Goal: Transaction & Acquisition: Obtain resource

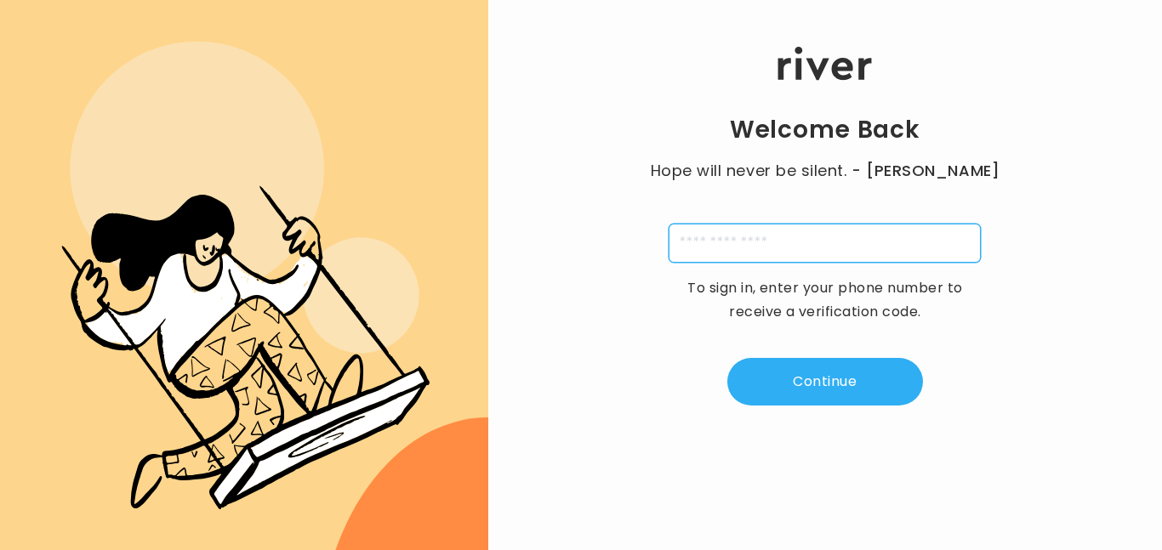
click at [732, 251] on input "tel" at bounding box center [825, 243] width 312 height 39
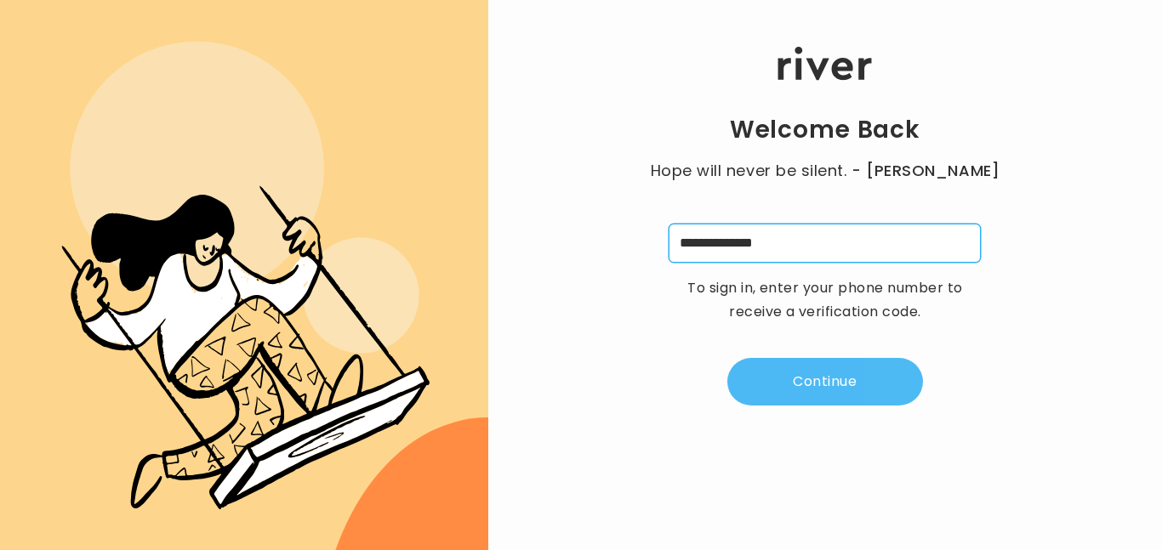
type input "**********"
click at [864, 372] on button "Continue" at bounding box center [825, 382] width 196 height 48
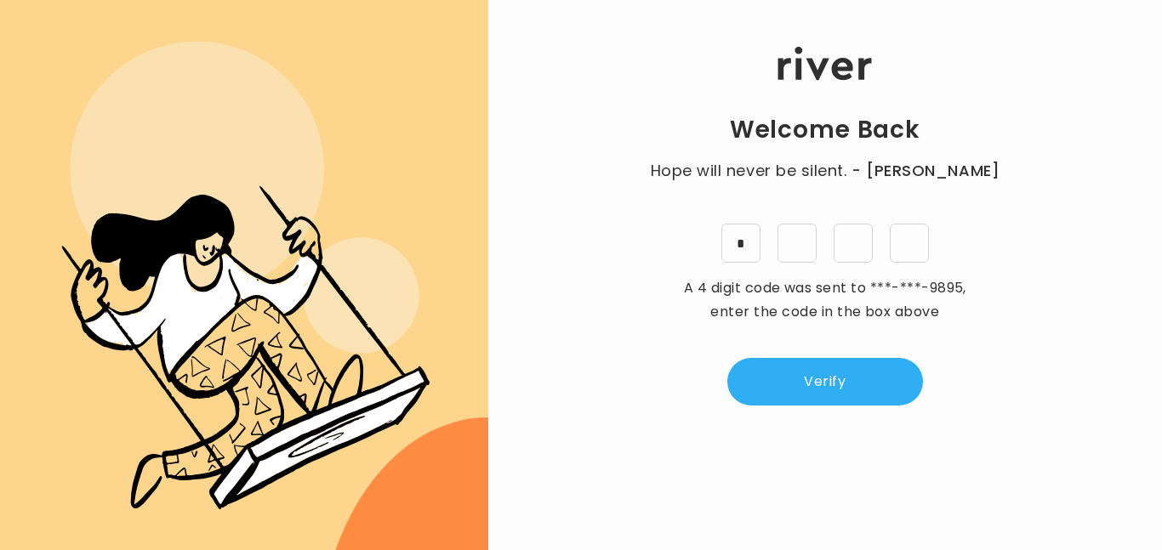
type input "*"
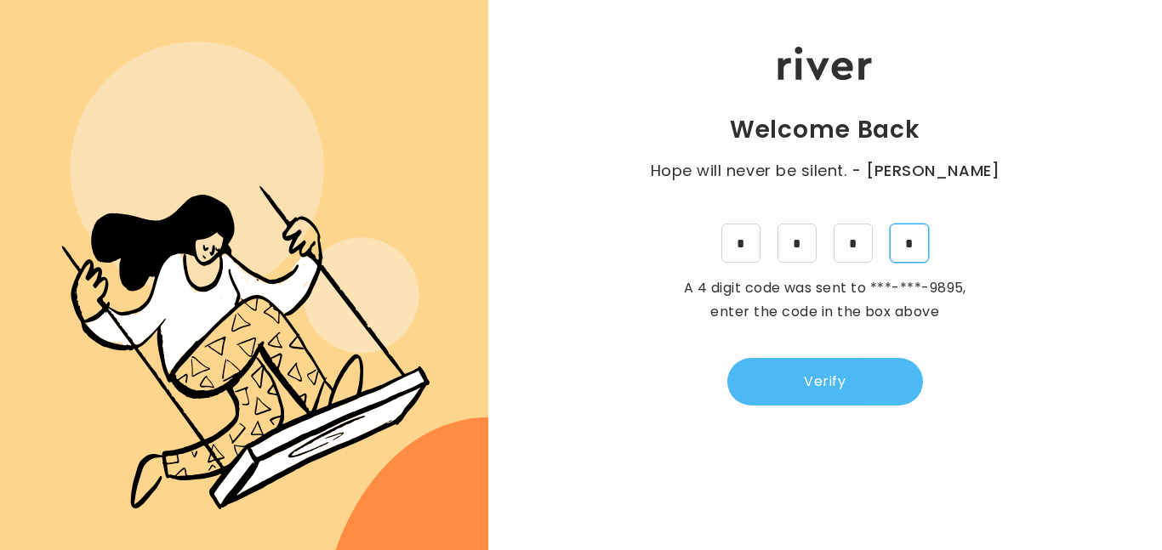
type input "*"
click at [778, 389] on button "Verify" at bounding box center [825, 382] width 196 height 48
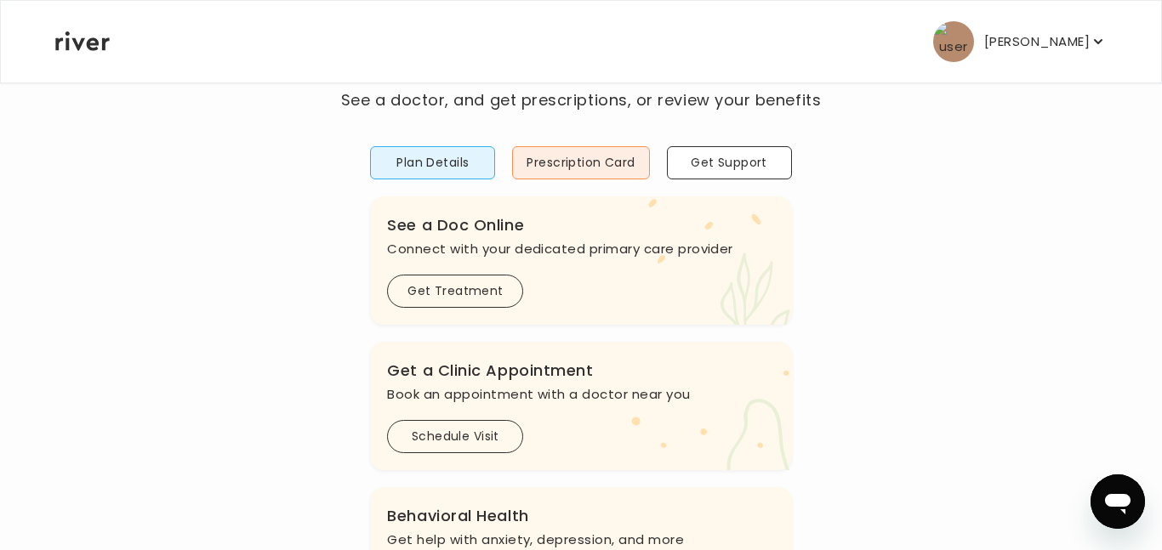
scroll to position [99, 0]
click at [465, 170] on button "Plan Details" at bounding box center [432, 161] width 125 height 33
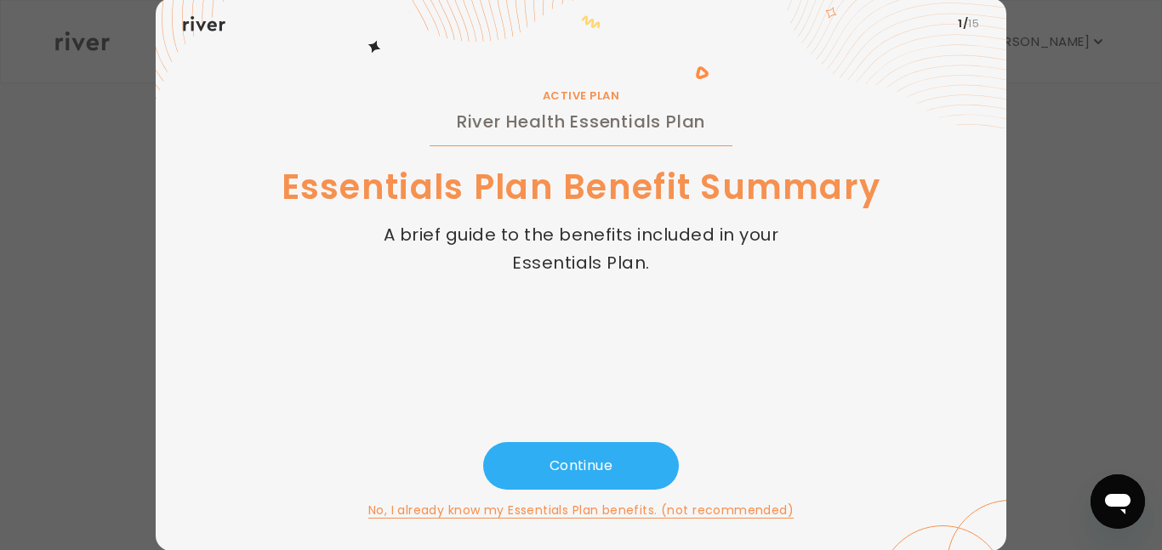
scroll to position [57, 0]
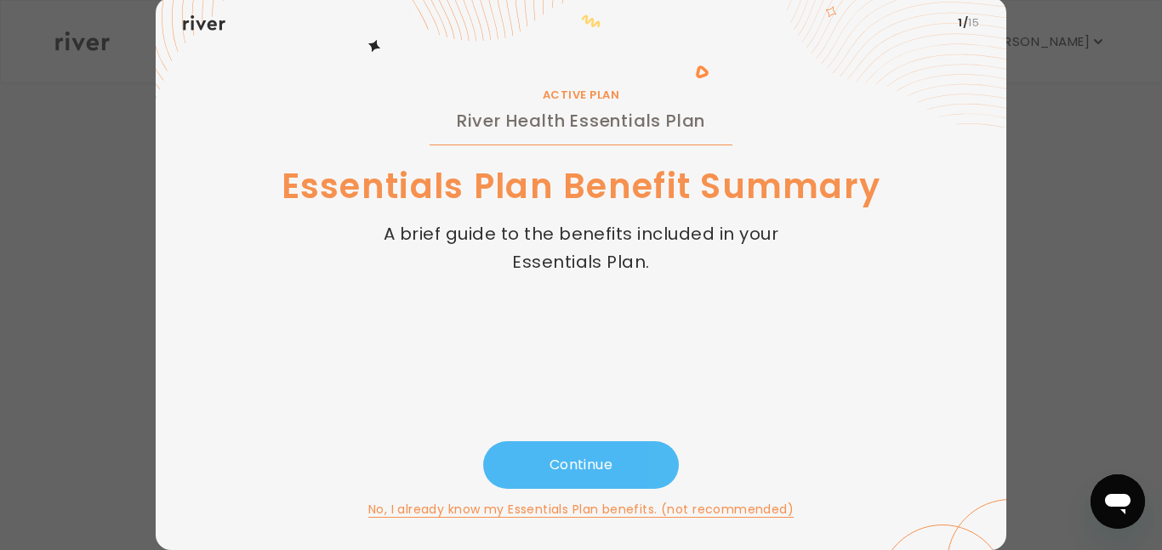
click at [595, 456] on button "Continue" at bounding box center [581, 466] width 196 height 48
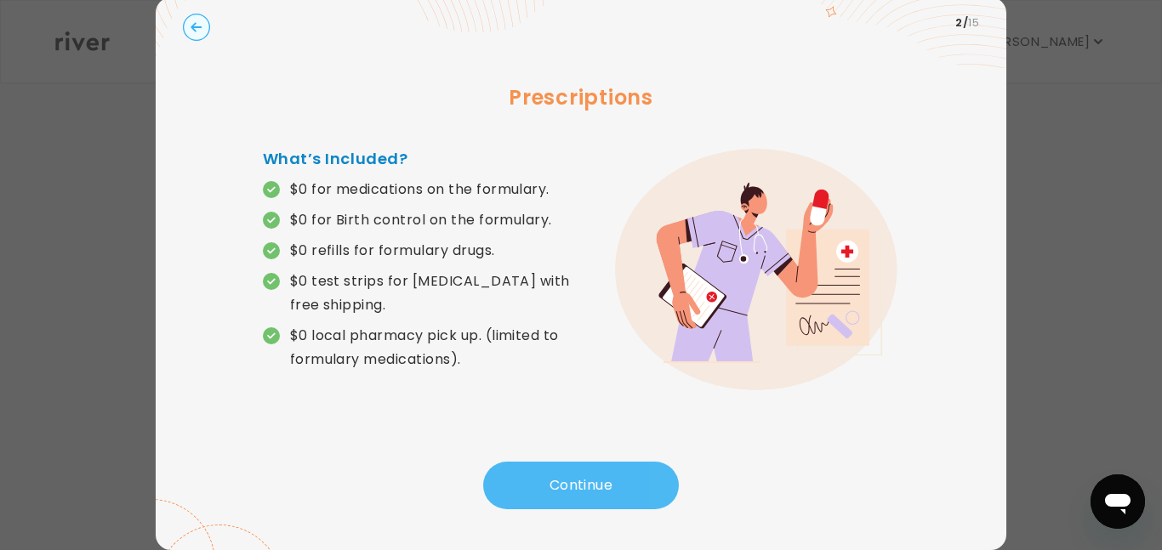
click at [591, 483] on button "Continue" at bounding box center [581, 486] width 196 height 48
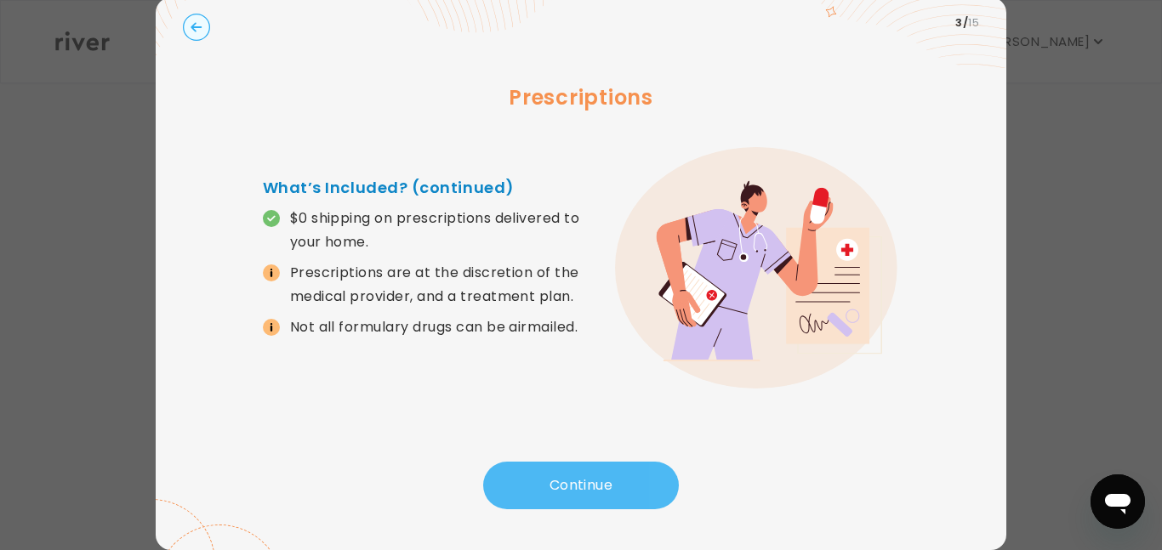
click at [590, 483] on button "Continue" at bounding box center [581, 486] width 196 height 48
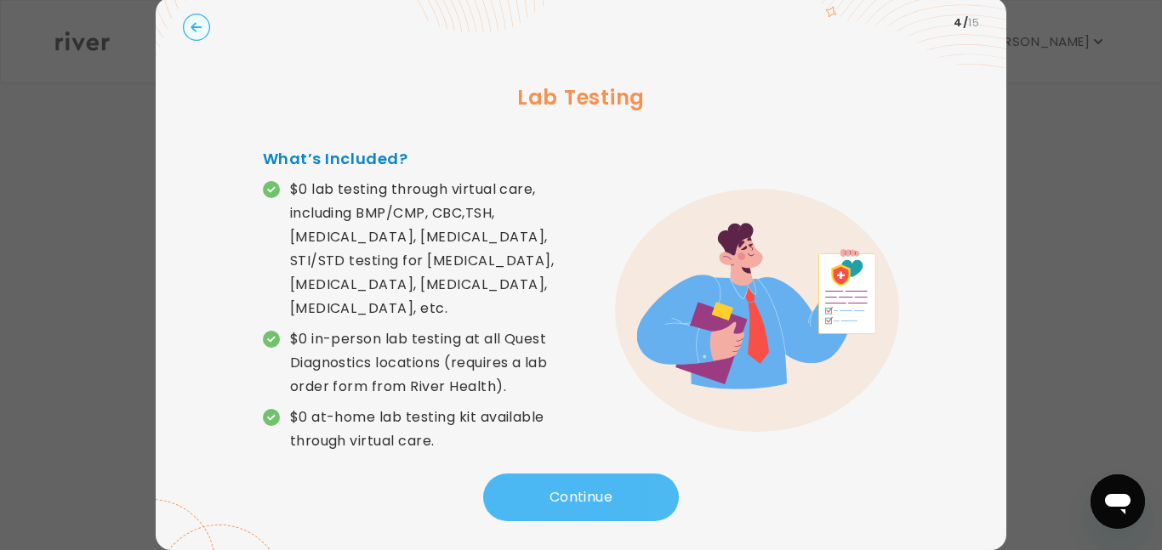
click at [590, 477] on button "Continue" at bounding box center [581, 498] width 196 height 48
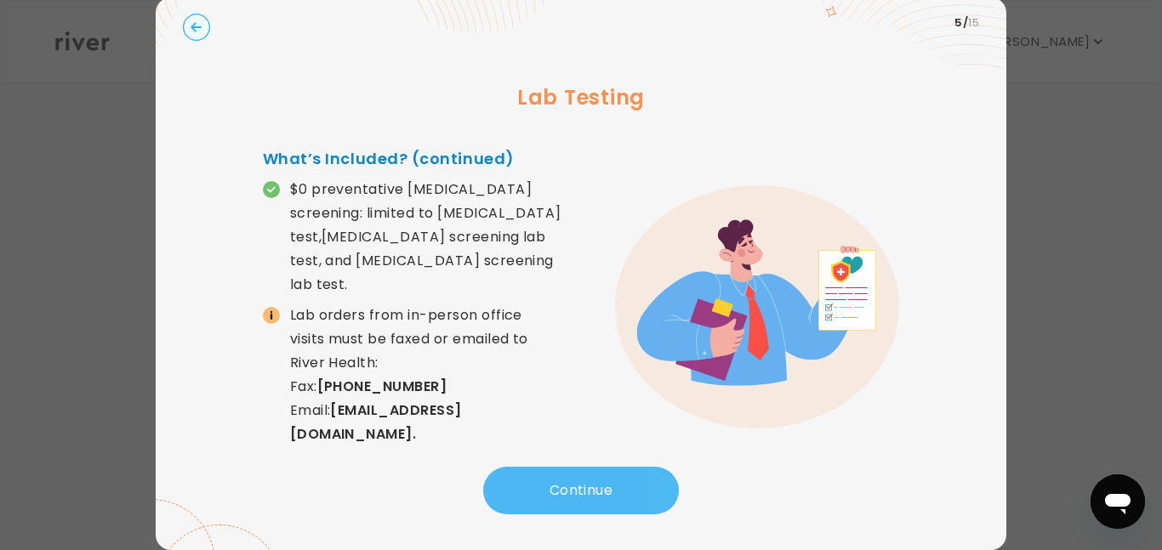
click at [590, 477] on button "Continue" at bounding box center [581, 491] width 196 height 48
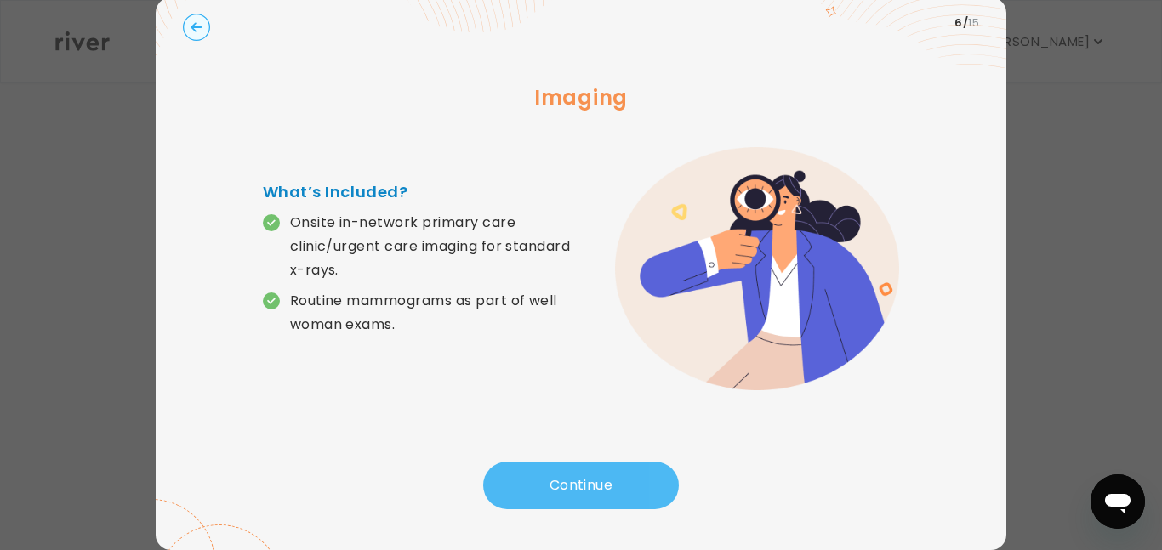
click at [590, 477] on button "Continue" at bounding box center [581, 486] width 196 height 48
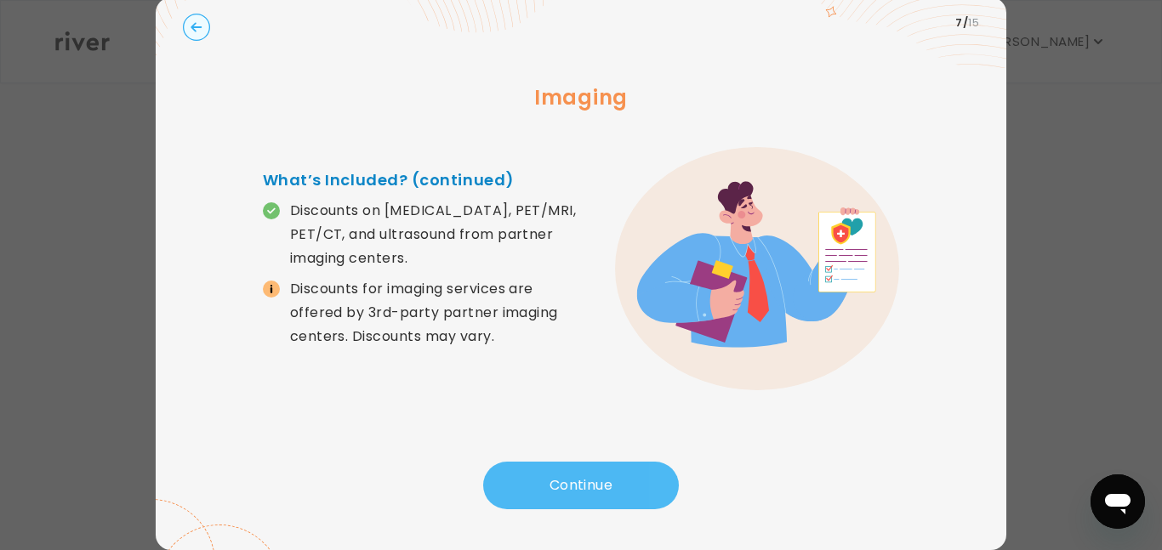
click at [590, 477] on button "Continue" at bounding box center [581, 486] width 196 height 48
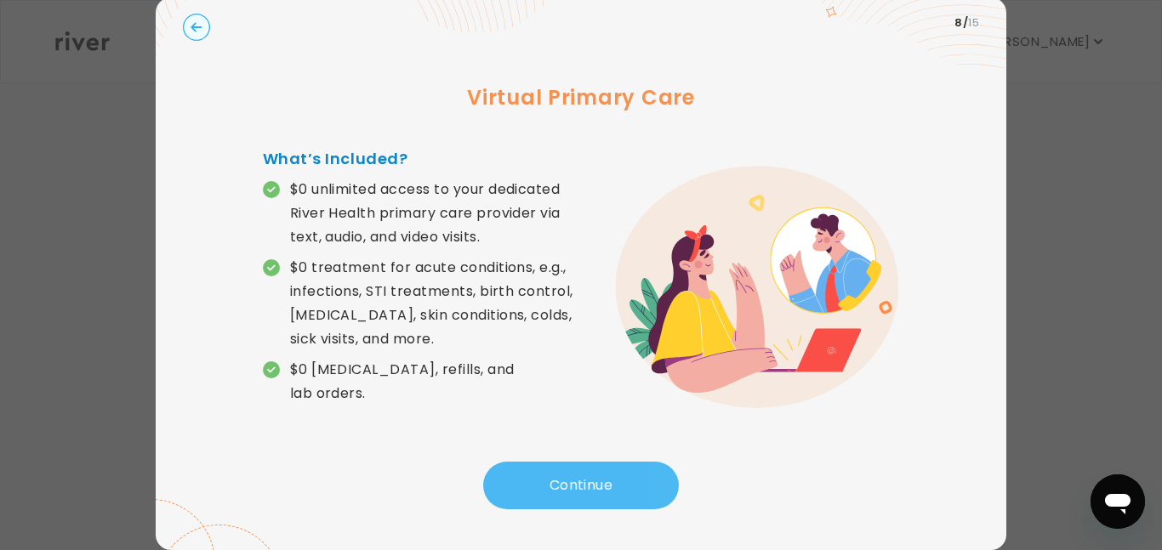
click at [574, 474] on button "Continue" at bounding box center [581, 486] width 196 height 48
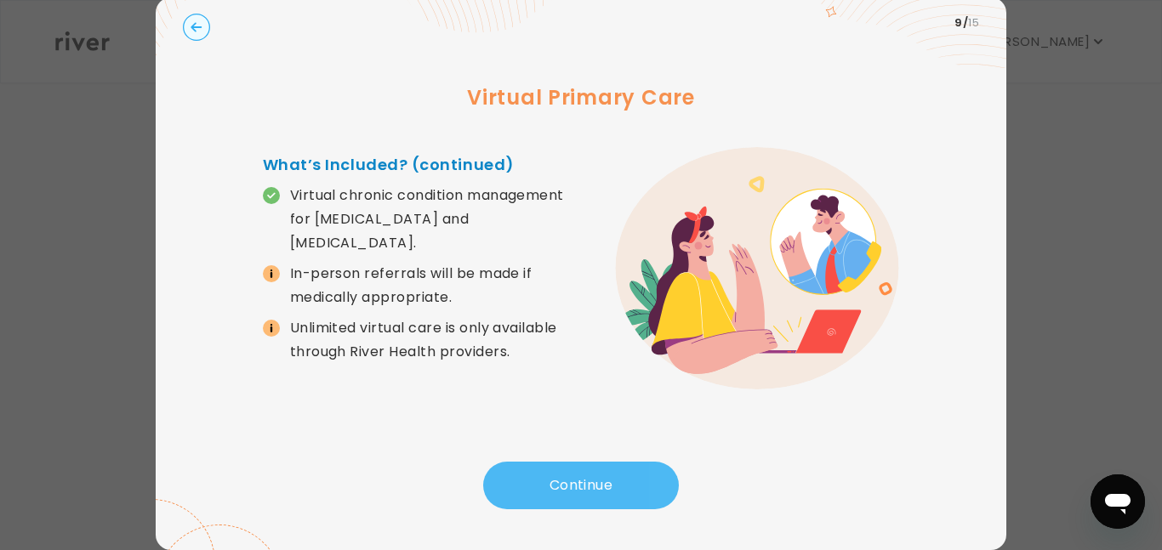
click at [574, 474] on button "Continue" at bounding box center [581, 486] width 196 height 48
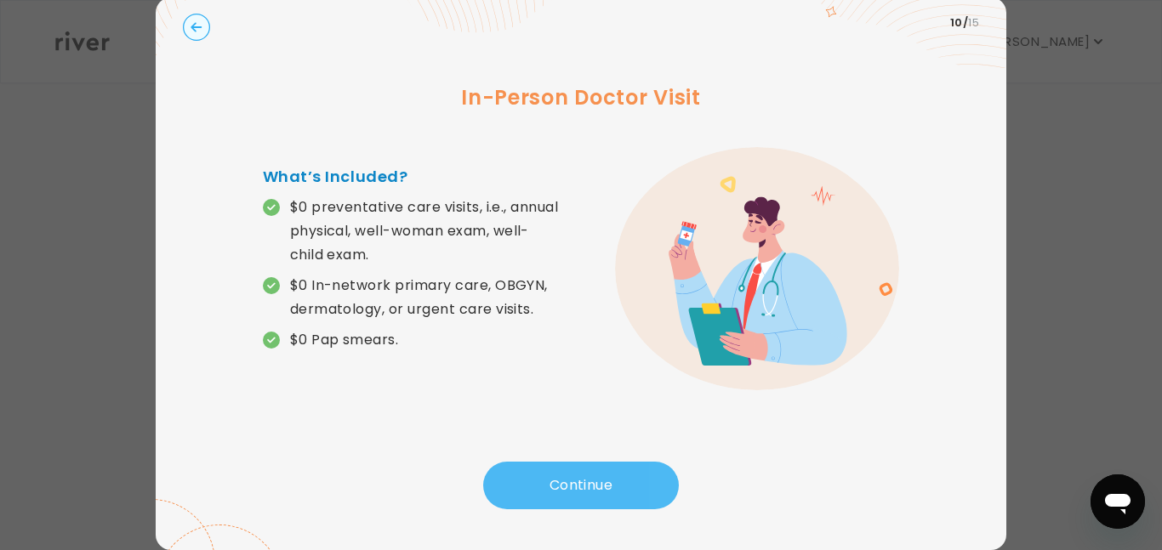
click at [574, 474] on button "Continue" at bounding box center [581, 486] width 196 height 48
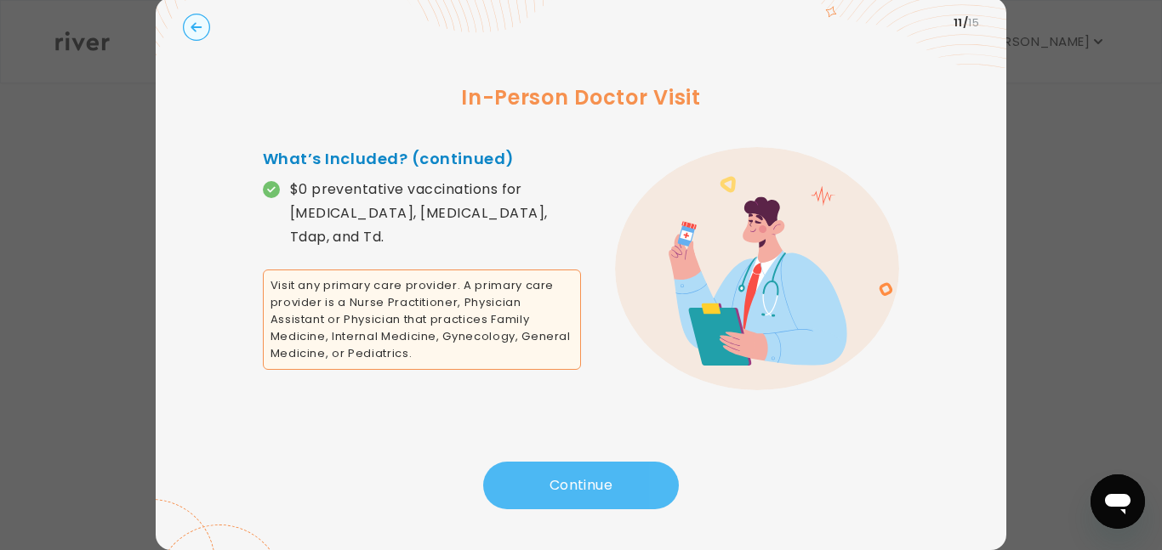
click at [561, 495] on button "Continue" at bounding box center [581, 486] width 196 height 48
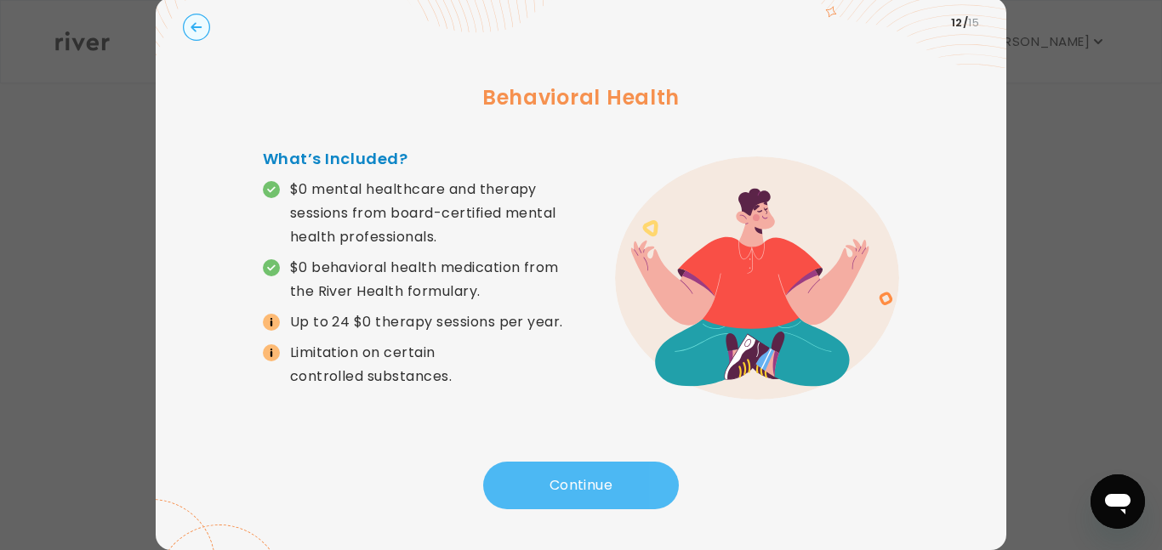
click at [560, 498] on button "Continue" at bounding box center [581, 486] width 196 height 48
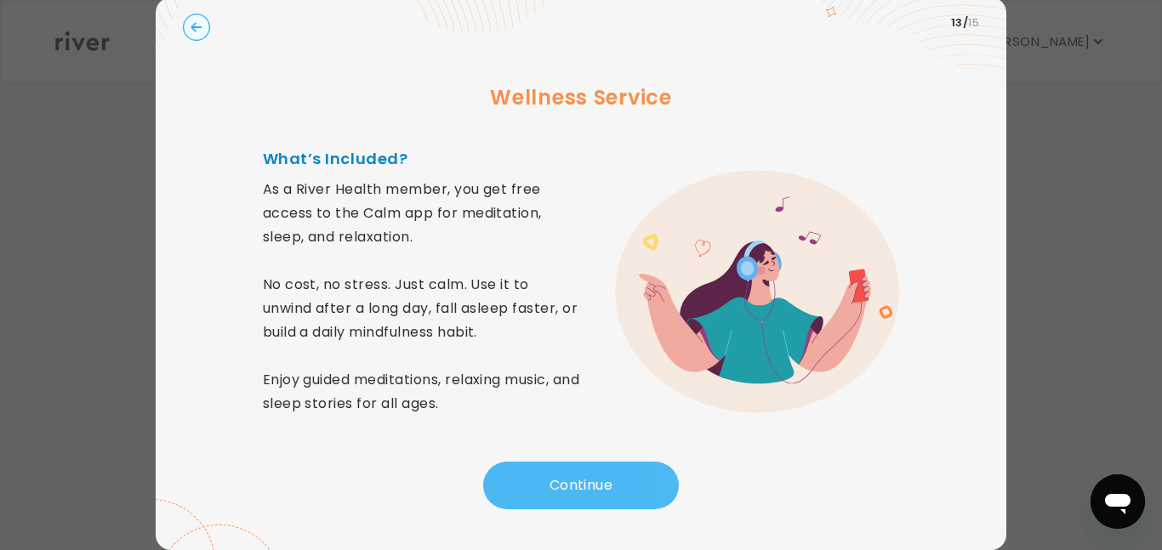
click at [560, 498] on button "Continue" at bounding box center [581, 486] width 196 height 48
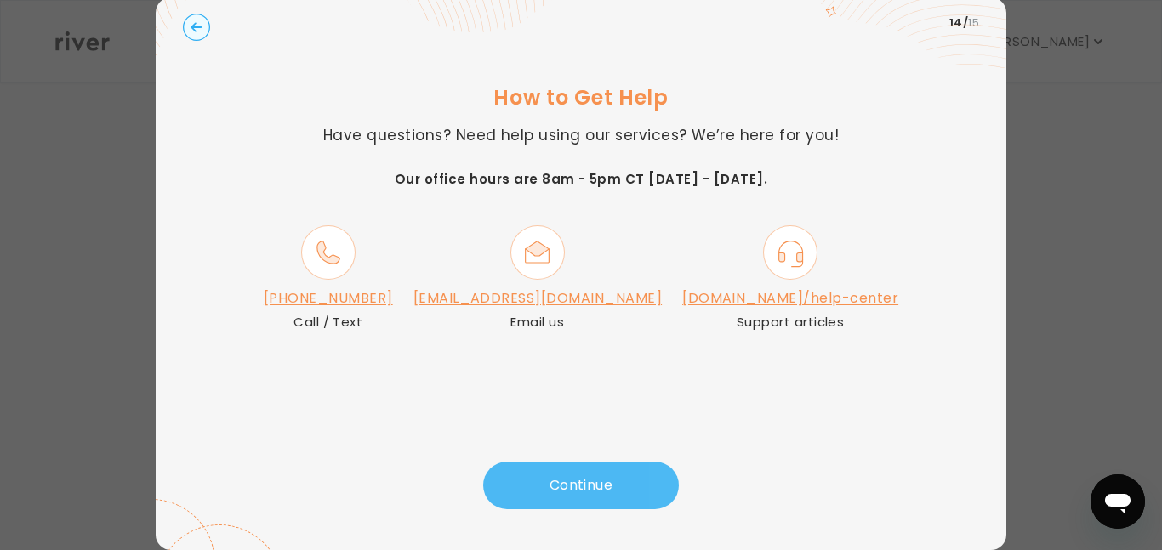
click at [560, 499] on button "Continue" at bounding box center [581, 486] width 196 height 48
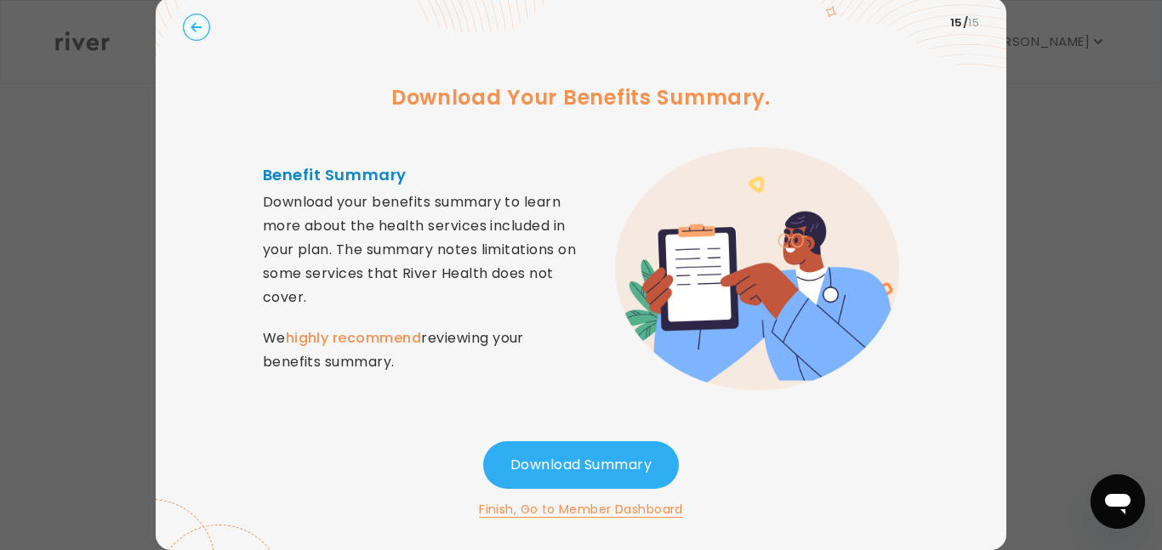
click at [561, 515] on button "Finish, Go to Member Dashboard" at bounding box center [581, 509] width 204 height 20
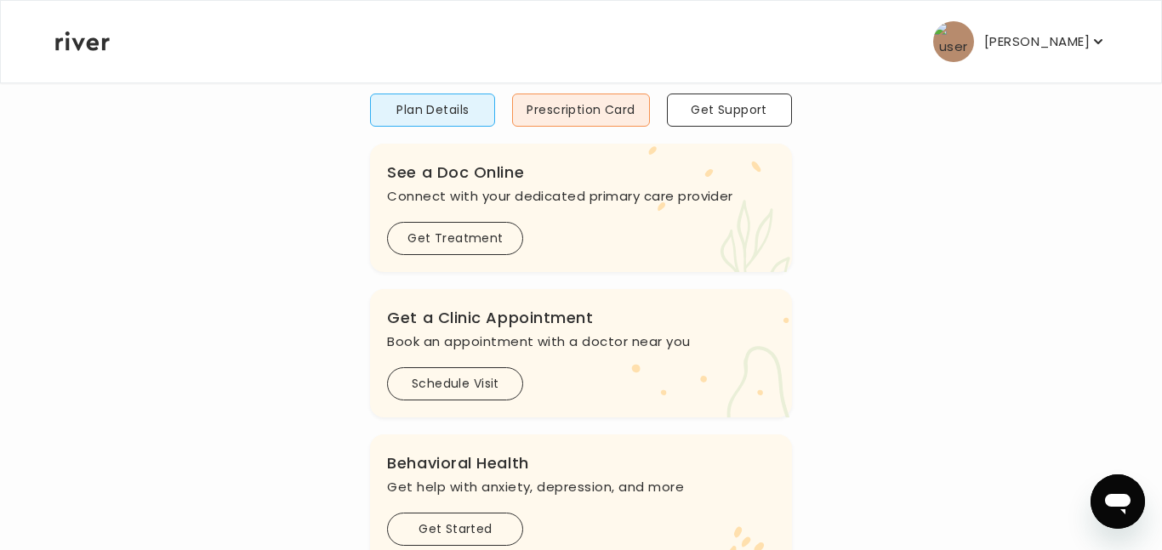
scroll to position [182, 0]
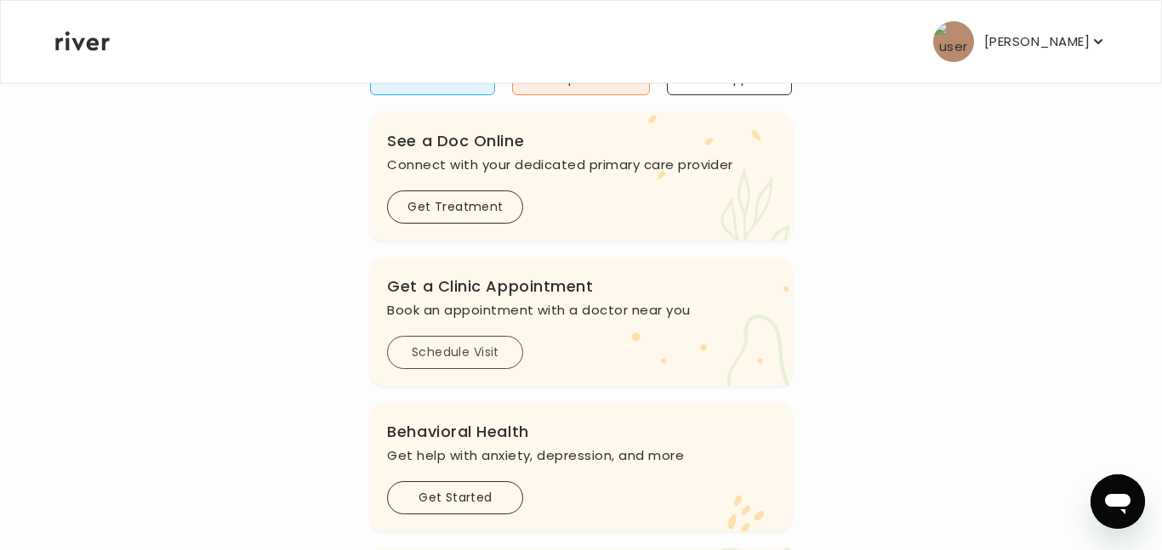
click at [478, 352] on button "Schedule Visit" at bounding box center [455, 352] width 136 height 33
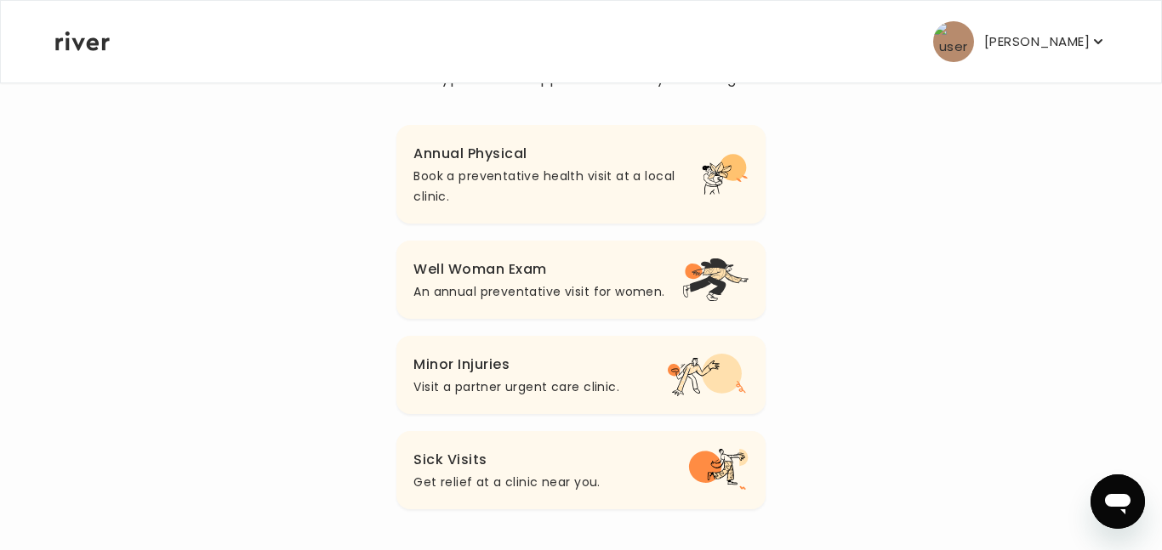
scroll to position [191, 0]
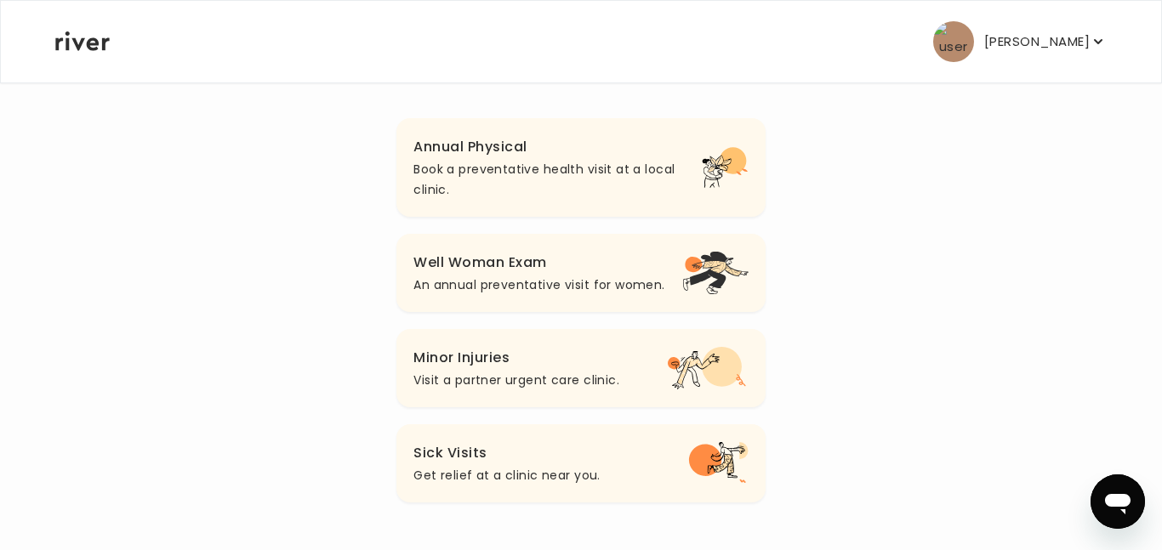
click at [445, 294] on p "An annual preventative visit for women." at bounding box center [538, 285] width 251 height 20
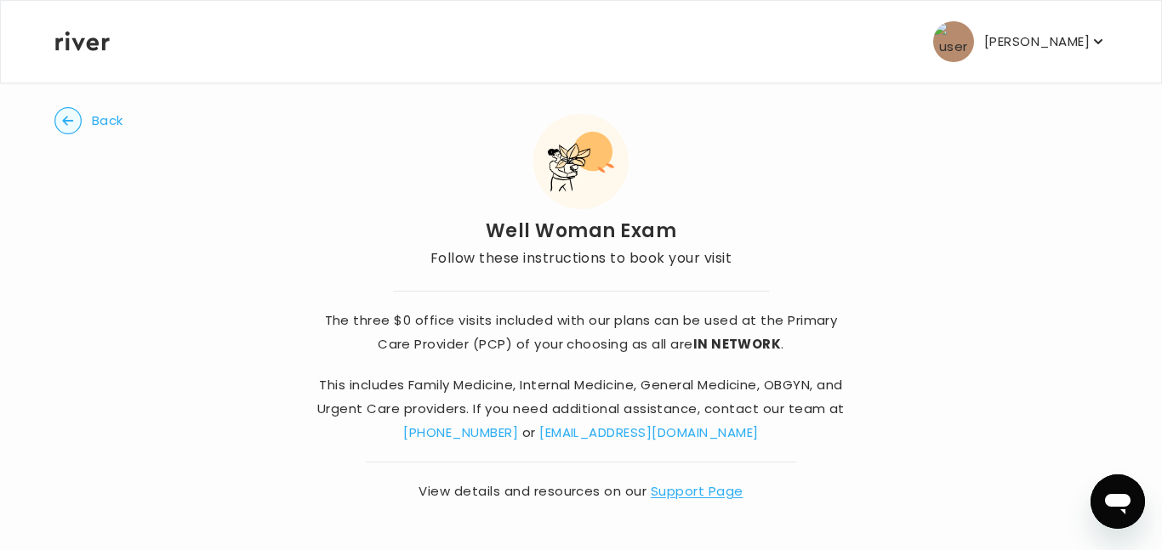
scroll to position [23, 0]
click at [109, 122] on span "Back" at bounding box center [107, 120] width 31 height 24
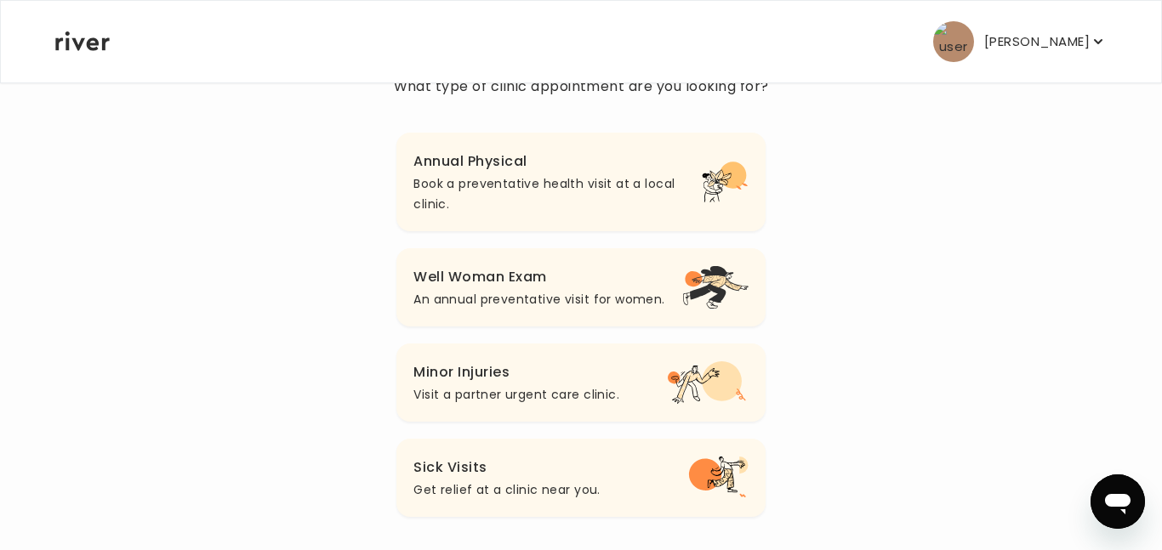
scroll to position [191, 0]
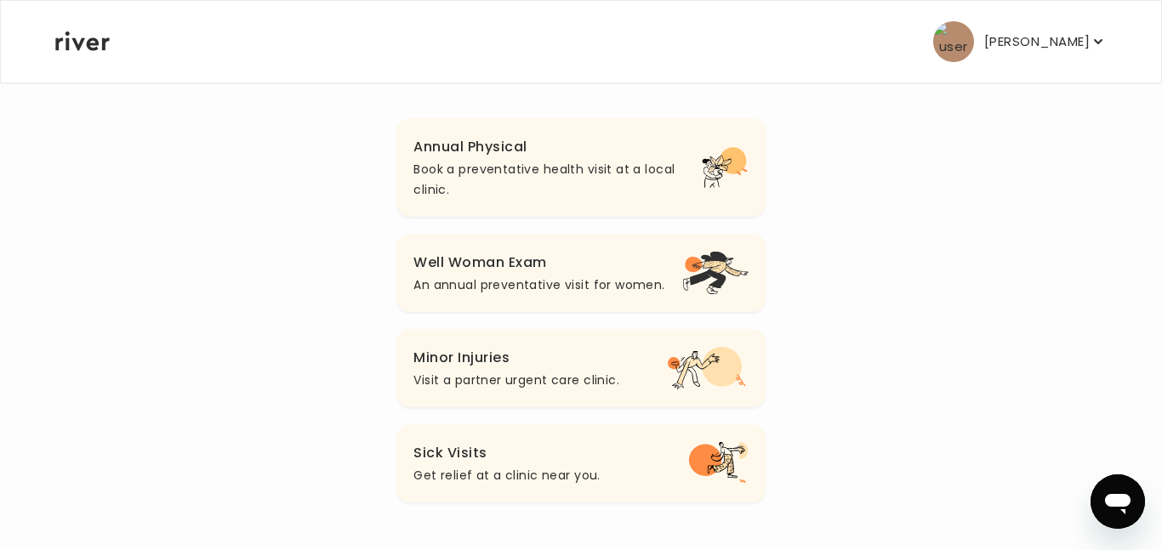
click at [510, 384] on p "Visit a partner urgent care clinic." at bounding box center [516, 380] width 206 height 20
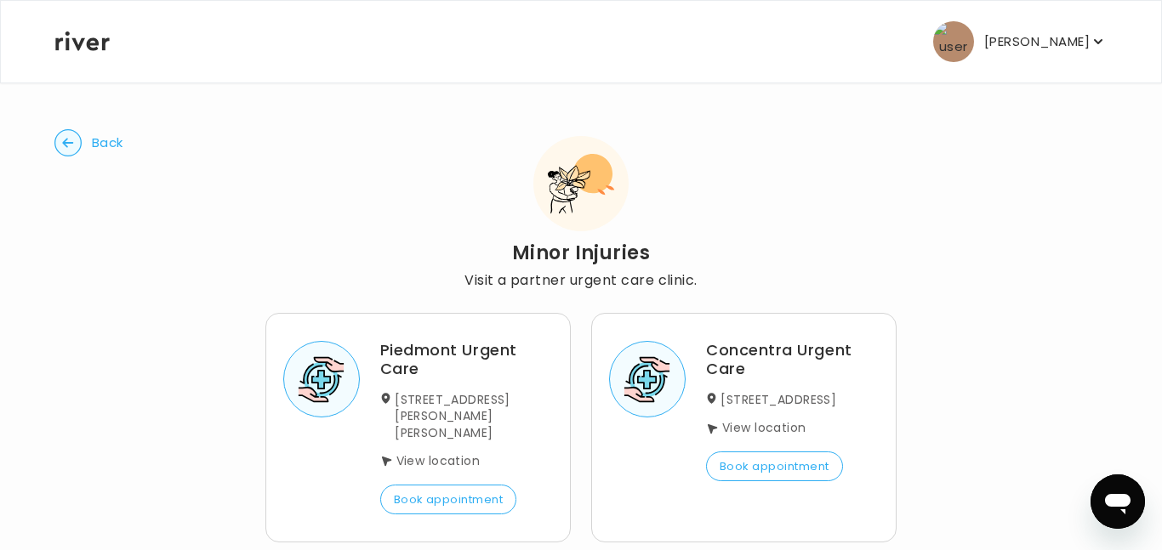
click at [99, 147] on span "Back" at bounding box center [107, 143] width 31 height 24
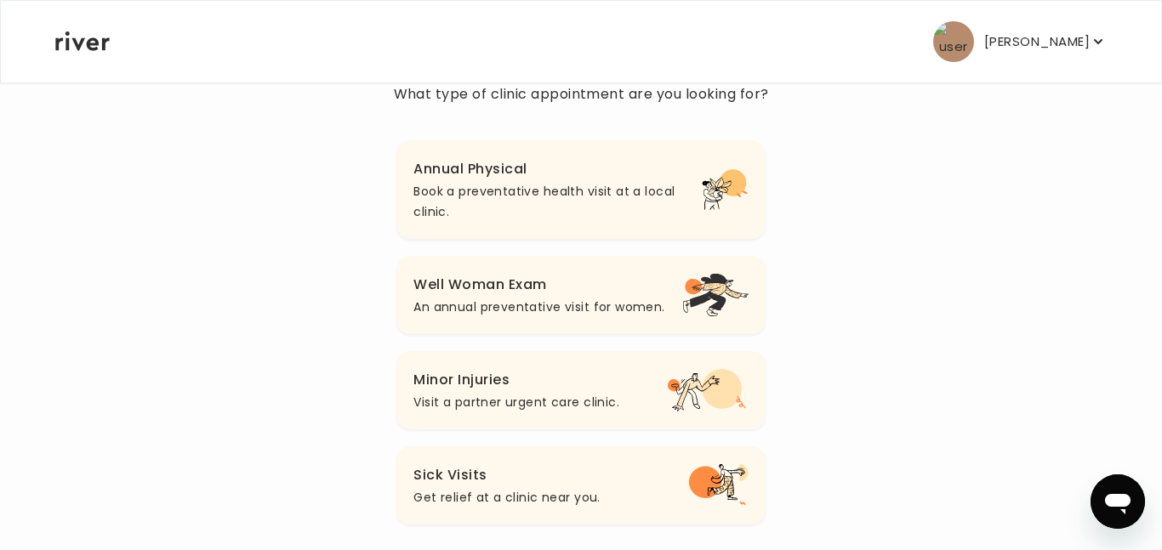
scroll to position [191, 0]
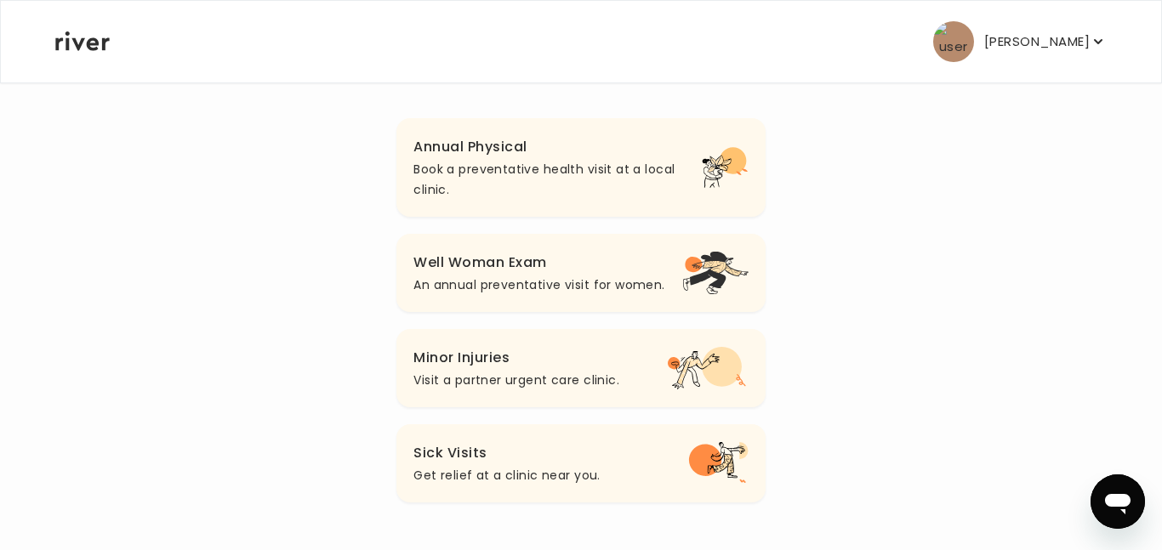
click at [452, 447] on h3 "Sick Visits" at bounding box center [506, 454] width 186 height 24
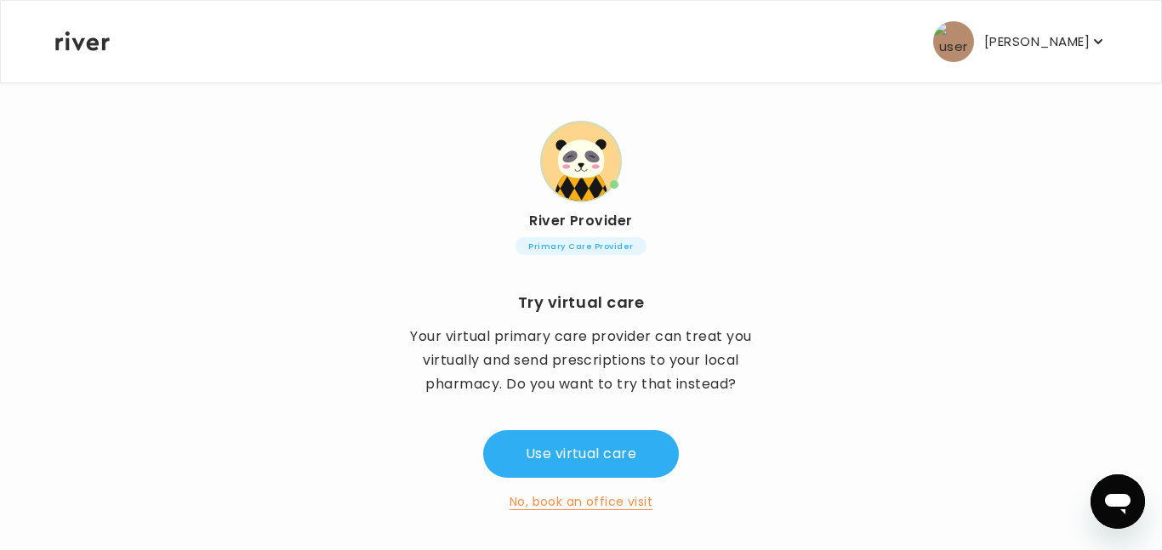
scroll to position [134, 0]
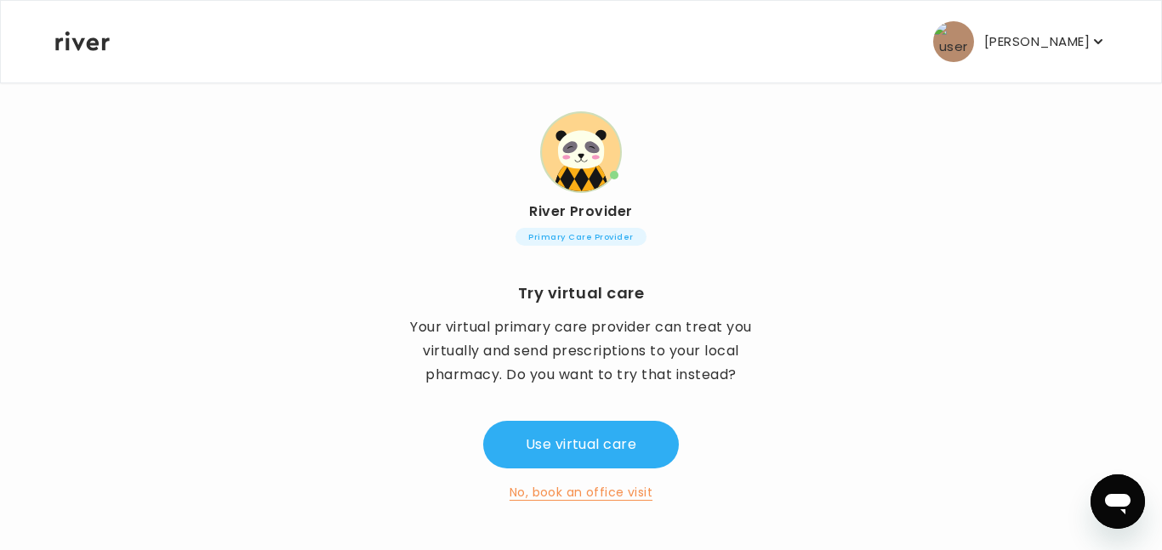
click at [543, 495] on button "No, book an office visit" at bounding box center [581, 492] width 143 height 20
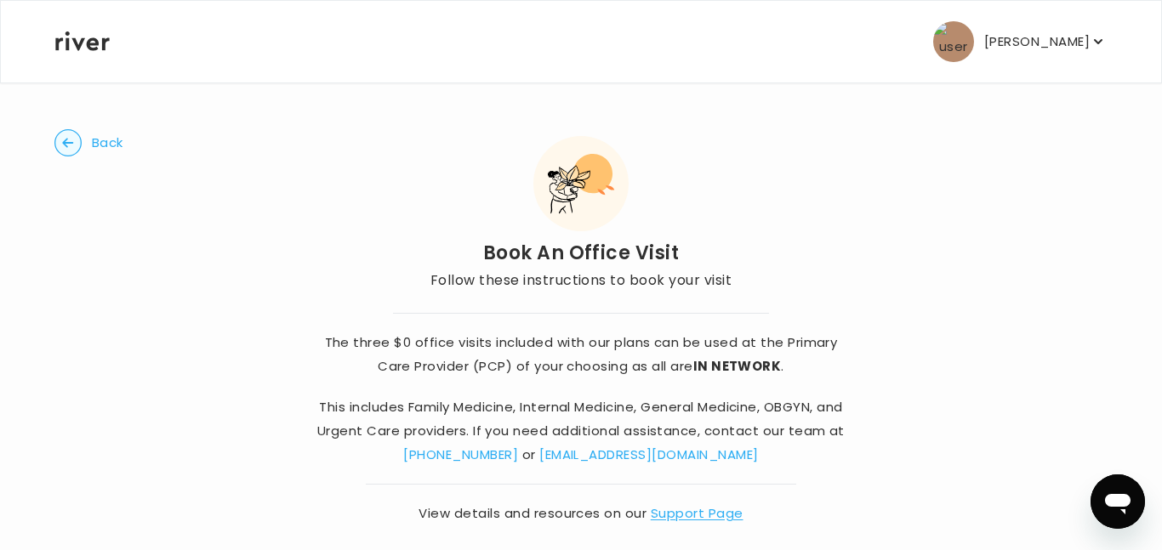
click at [111, 142] on span "Back" at bounding box center [107, 143] width 31 height 24
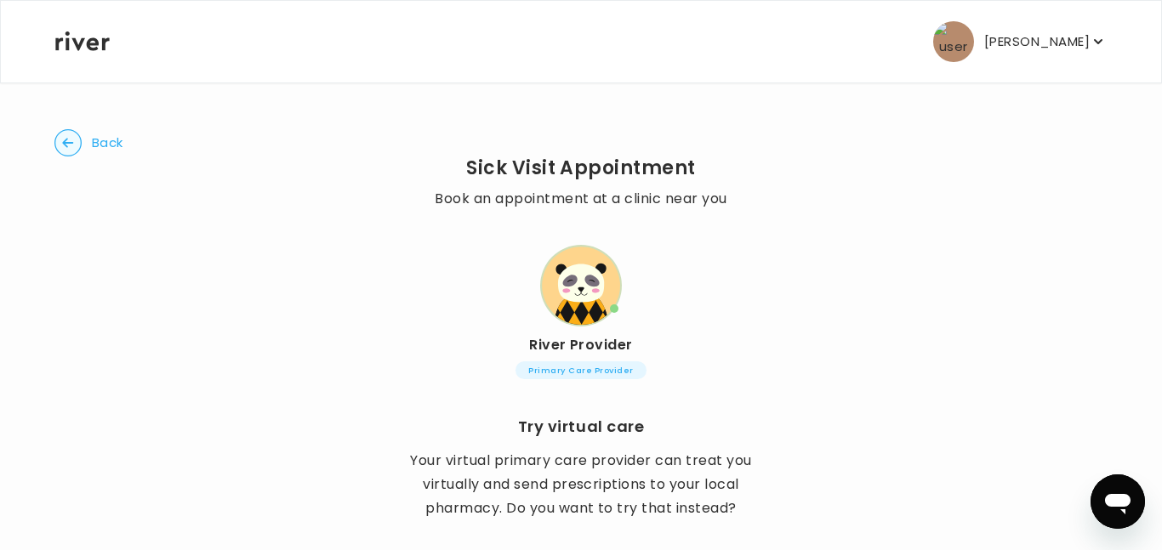
click at [112, 144] on span "Back" at bounding box center [107, 143] width 31 height 24
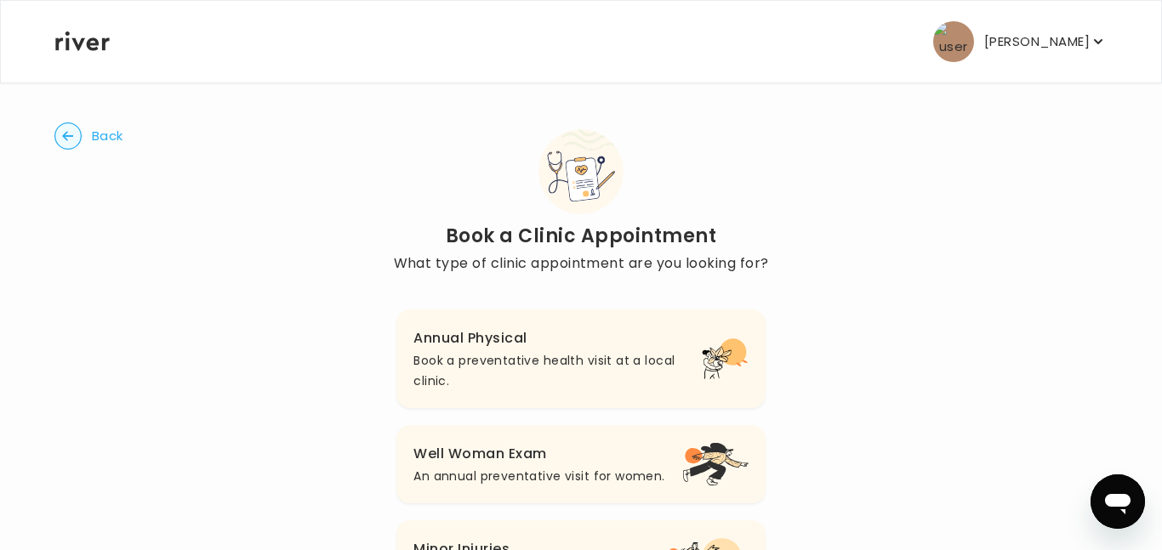
click at [114, 138] on span "Back" at bounding box center [107, 136] width 31 height 24
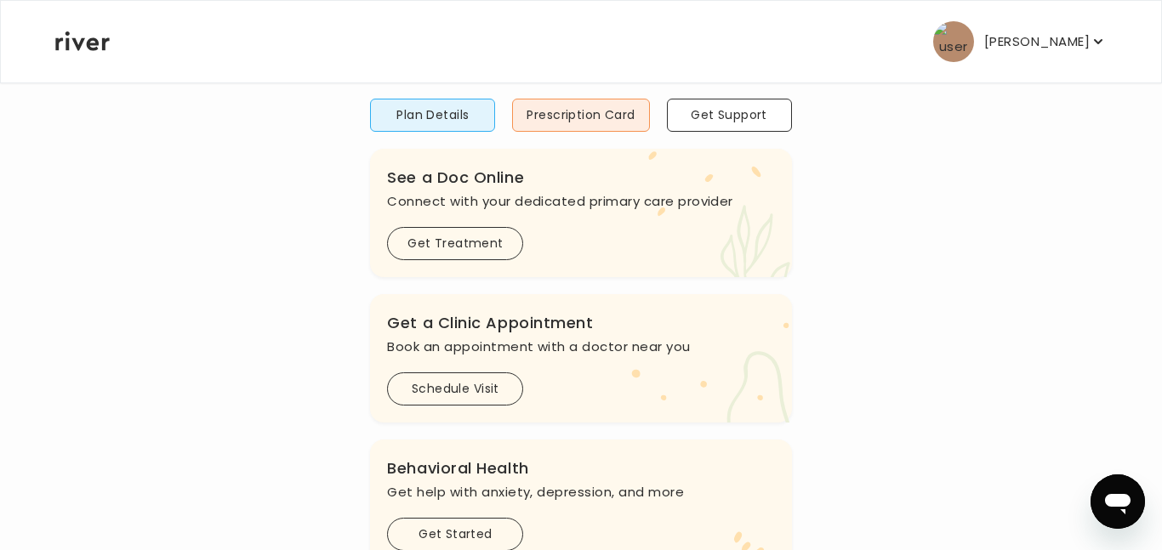
scroll to position [144, 0]
click at [452, 247] on button "Get Treatment" at bounding box center [455, 245] width 136 height 33
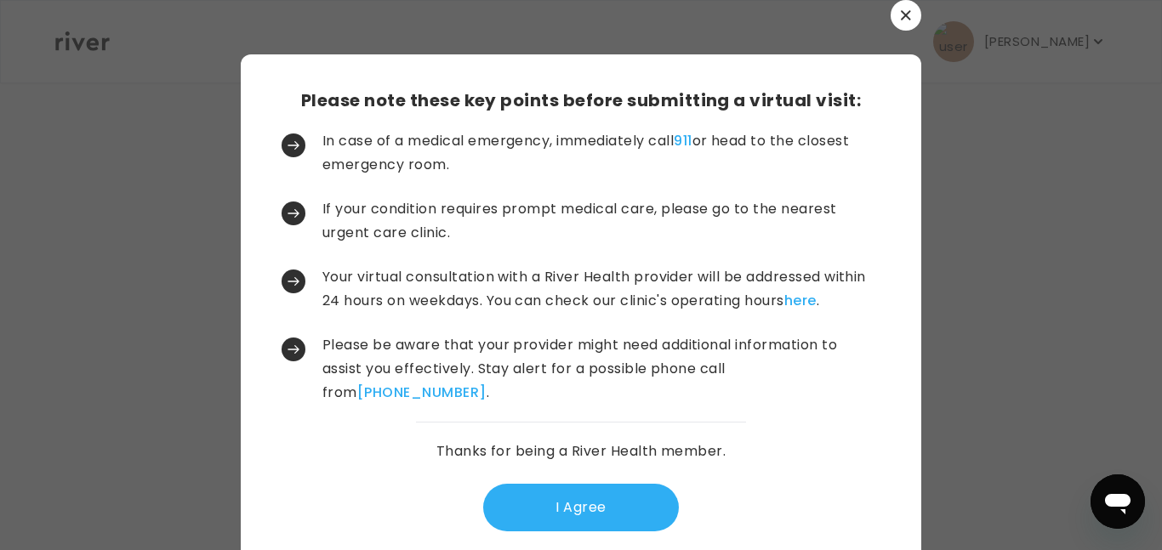
scroll to position [0, 0]
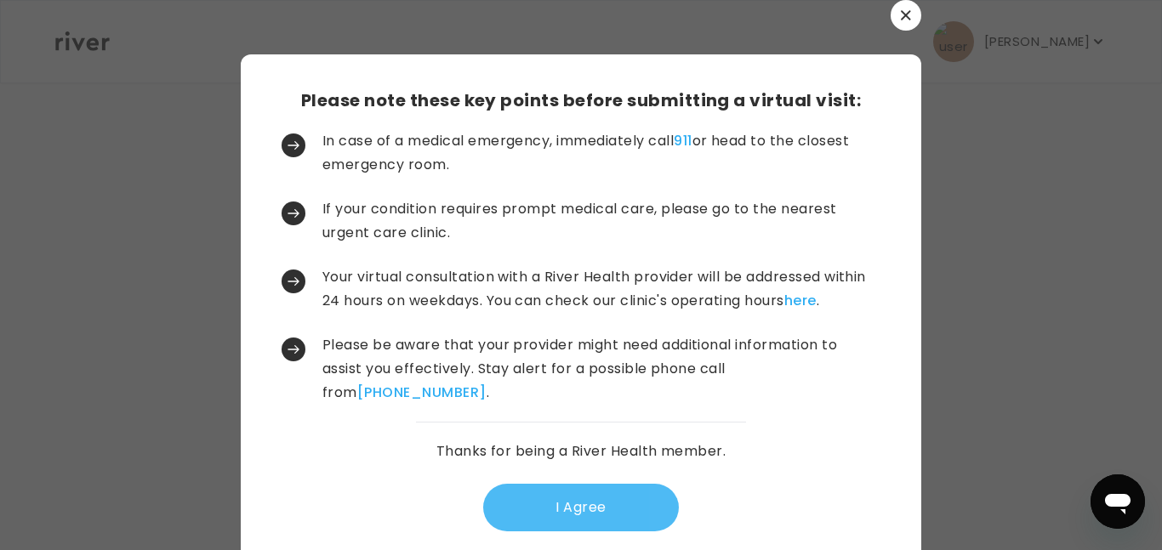
click at [557, 513] on button "I Agree" at bounding box center [581, 508] width 196 height 48
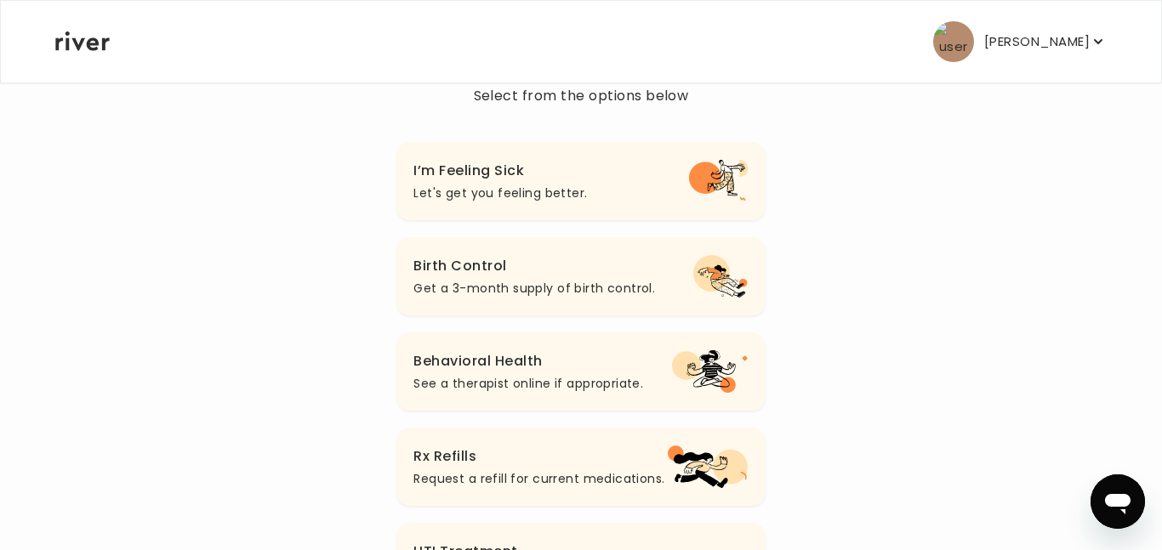
scroll to position [228, 0]
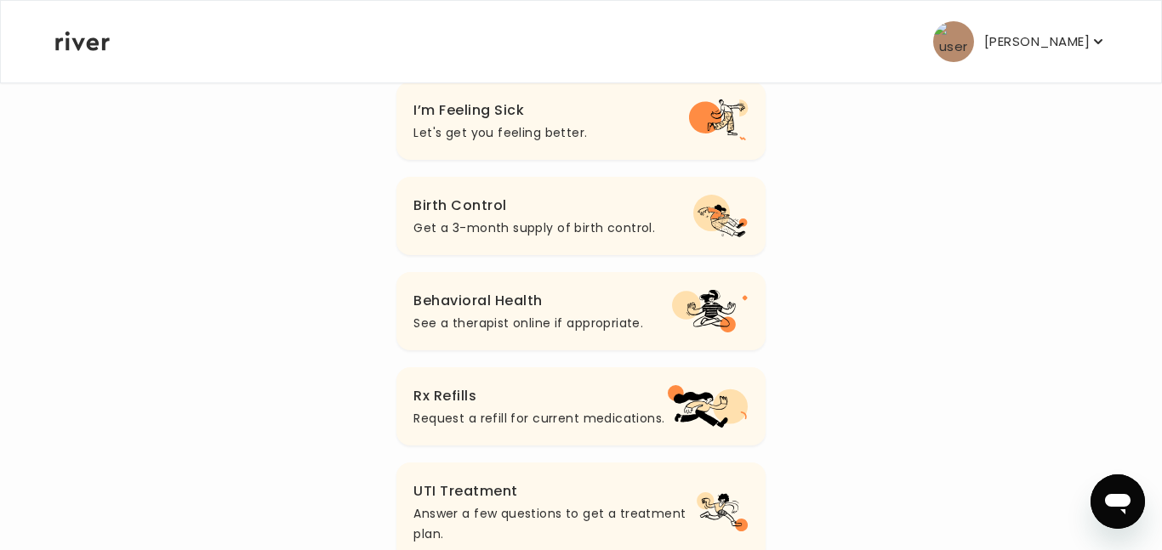
click at [523, 417] on p "Request a refill for current medications." at bounding box center [538, 418] width 251 height 20
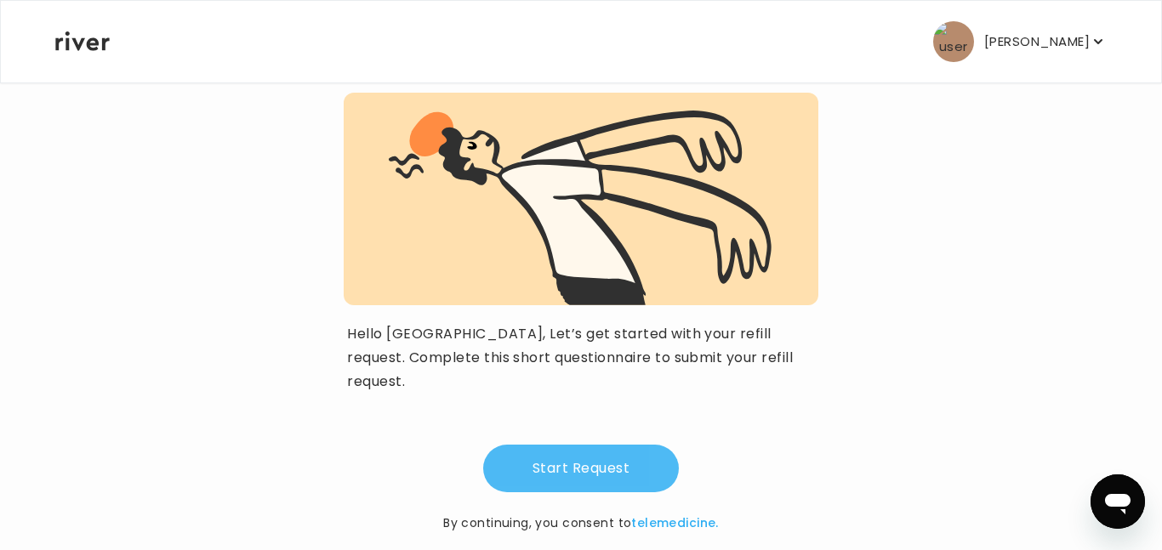
scroll to position [169, 0]
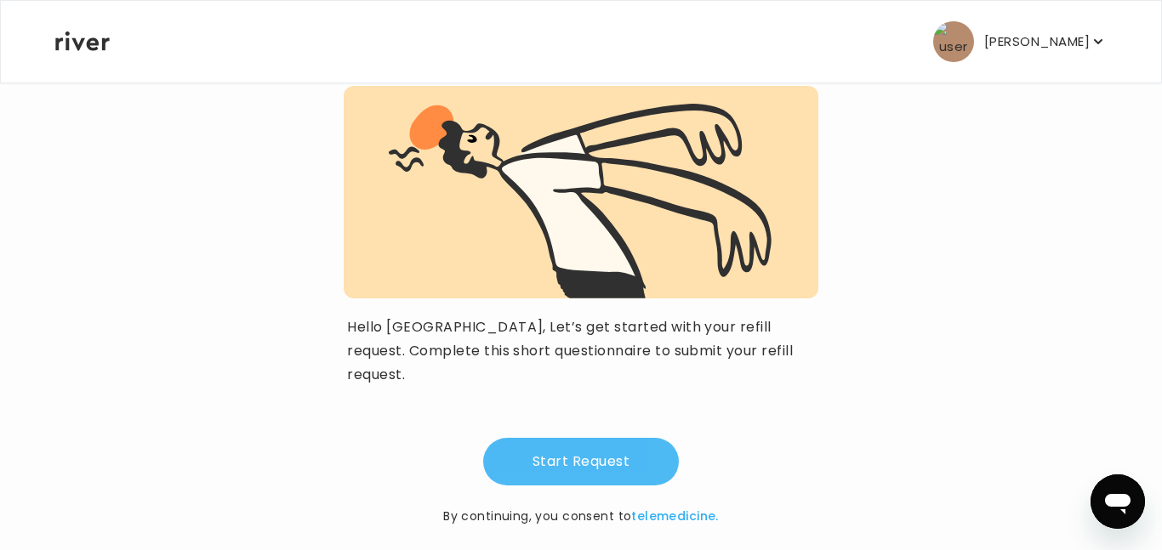
click at [561, 443] on button "Start Request" at bounding box center [581, 462] width 196 height 48
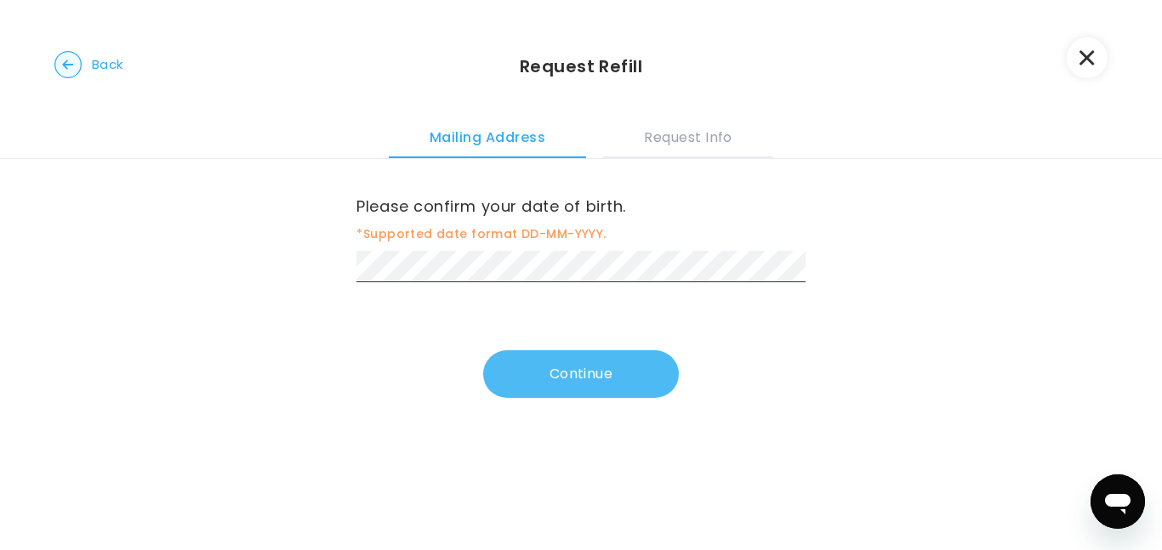
click at [517, 369] on button "Continue" at bounding box center [581, 374] width 196 height 48
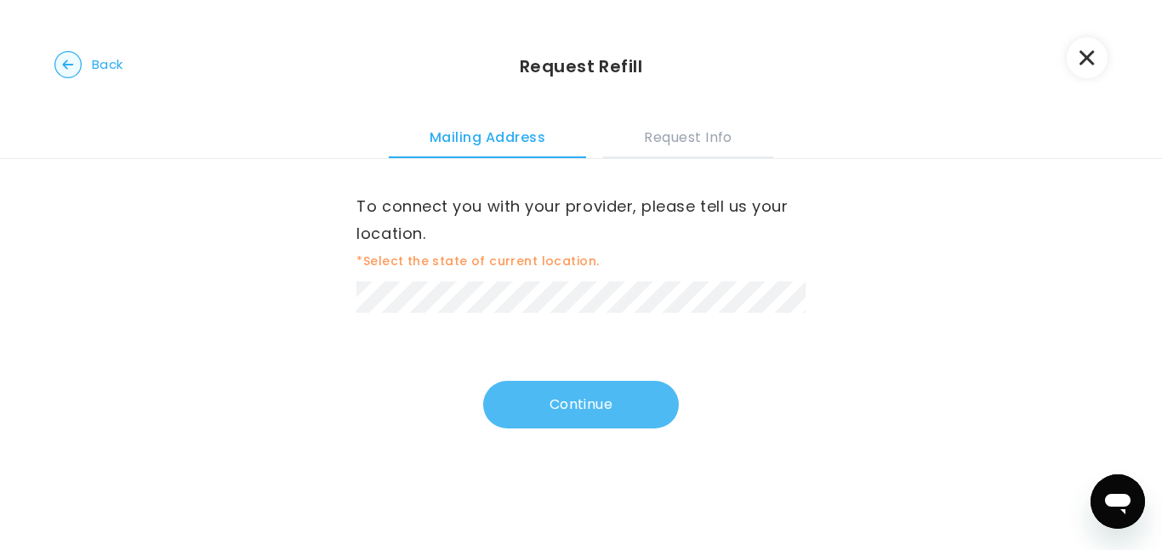
click at [586, 422] on button "Continue" at bounding box center [581, 405] width 196 height 48
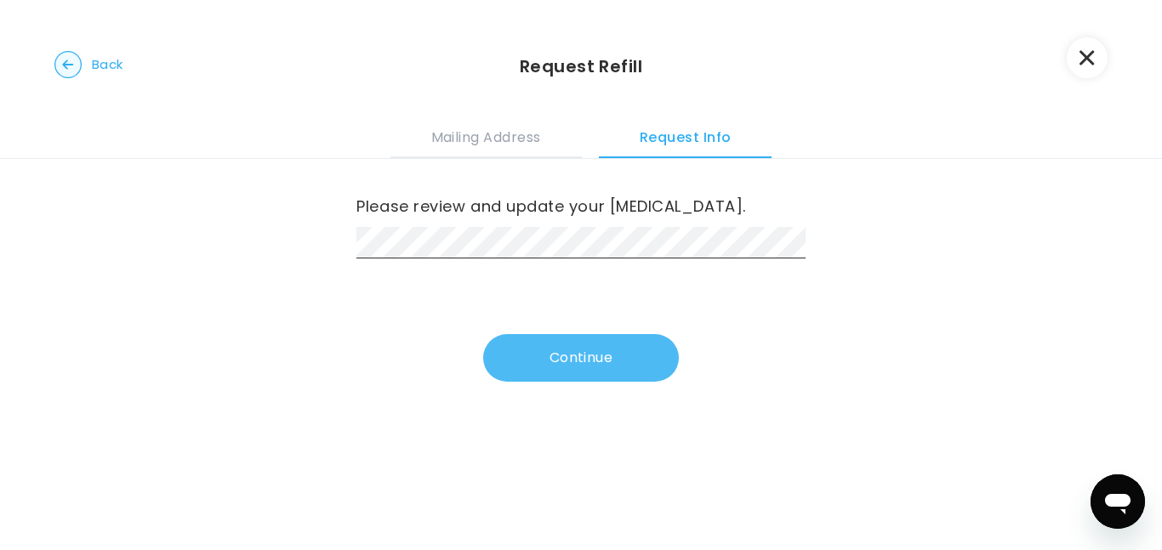
click at [579, 361] on button "Continue" at bounding box center [581, 358] width 196 height 48
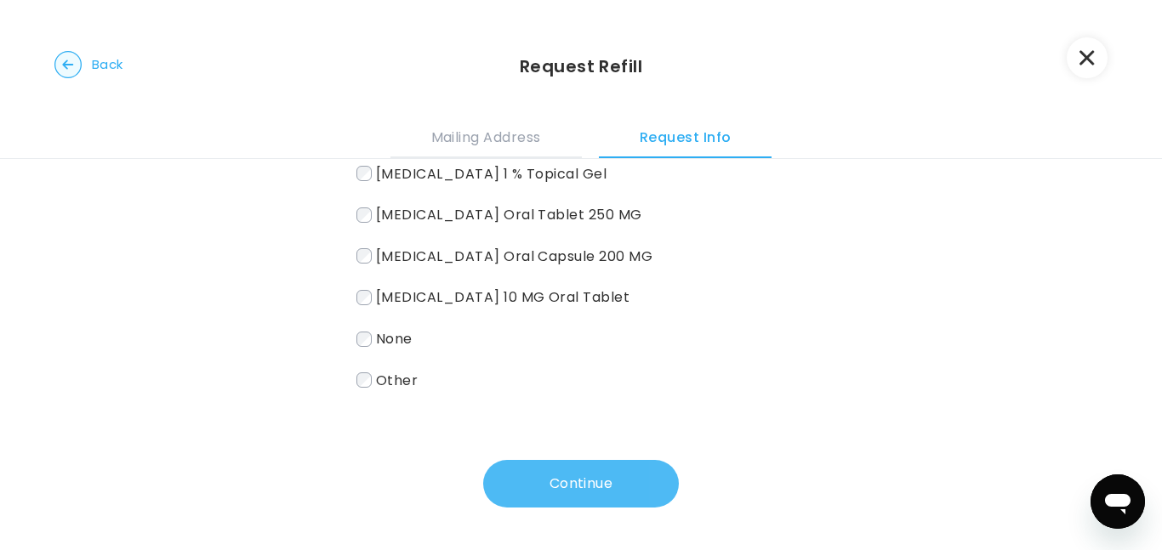
click at [589, 482] on button "Continue" at bounding box center [581, 484] width 196 height 48
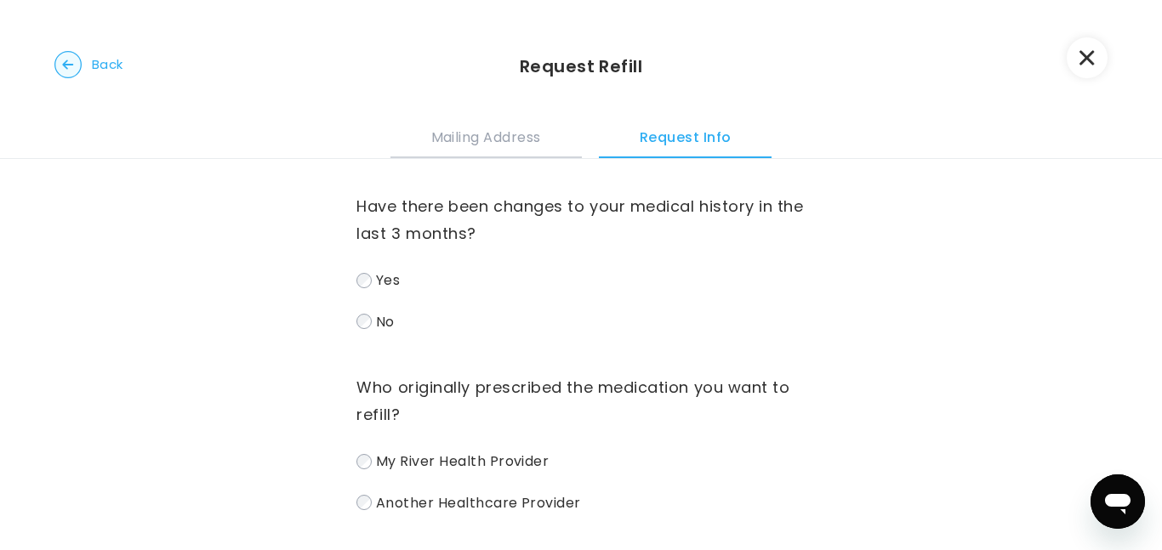
click at [485, 142] on button "Mailing Address" at bounding box center [485, 135] width 191 height 46
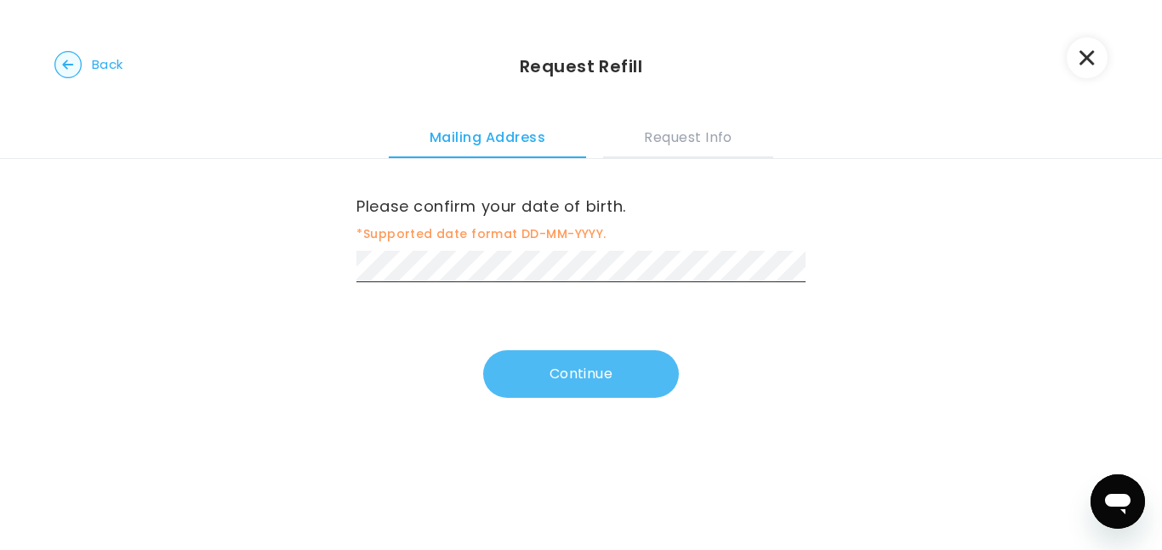
click at [553, 374] on button "Continue" at bounding box center [581, 374] width 196 height 48
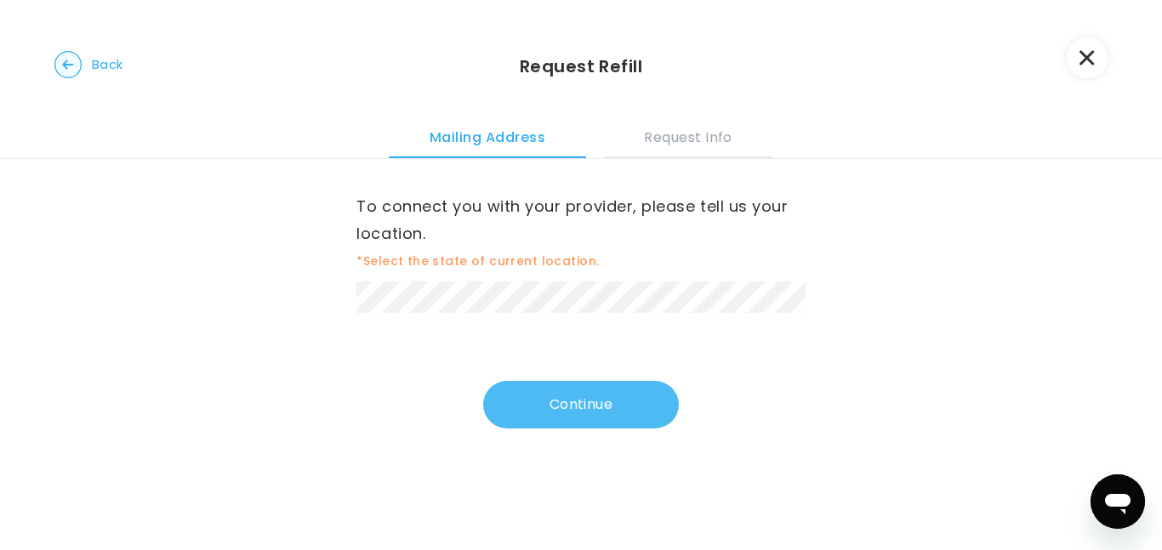
click at [564, 399] on button "Continue" at bounding box center [581, 405] width 196 height 48
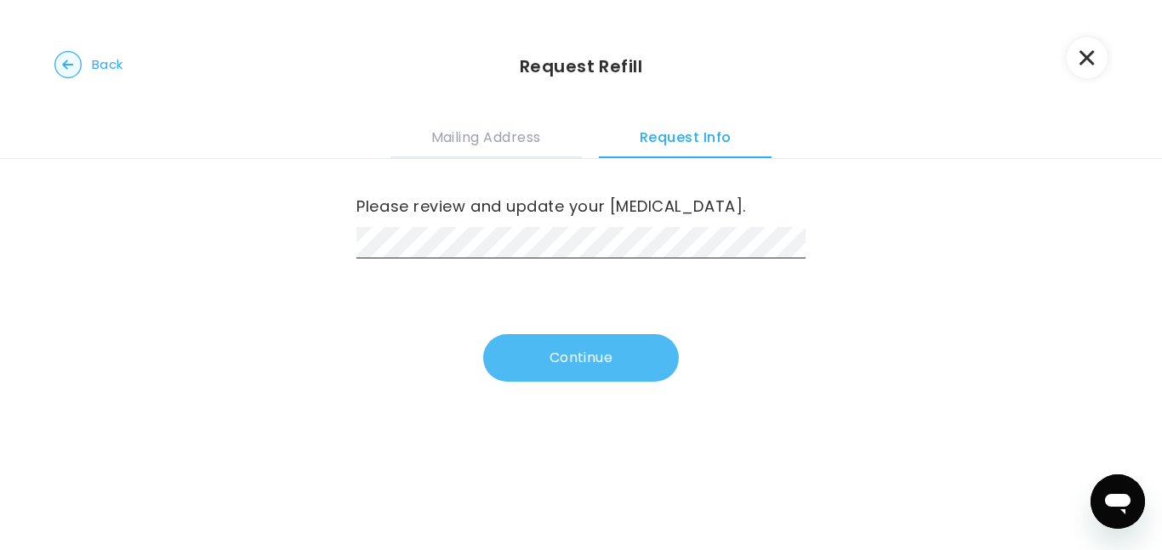
click at [560, 378] on button "Continue" at bounding box center [581, 358] width 196 height 48
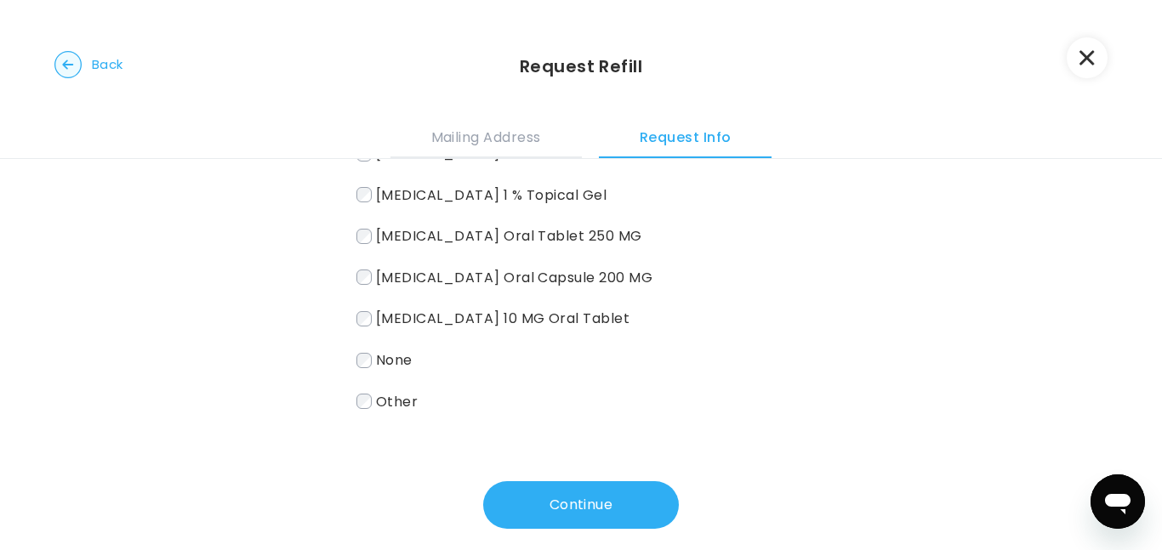
scroll to position [145, 0]
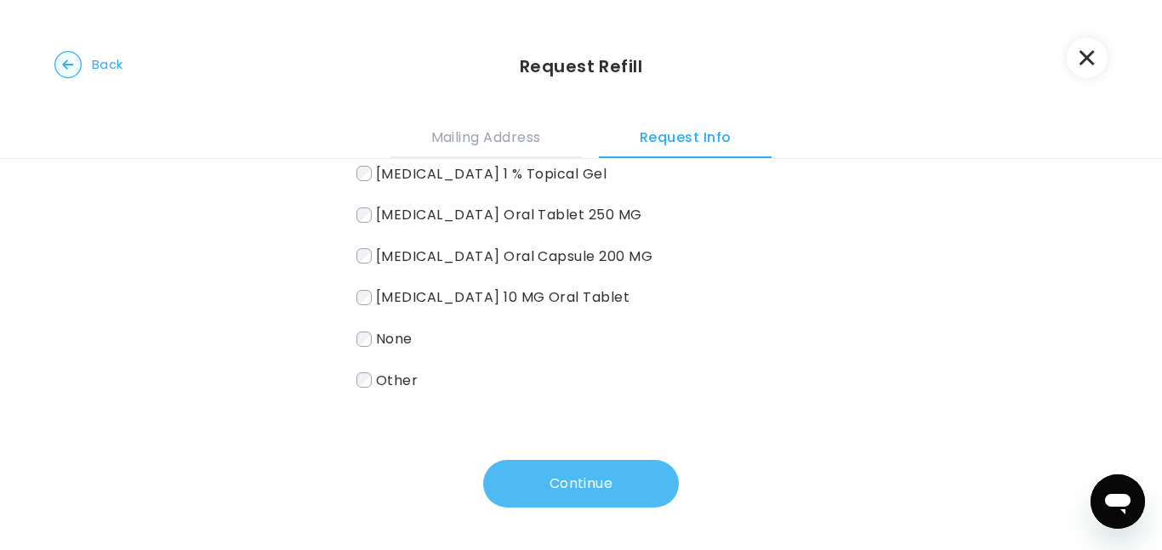
click at [580, 474] on button "Continue" at bounding box center [581, 484] width 196 height 48
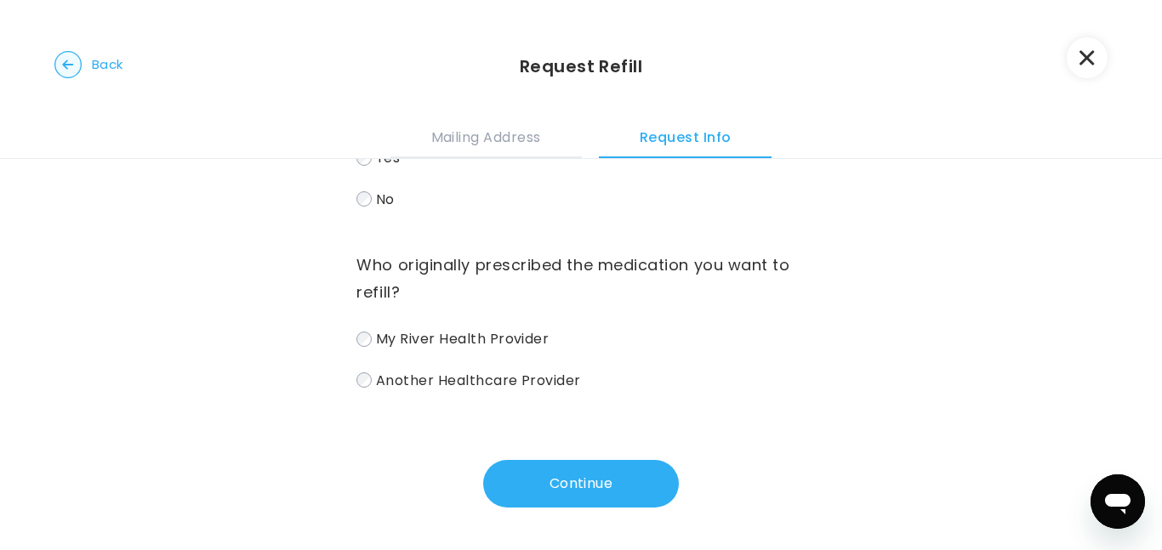
scroll to position [0, 0]
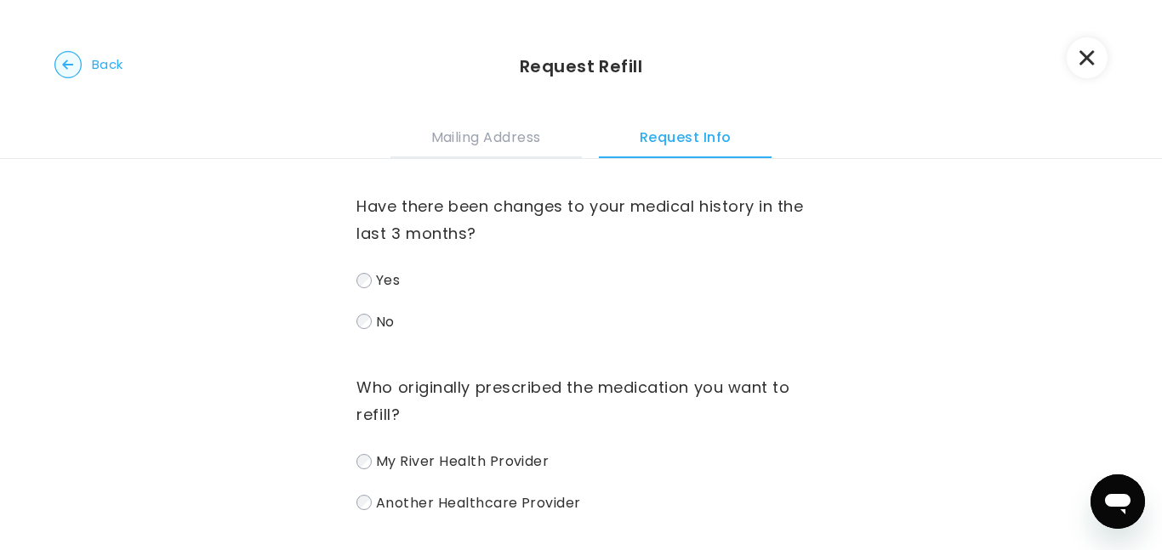
click at [371, 320] on label "No" at bounding box center [580, 322] width 448 height 25
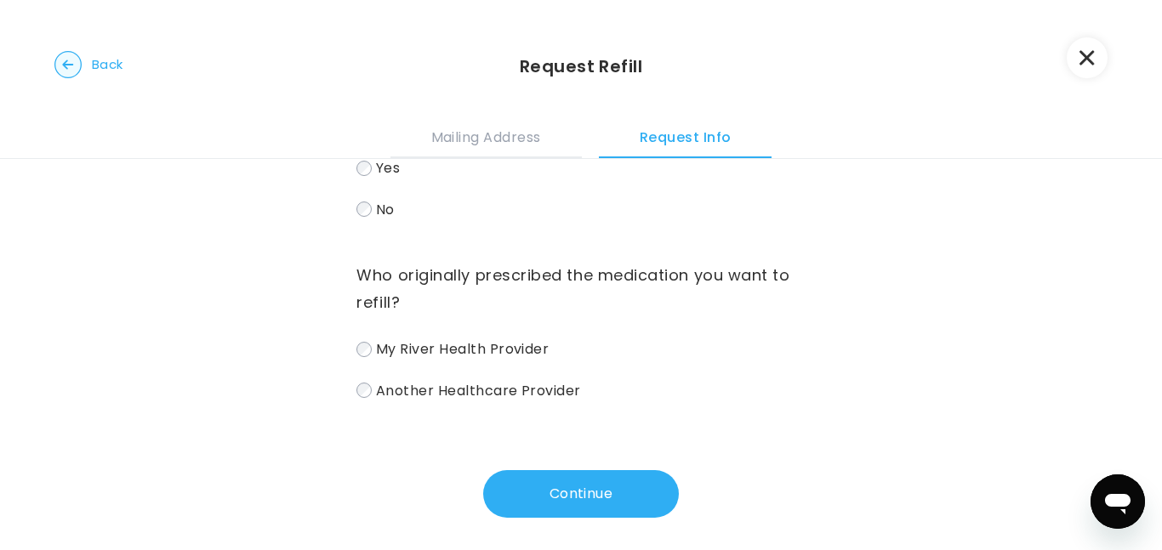
scroll to position [123, 0]
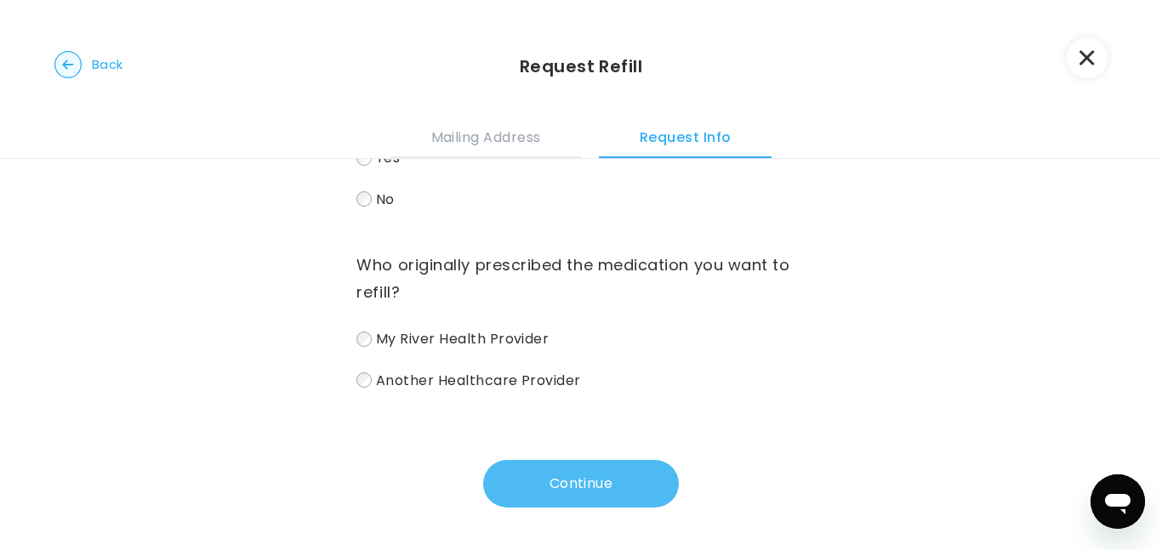
click at [549, 483] on button "Continue" at bounding box center [581, 484] width 196 height 48
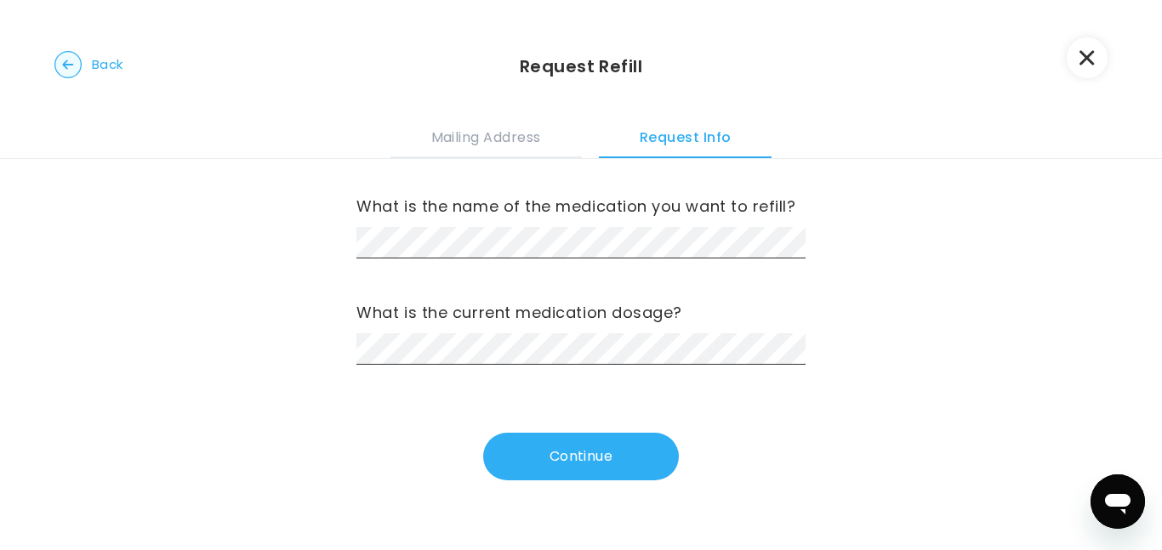
click at [107, 64] on span "Back" at bounding box center [107, 65] width 31 height 24
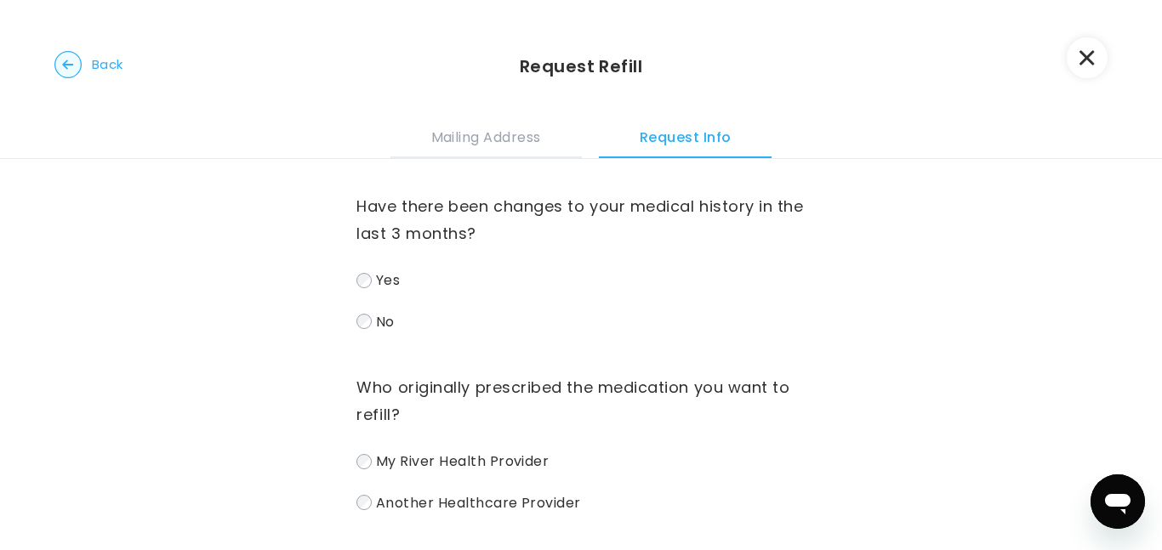
click at [105, 65] on span "Back" at bounding box center [107, 65] width 31 height 24
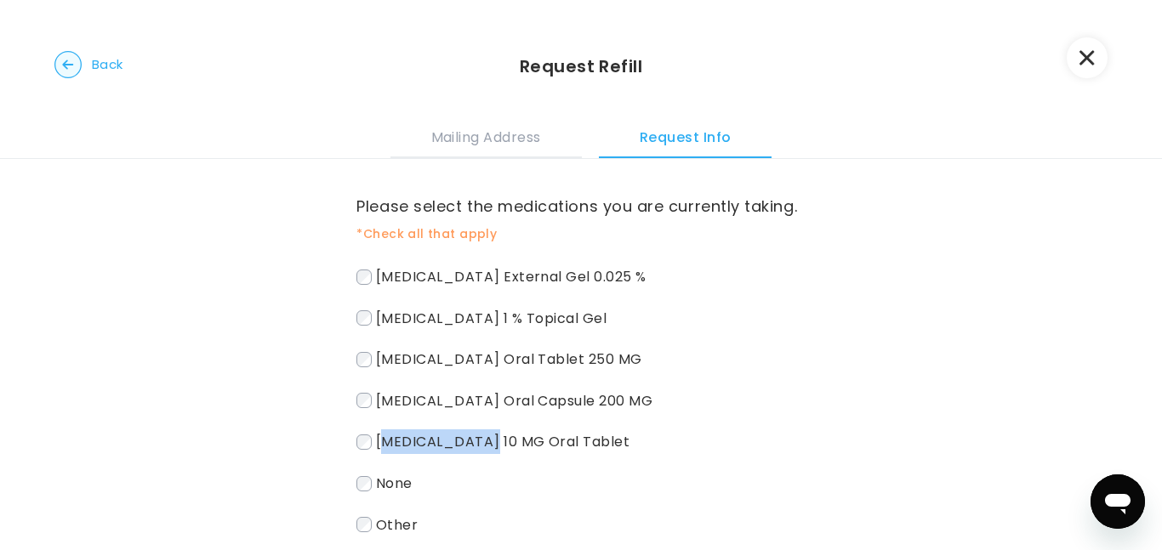
drag, startPoint x: 382, startPoint y: 442, endPoint x: 448, endPoint y: 446, distance: 66.4
click at [490, 447] on span "[MEDICAL_DATA] 10 MG Oral Tablet" at bounding box center [503, 442] width 254 height 20
click at [396, 453] on label "[MEDICAL_DATA] 10 MG Oral Tablet" at bounding box center [580, 442] width 448 height 25
drag, startPoint x: 377, startPoint y: 447, endPoint x: 652, endPoint y: 449, distance: 275.6
click at [630, 449] on span "[MEDICAL_DATA] 10 MG Oral Tablet" at bounding box center [503, 442] width 254 height 20
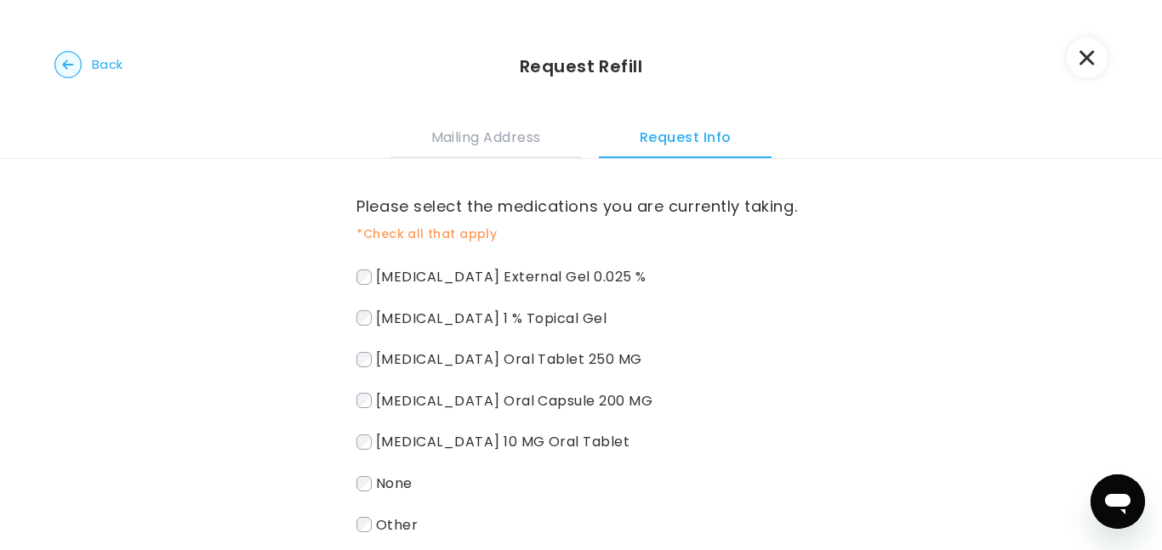
copy span "[MEDICAL_DATA] 10 MG Oral Tablet"
click at [371, 442] on label "[MEDICAL_DATA] 10 MG Oral Tablet" at bounding box center [580, 442] width 448 height 25
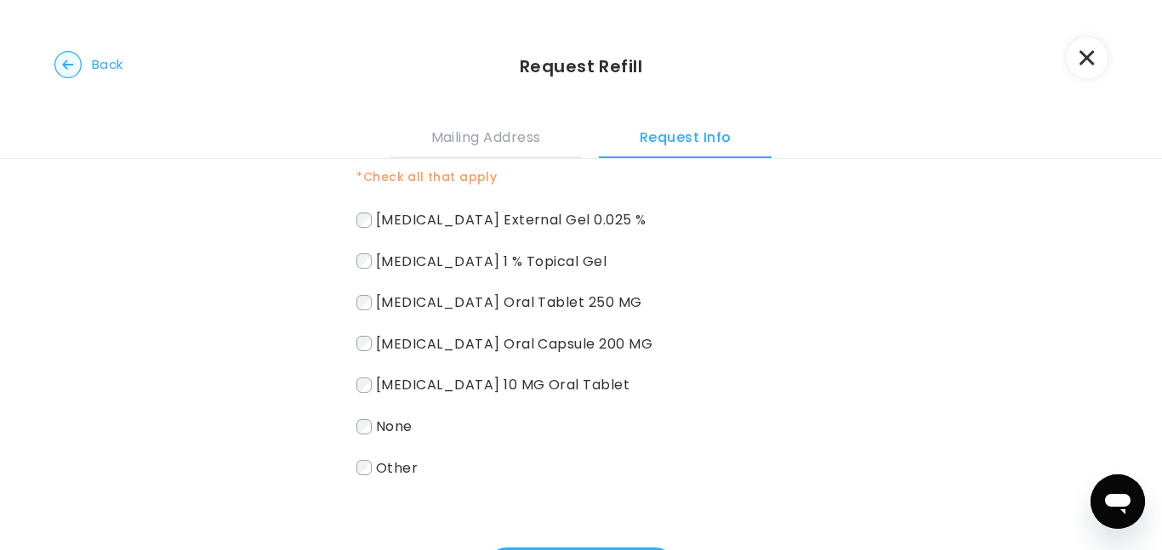
scroll to position [93, 0]
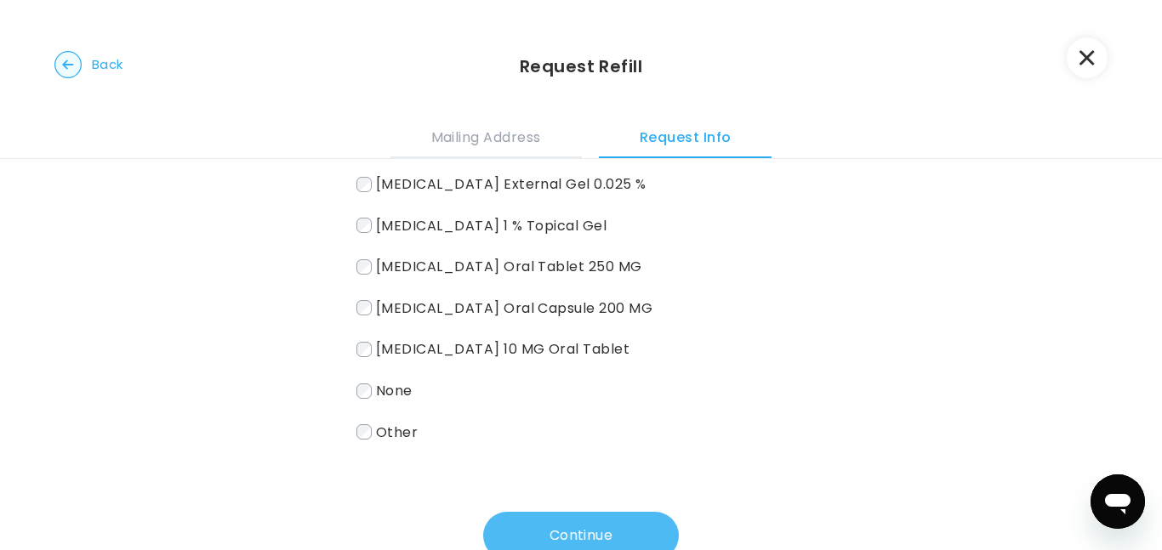
click at [604, 536] on button "Continue" at bounding box center [581, 536] width 196 height 48
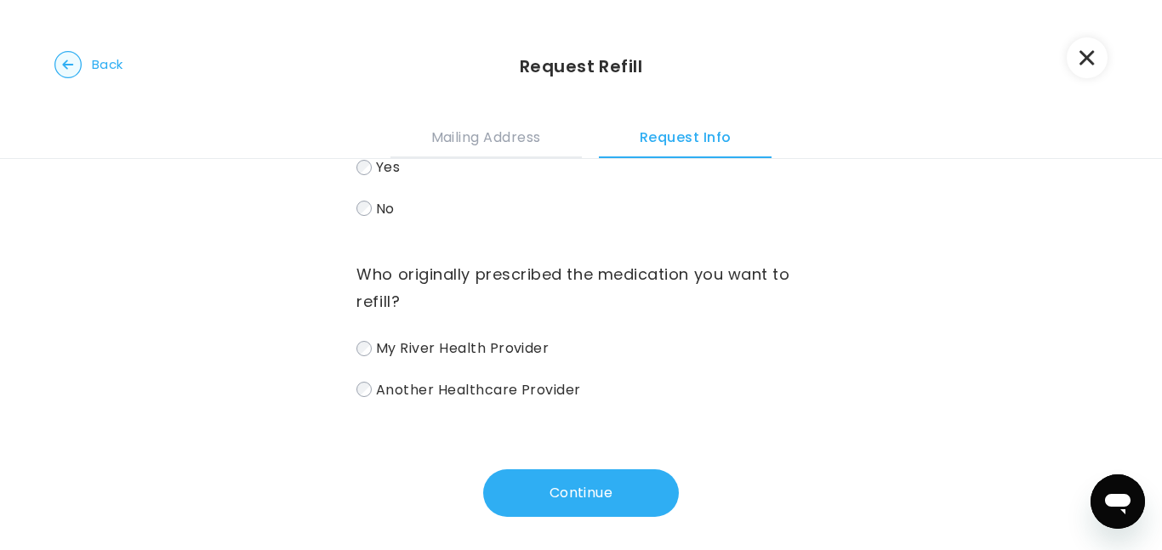
scroll to position [123, 0]
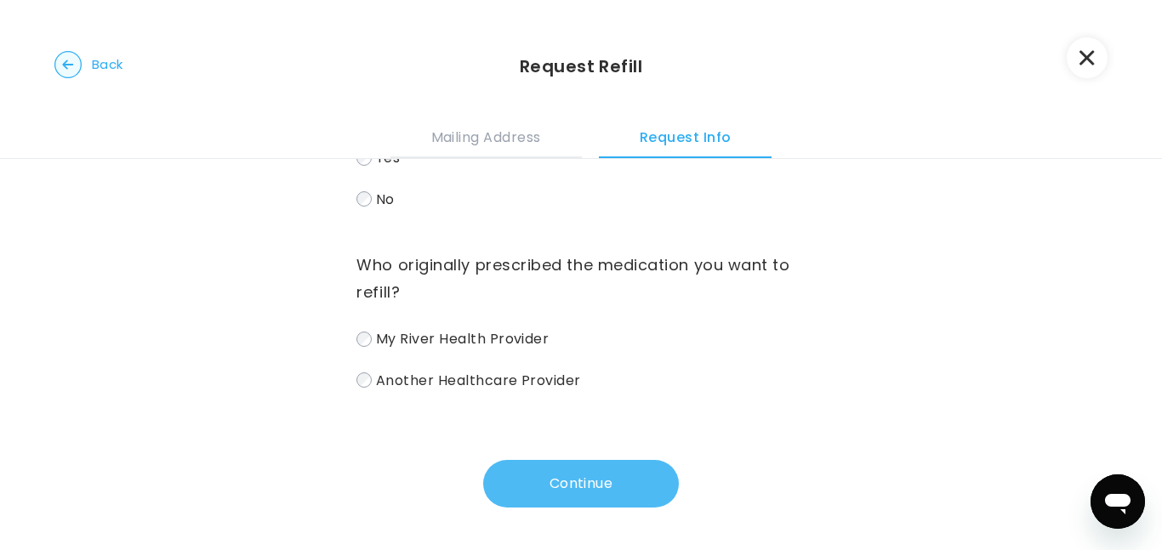
click at [574, 492] on button "Continue" at bounding box center [581, 484] width 196 height 48
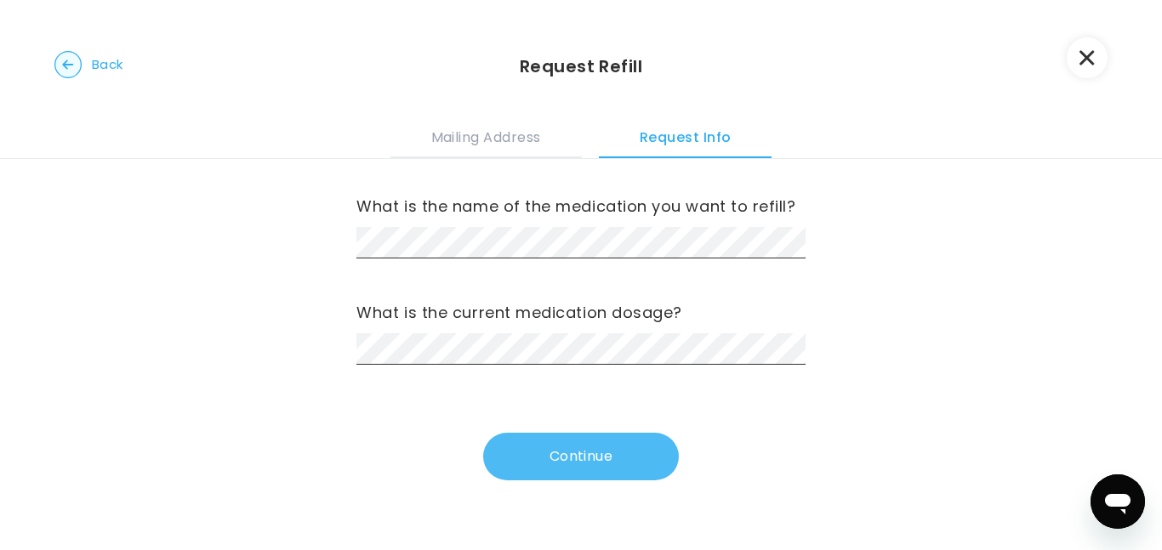
click at [573, 446] on button "Continue" at bounding box center [581, 457] width 196 height 48
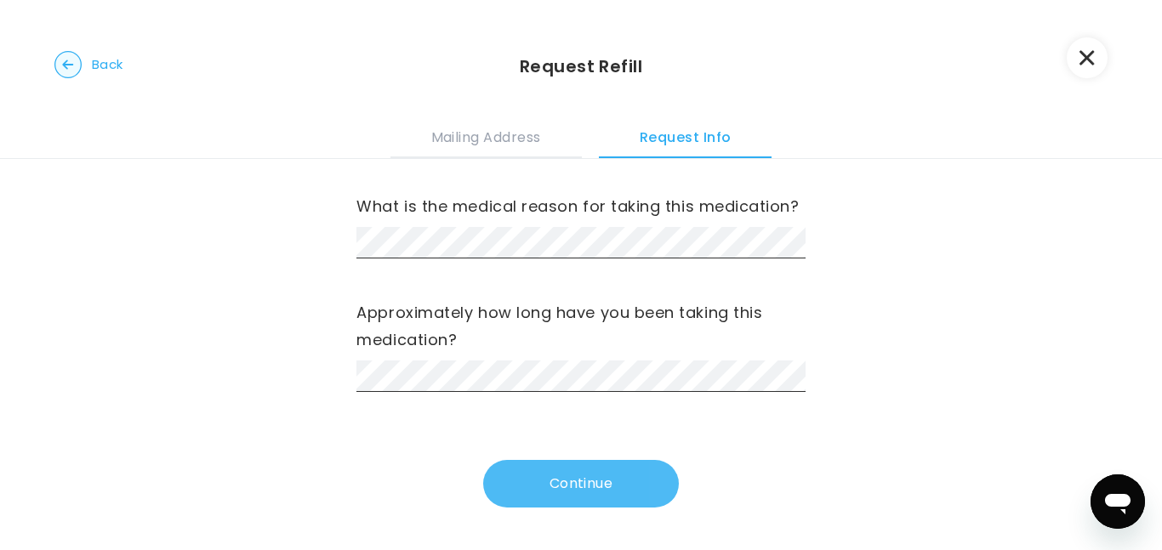
click at [538, 498] on button "Continue" at bounding box center [581, 484] width 196 height 48
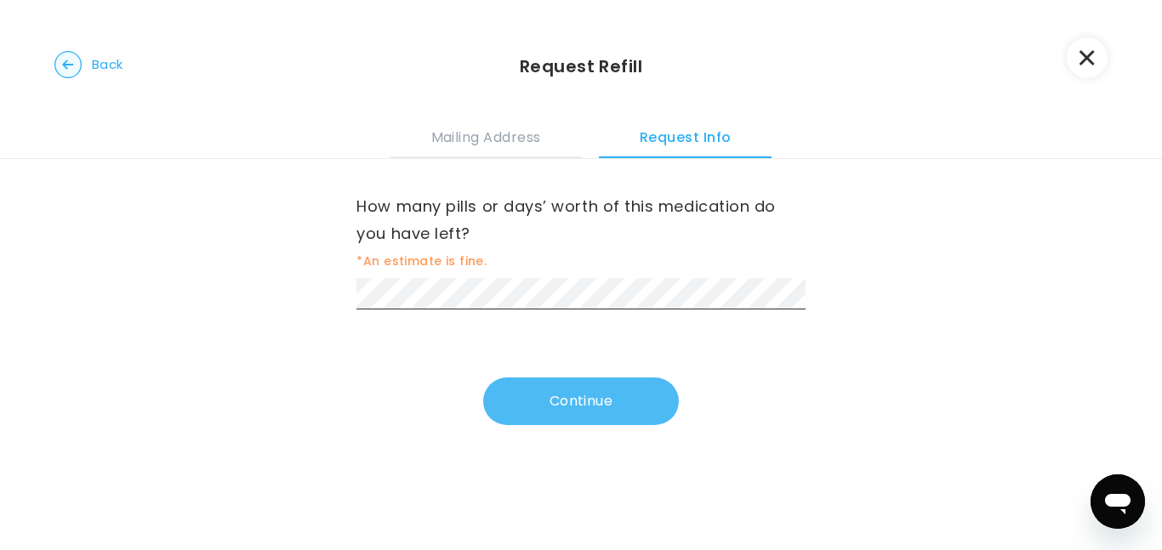
click at [578, 401] on button "Continue" at bounding box center [581, 402] width 196 height 48
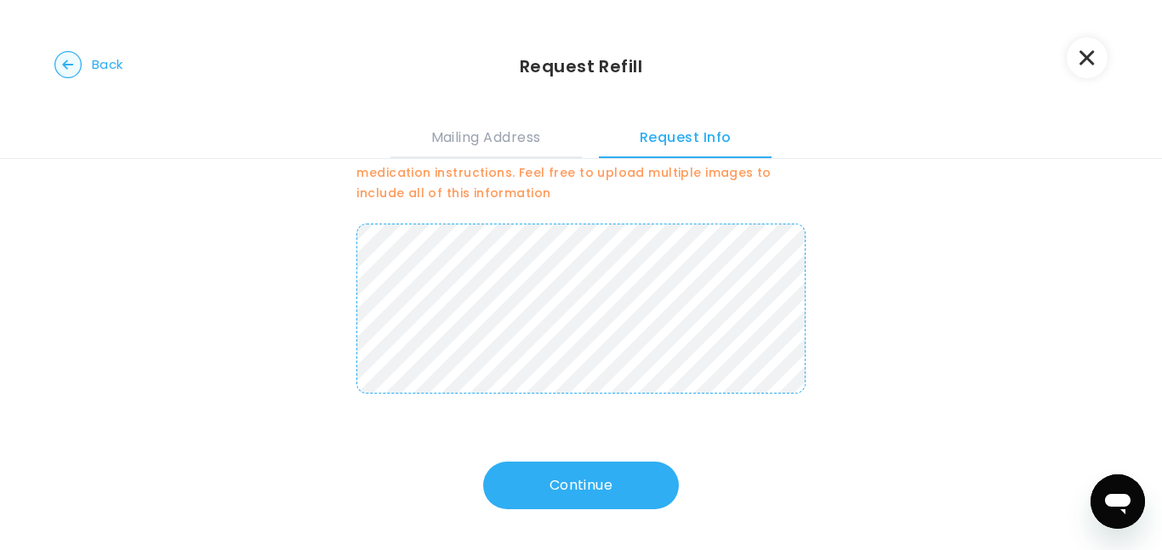
scroll to position [104, 0]
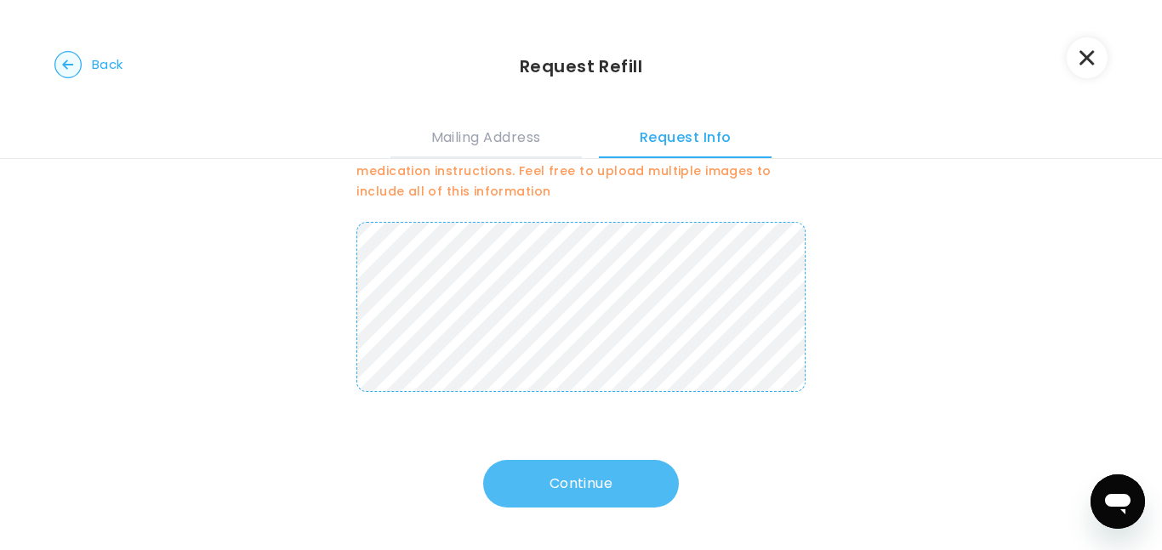
click at [618, 484] on button "Continue" at bounding box center [581, 484] width 196 height 48
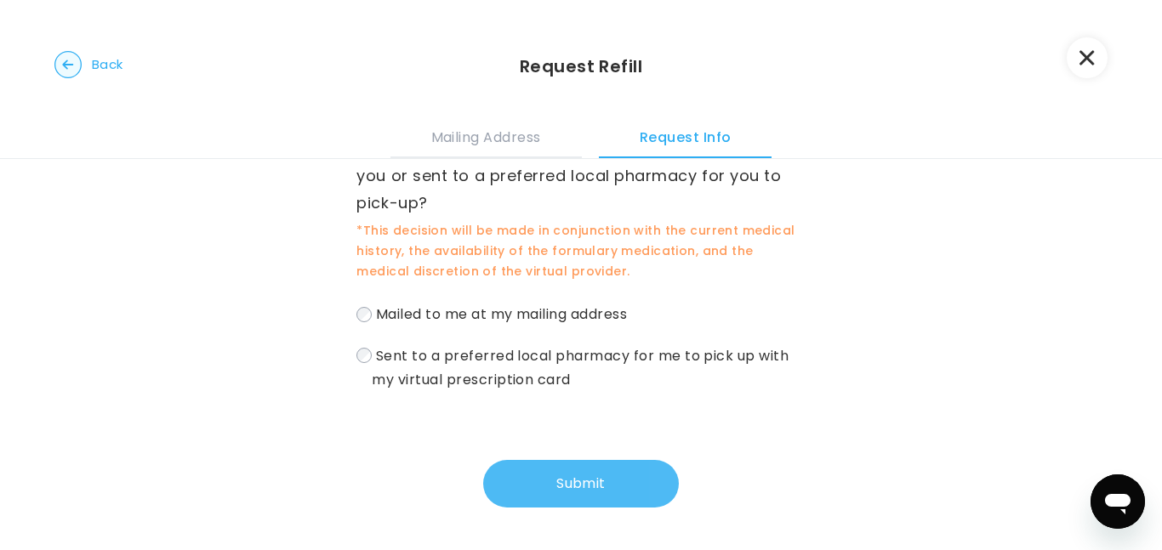
scroll to position [0, 0]
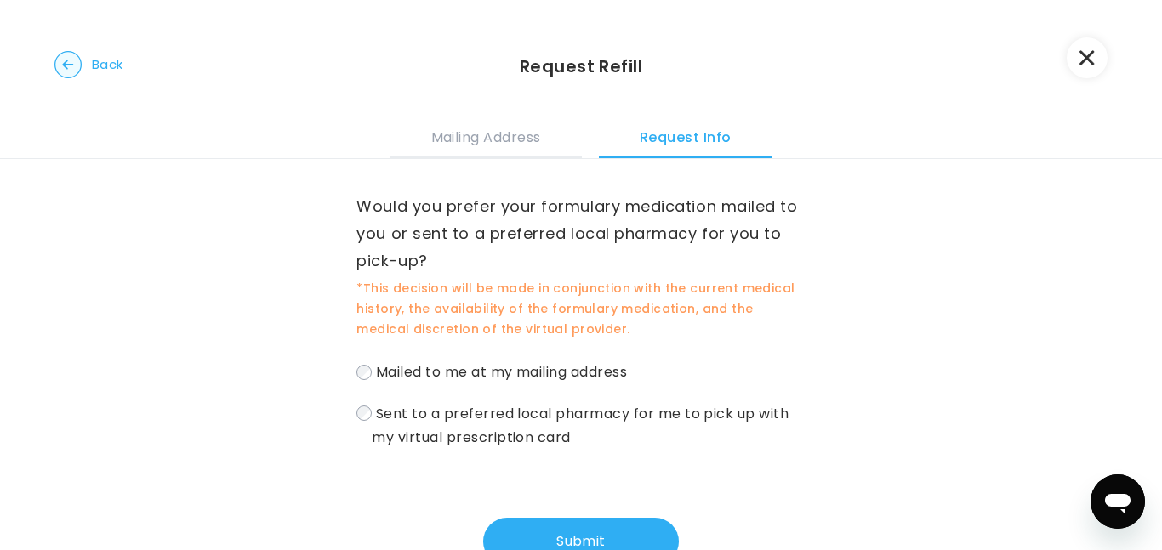
click at [320, 452] on div "Would you prefer your formulary medication mailed to you or sent to a preferred…" at bounding box center [581, 383] width 1162 height 449
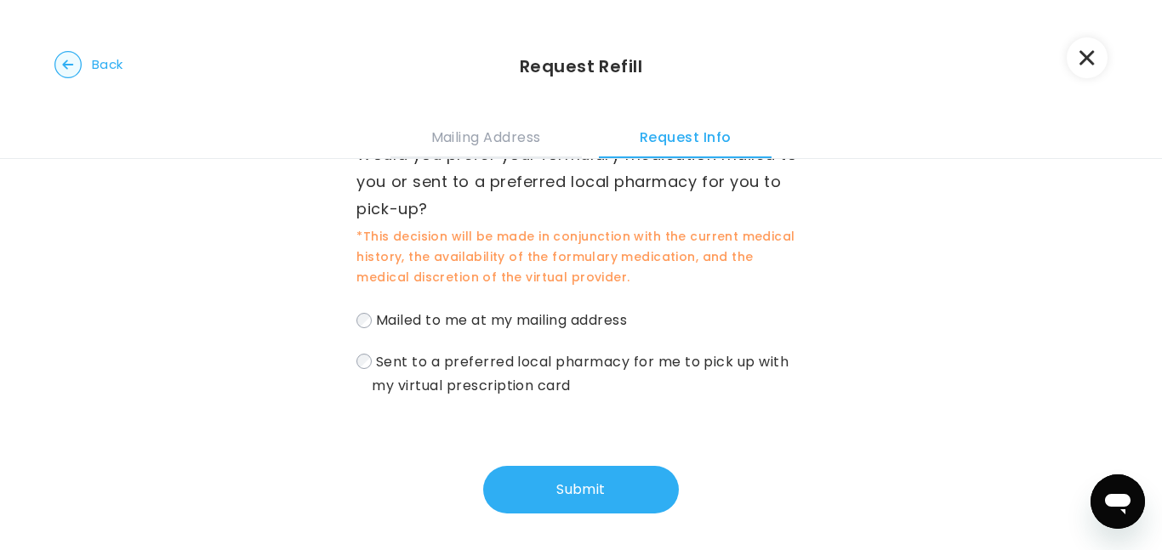
scroll to position [58, 0]
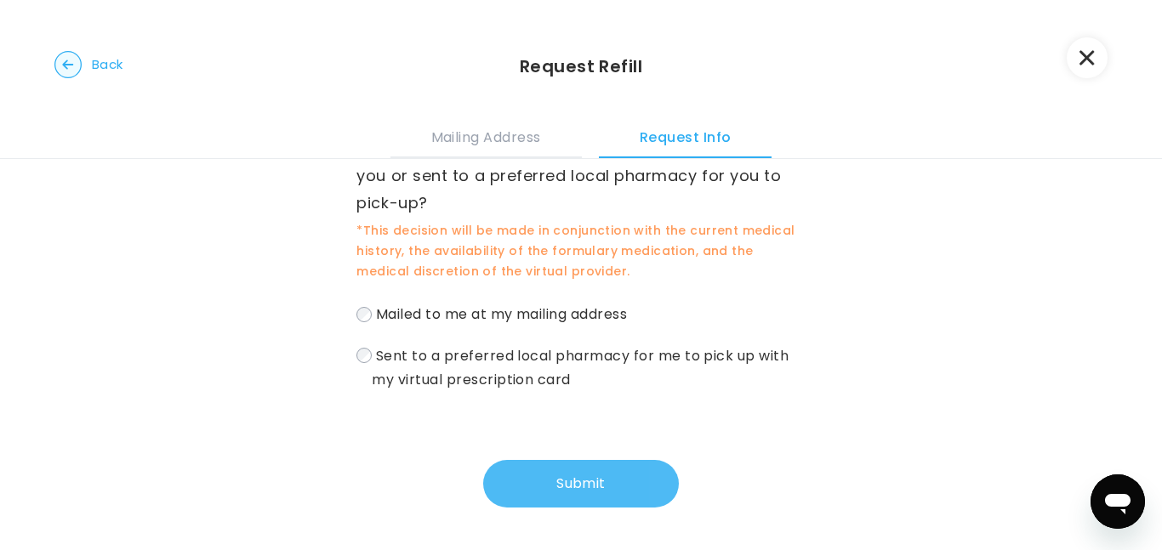
click at [550, 488] on button "Submit" at bounding box center [581, 484] width 196 height 48
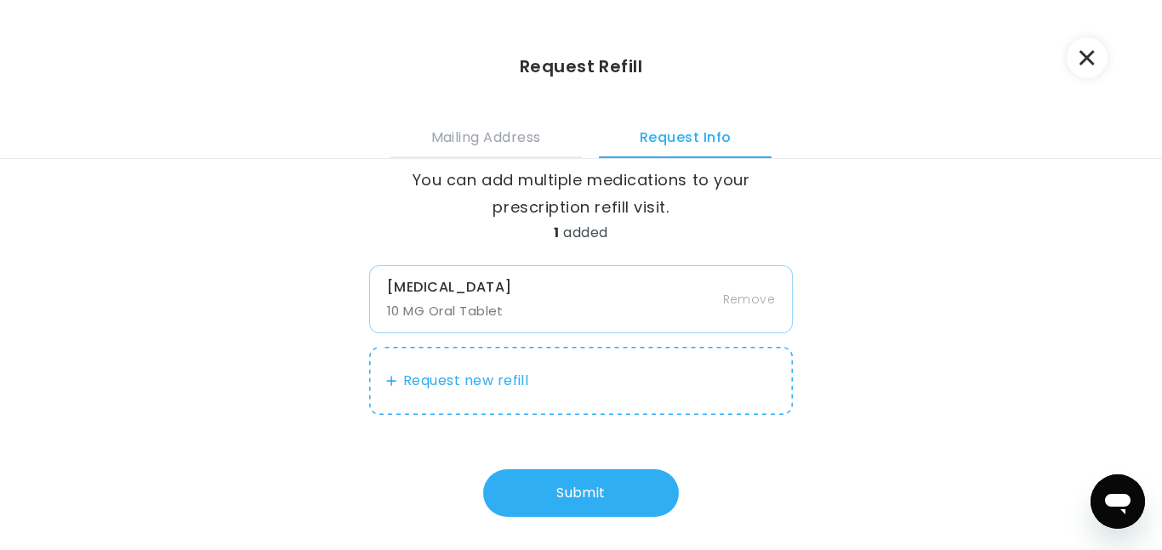
scroll to position [36, 0]
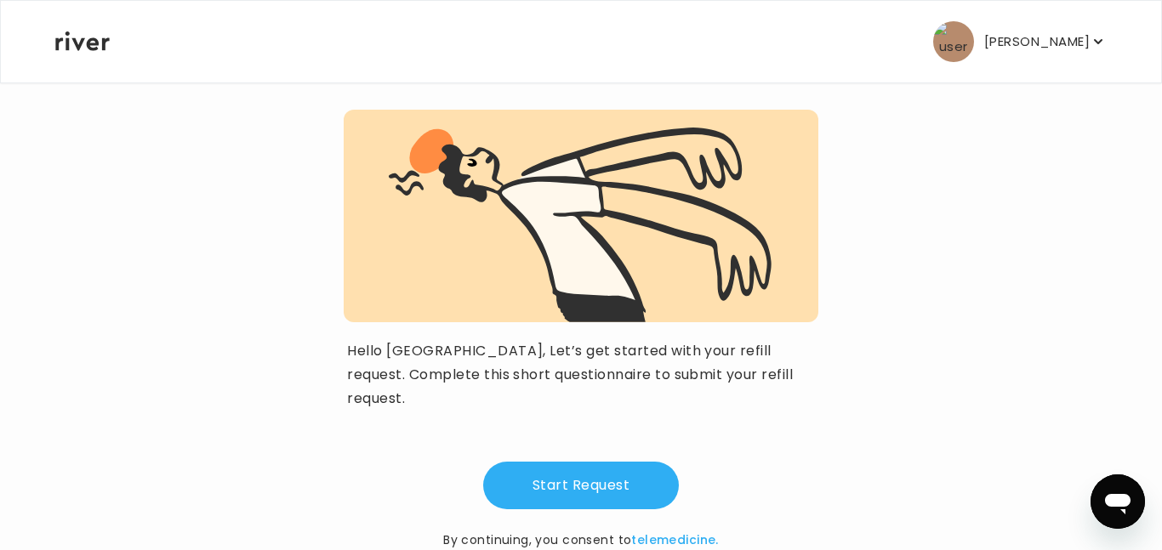
scroll to position [169, 0]
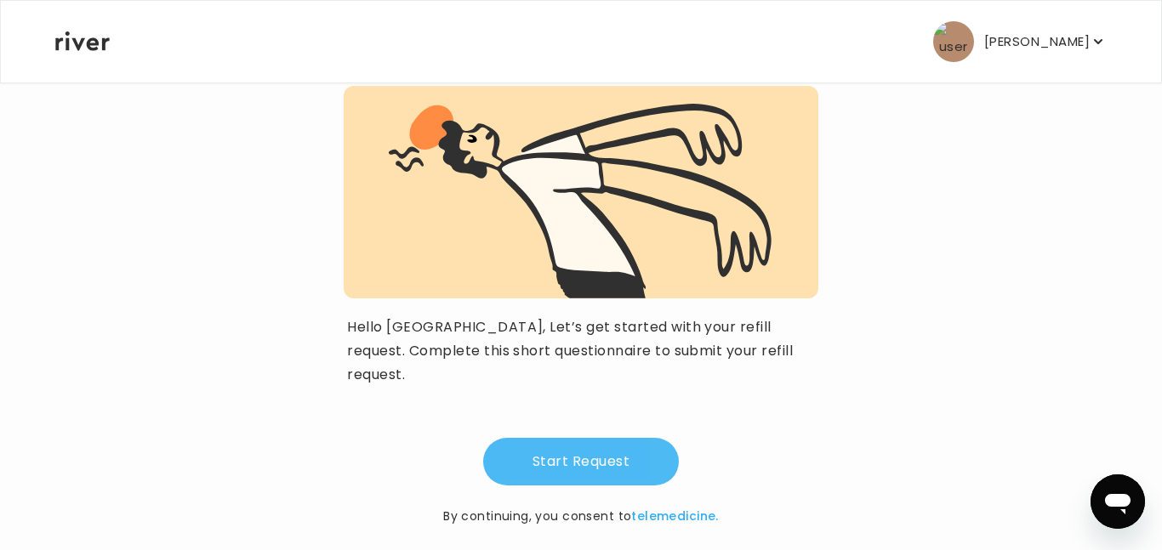
click at [580, 453] on button "Start Request" at bounding box center [581, 462] width 196 height 48
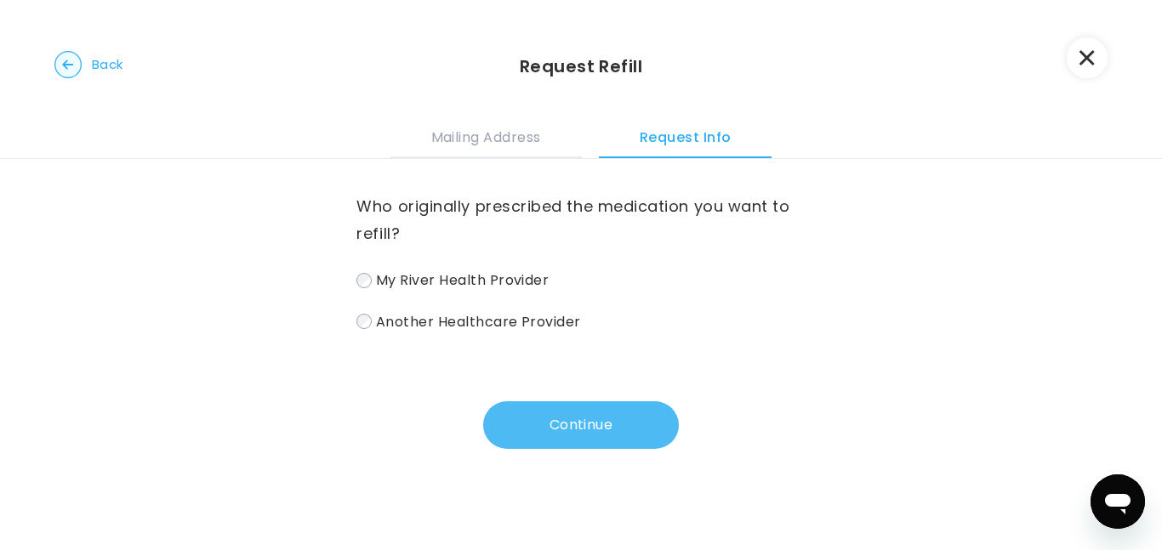
click at [559, 423] on button "Continue" at bounding box center [581, 426] width 196 height 48
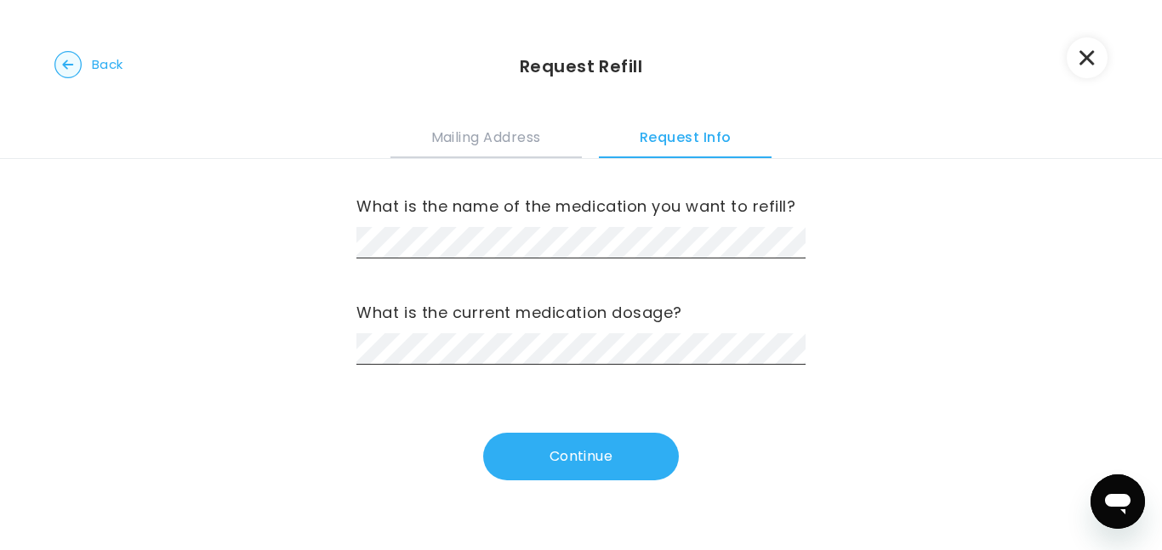
click at [491, 139] on button "Mailing Address" at bounding box center [485, 135] width 191 height 46
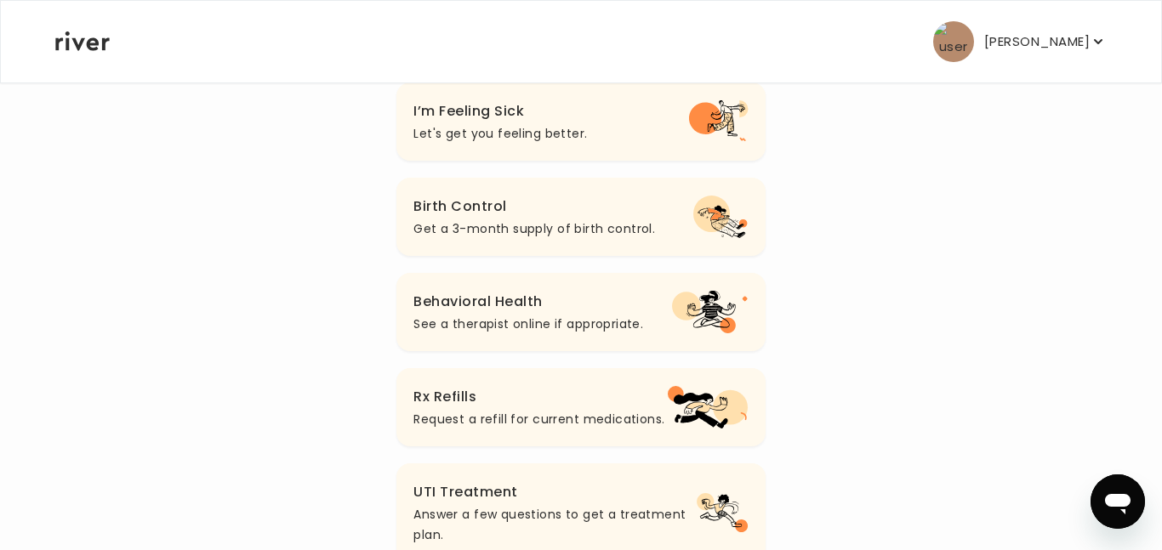
scroll to position [228, 0]
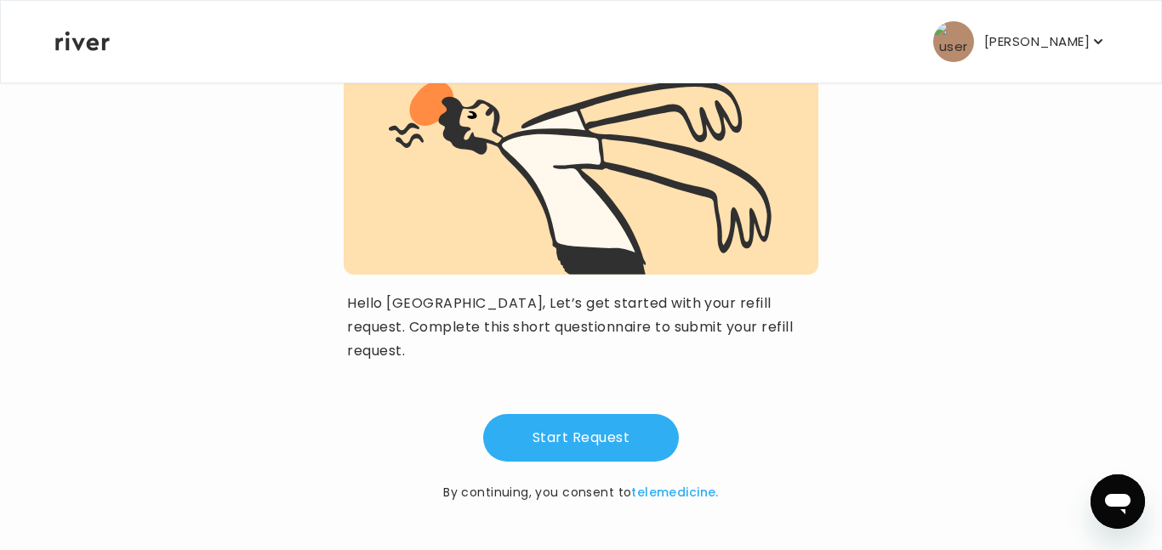
scroll to position [169, 0]
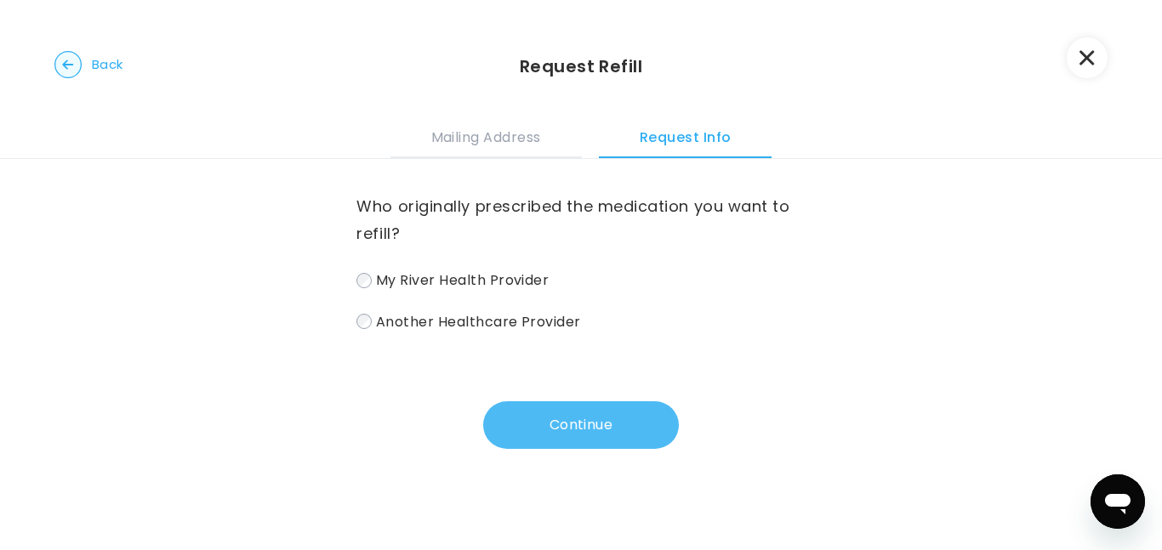
click at [536, 428] on button "Continue" at bounding box center [581, 426] width 196 height 48
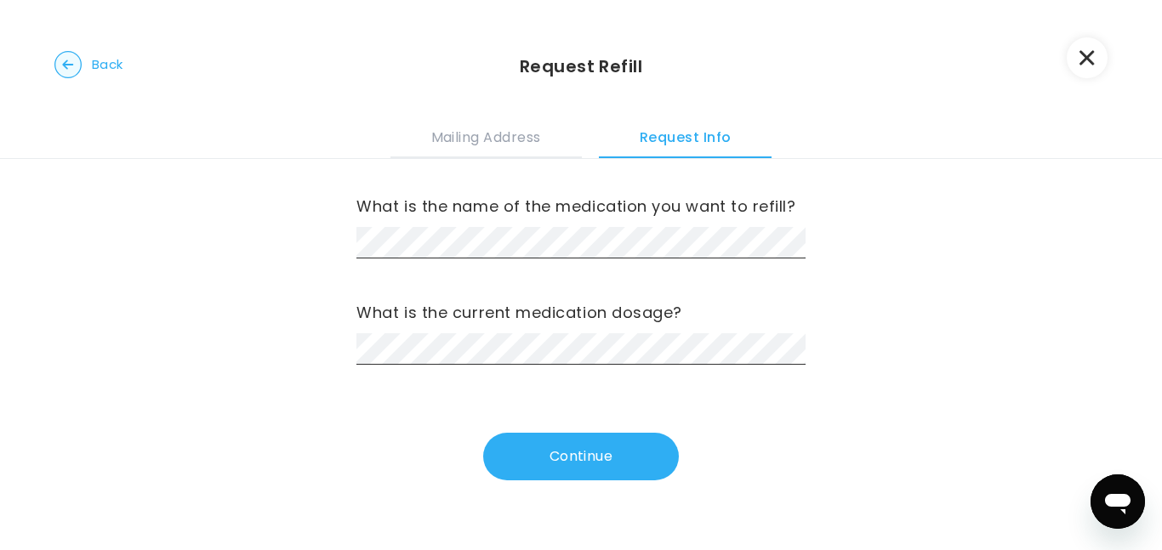
click at [1078, 58] on button "button" at bounding box center [1087, 57] width 41 height 41
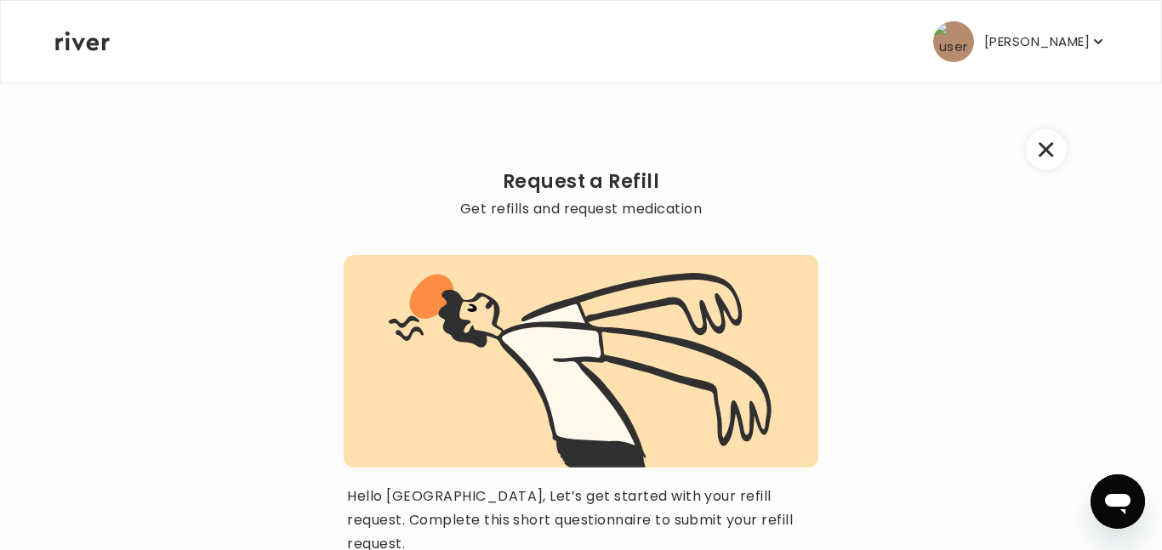
click at [1079, 44] on p "[PERSON_NAME]" at bounding box center [1036, 42] width 105 height 24
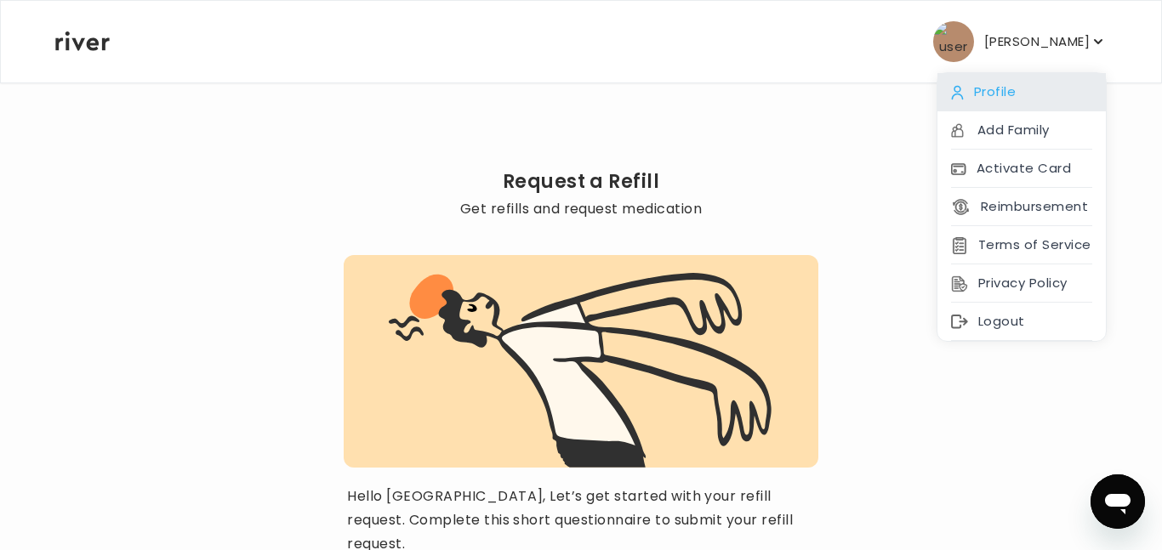
click at [1017, 92] on div "Profile" at bounding box center [1021, 92] width 168 height 38
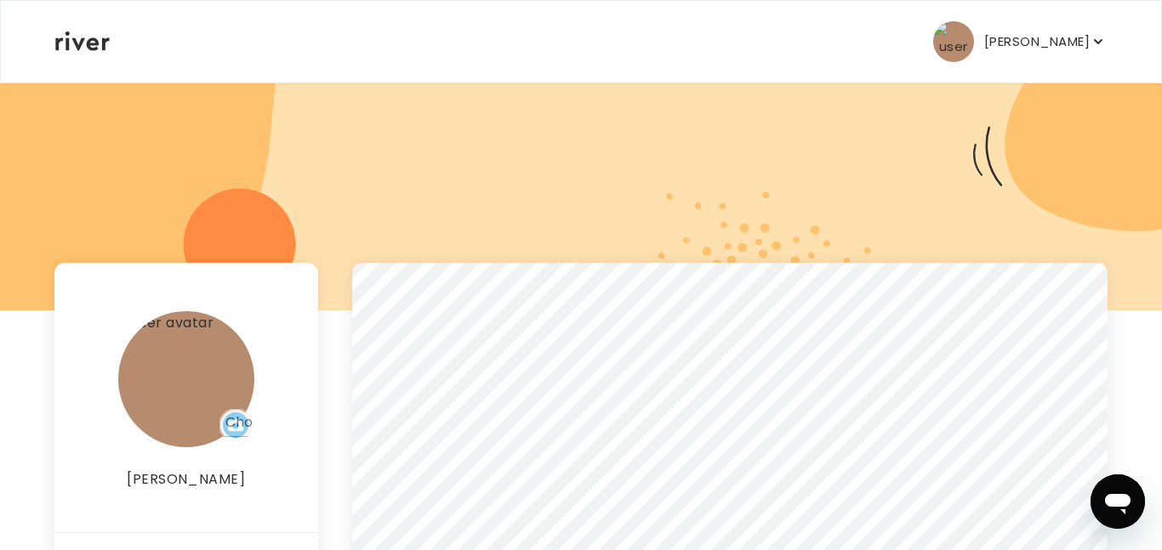
scroll to position [425, 0]
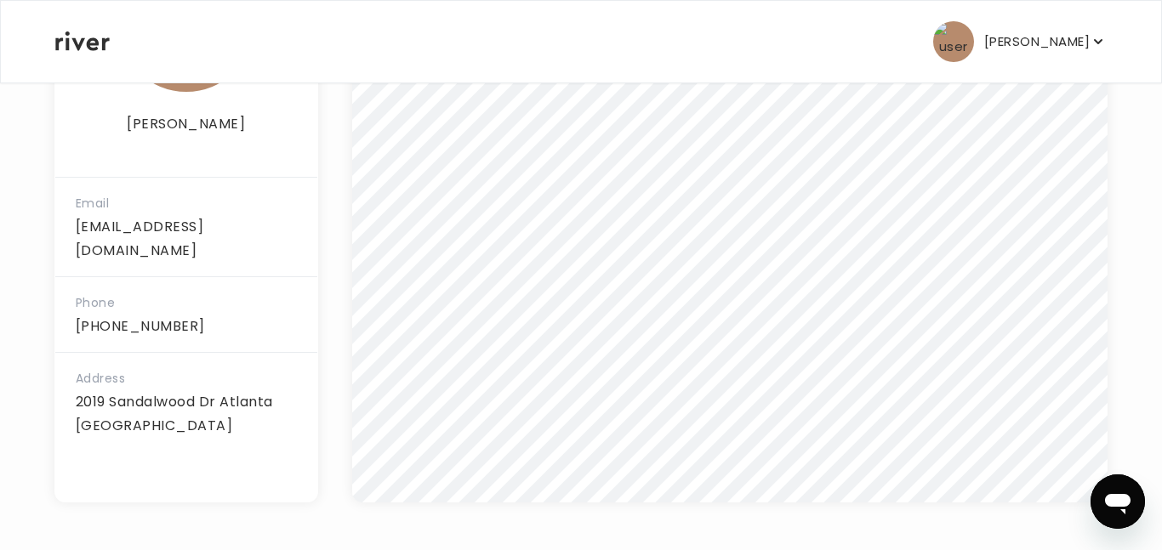
click at [71, 41] on icon at bounding box center [82, 41] width 54 height 20
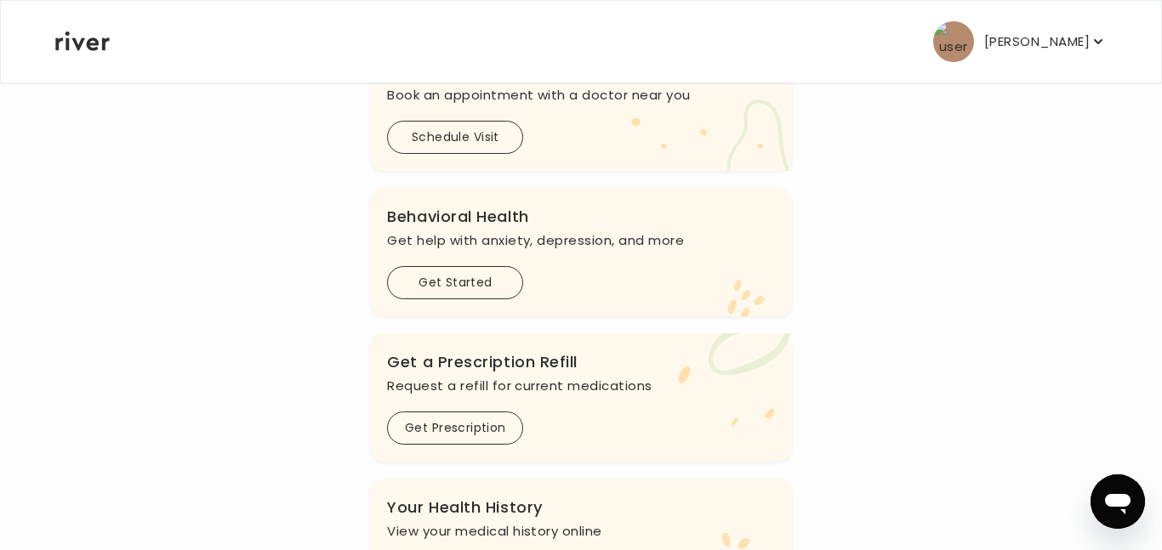
scroll to position [396, 0]
click at [464, 426] on button "Get Prescription" at bounding box center [455, 429] width 136 height 33
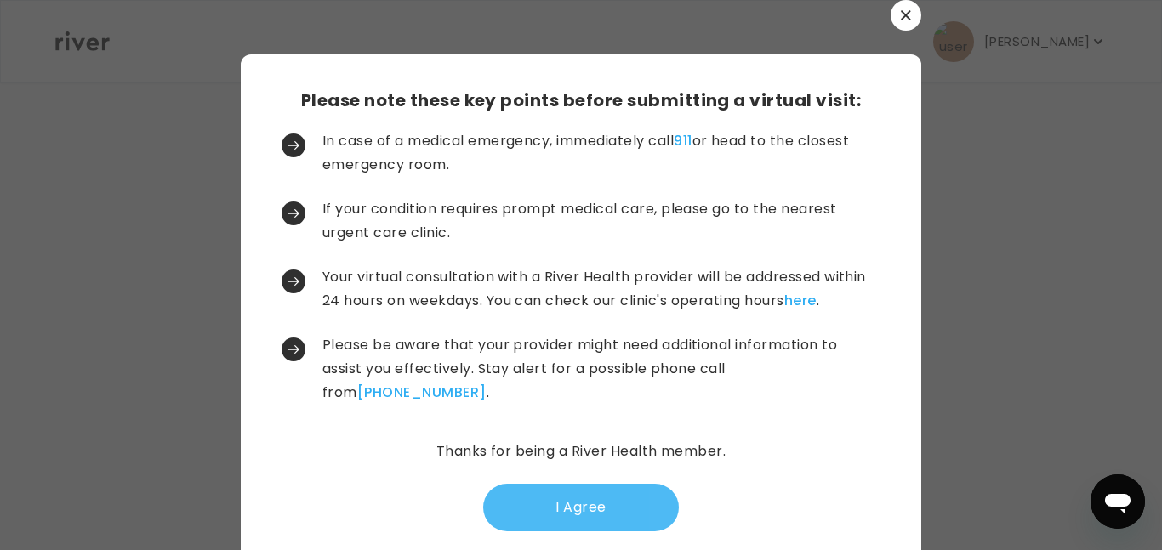
click at [556, 501] on button "I Agree" at bounding box center [581, 508] width 196 height 48
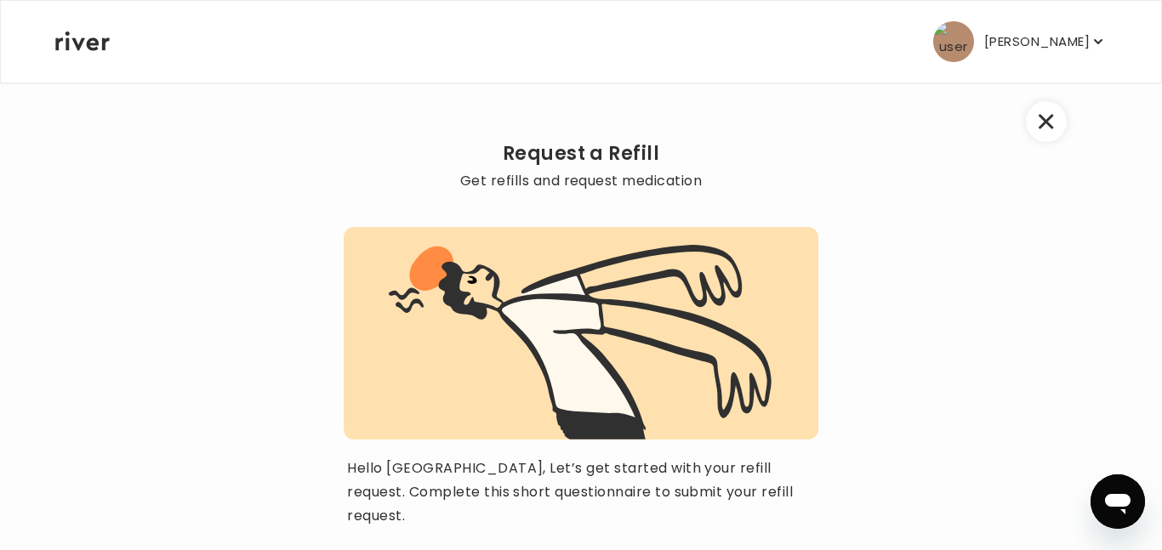
scroll to position [160, 0]
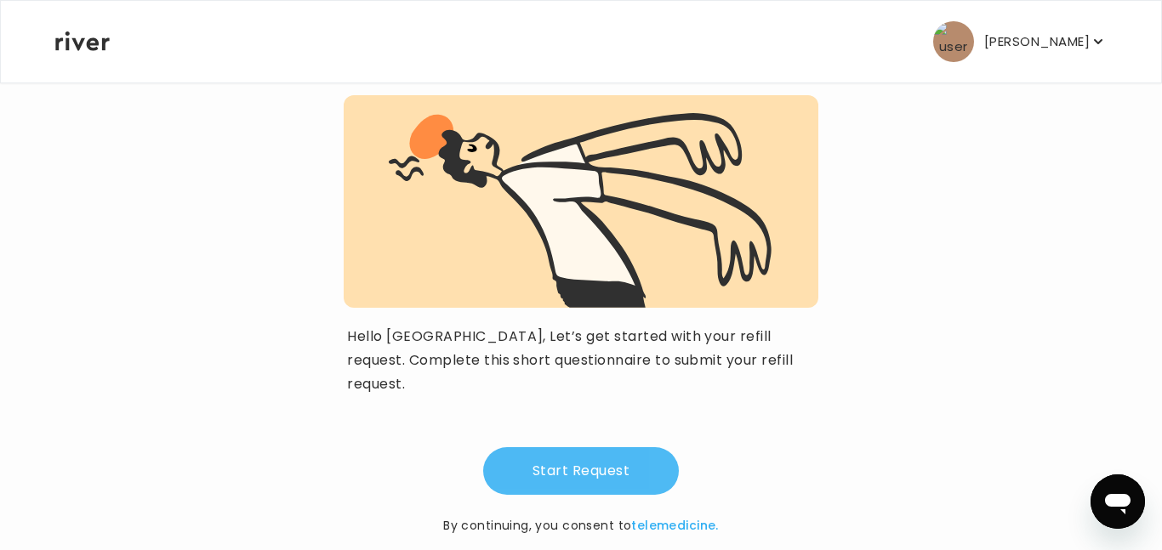
click at [584, 452] on button "Start Request" at bounding box center [581, 471] width 196 height 48
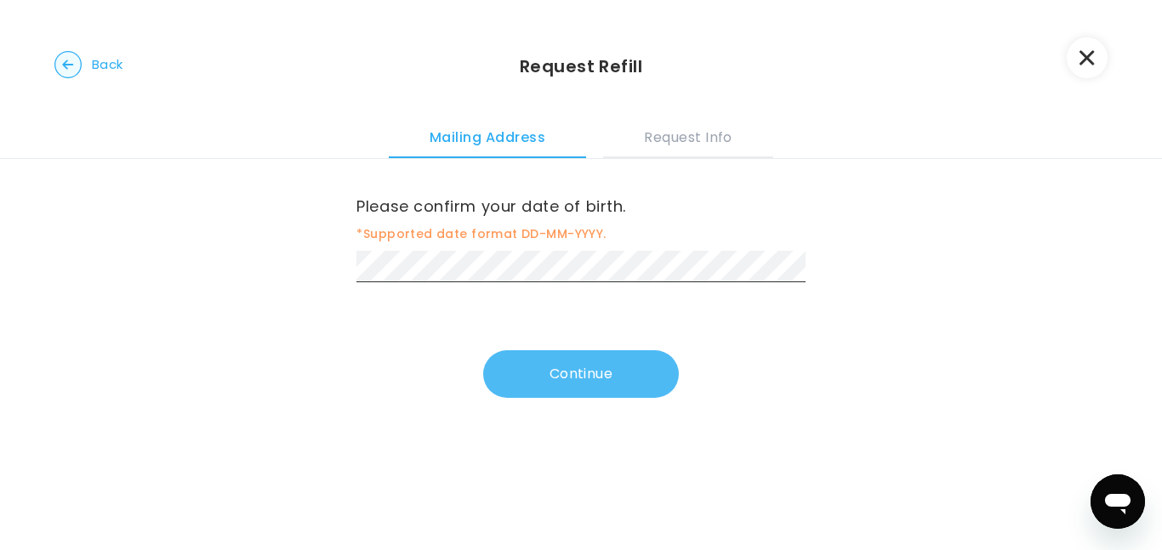
click at [550, 377] on button "Continue" at bounding box center [581, 374] width 196 height 48
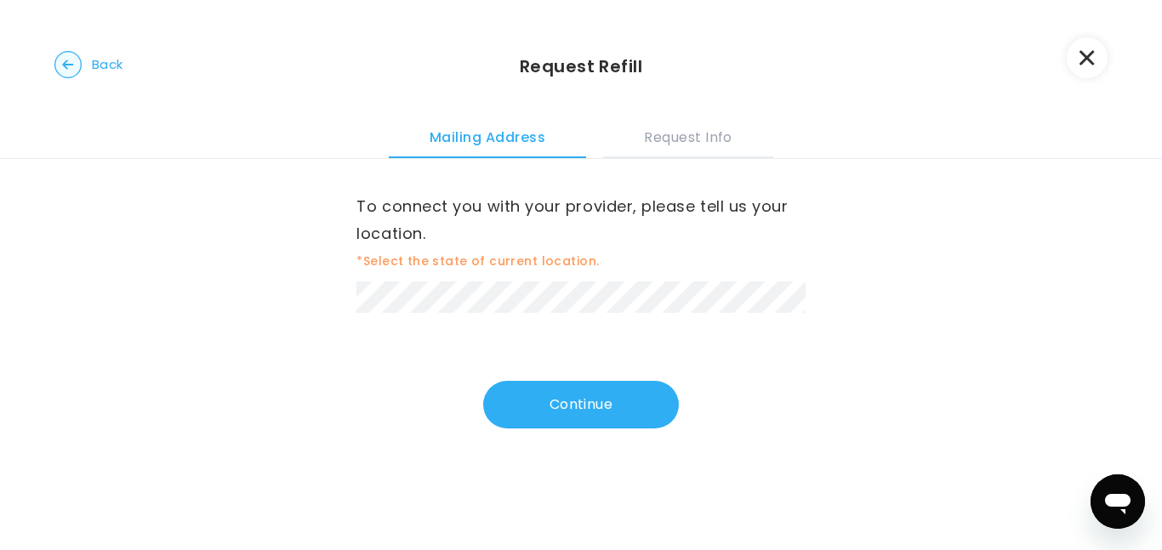
click at [549, 403] on button "Continue" at bounding box center [581, 405] width 196 height 48
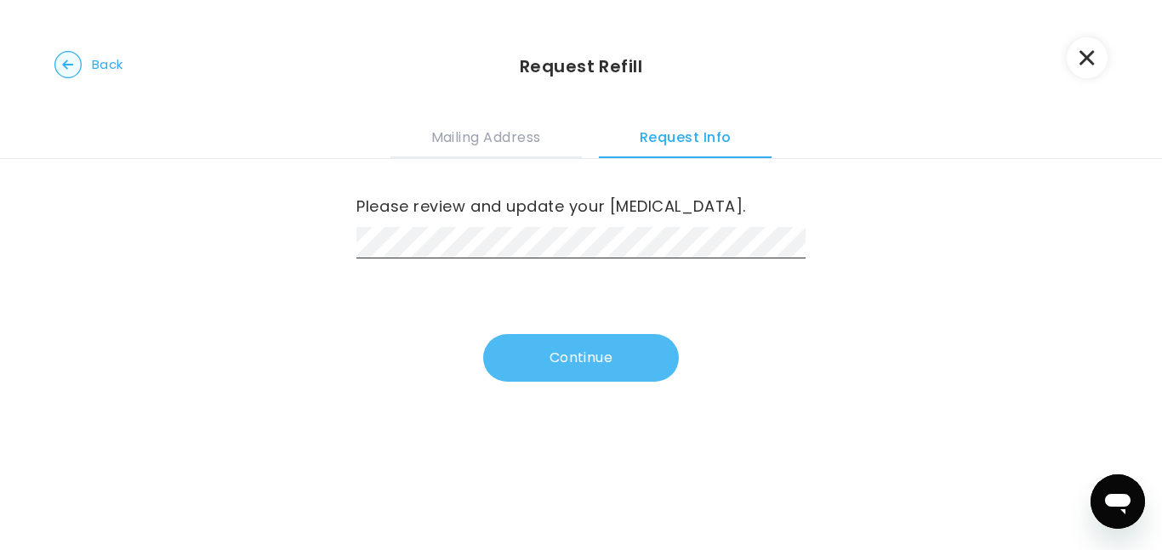
click at [527, 352] on button "Continue" at bounding box center [581, 358] width 196 height 48
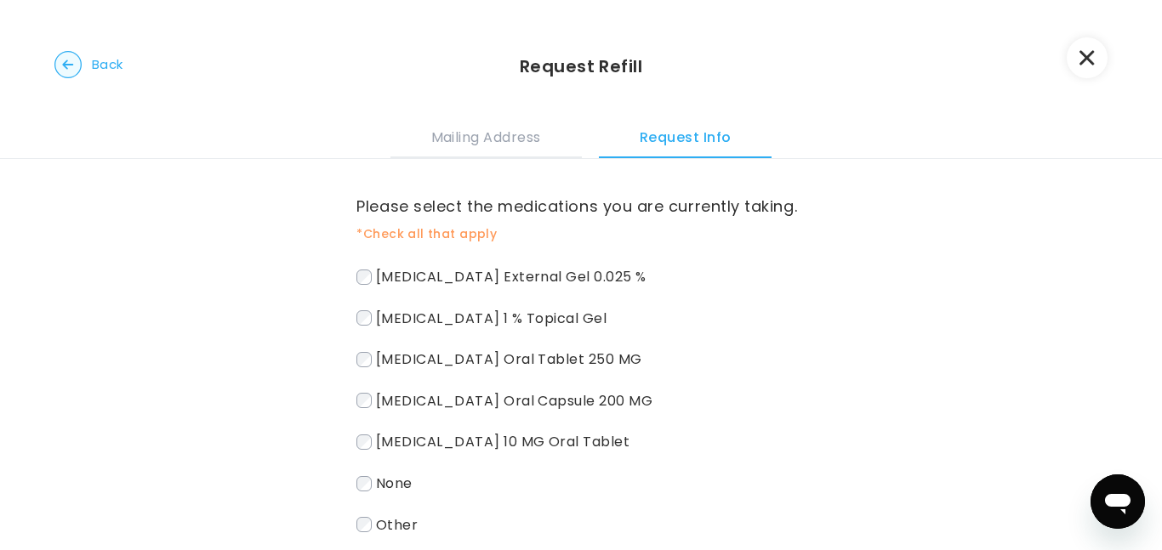
drag, startPoint x: 378, startPoint y: 443, endPoint x: 653, endPoint y: 445, distance: 275.6
click at [630, 445] on span "[MEDICAL_DATA] 10 MG Oral Tablet" at bounding box center [503, 442] width 254 height 20
copy span "[MEDICAL_DATA] 10 MG Oral Tablet"
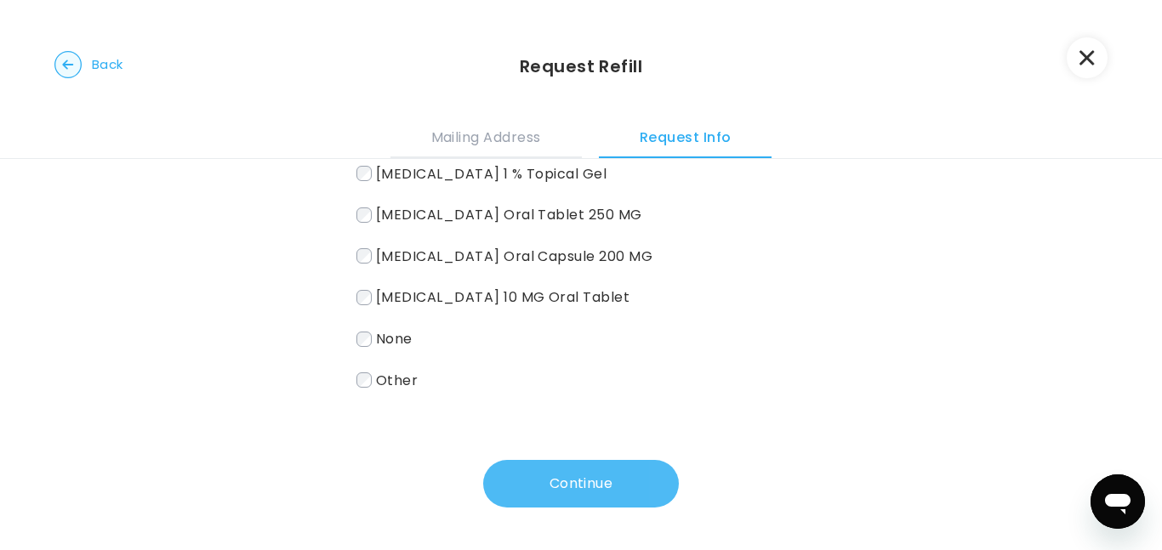
click at [617, 482] on button "Continue" at bounding box center [581, 484] width 196 height 48
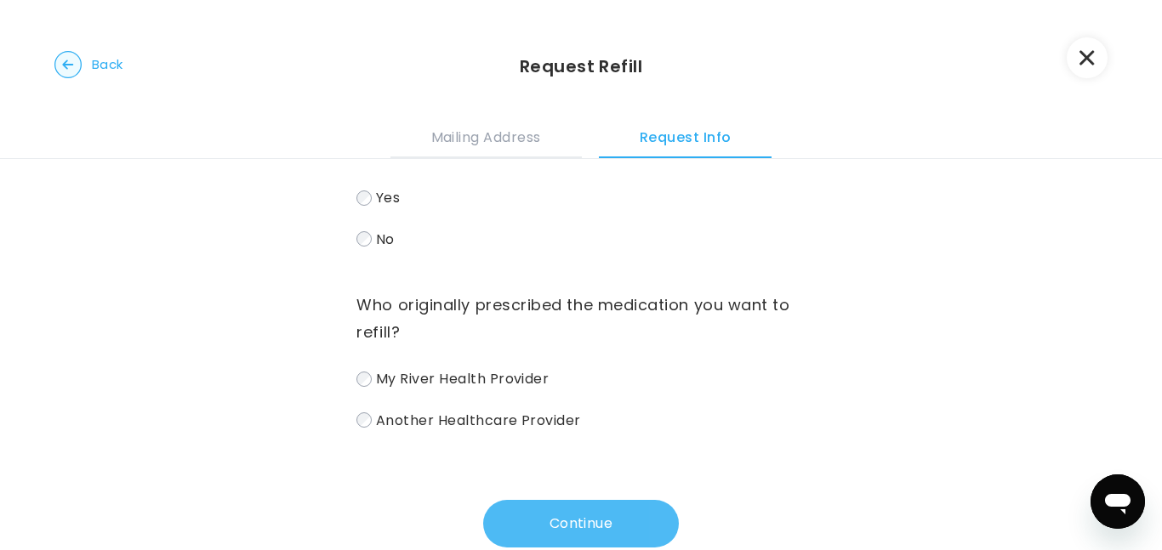
scroll to position [100, 0]
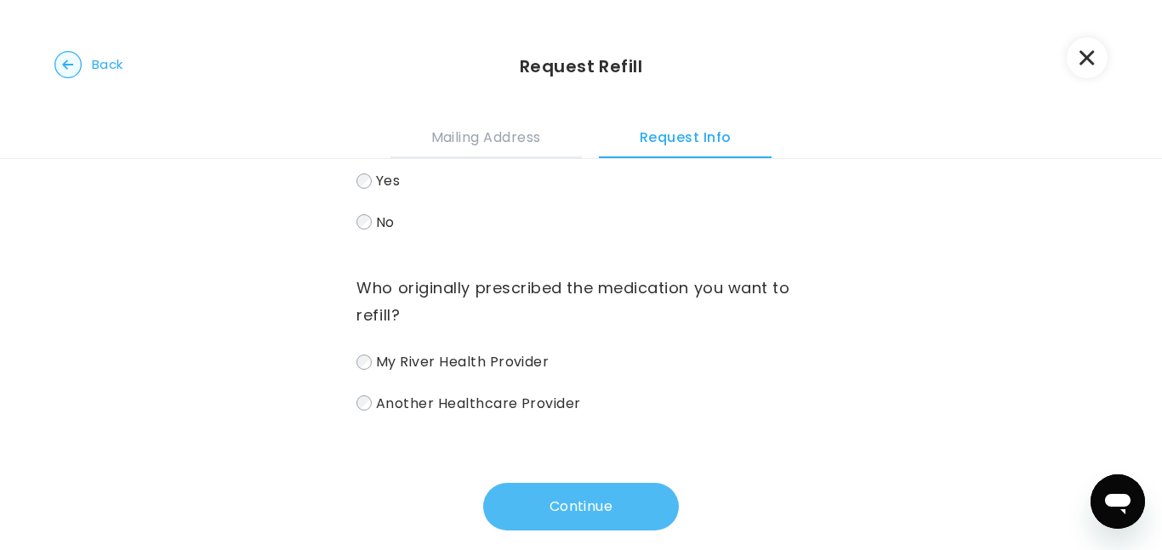
click at [578, 498] on button "Continue" at bounding box center [581, 507] width 196 height 48
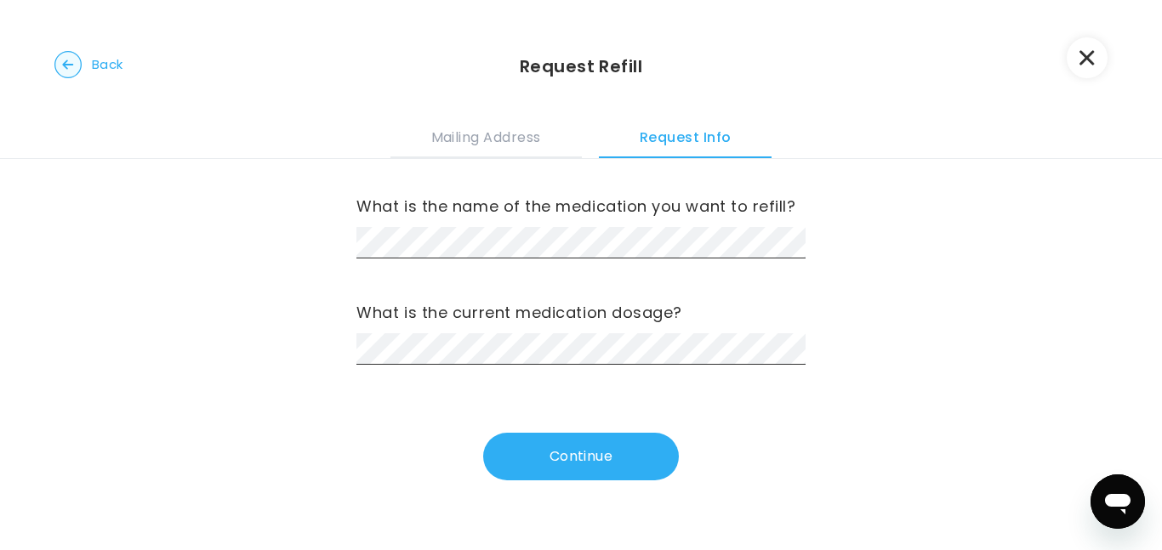
scroll to position [0, 0]
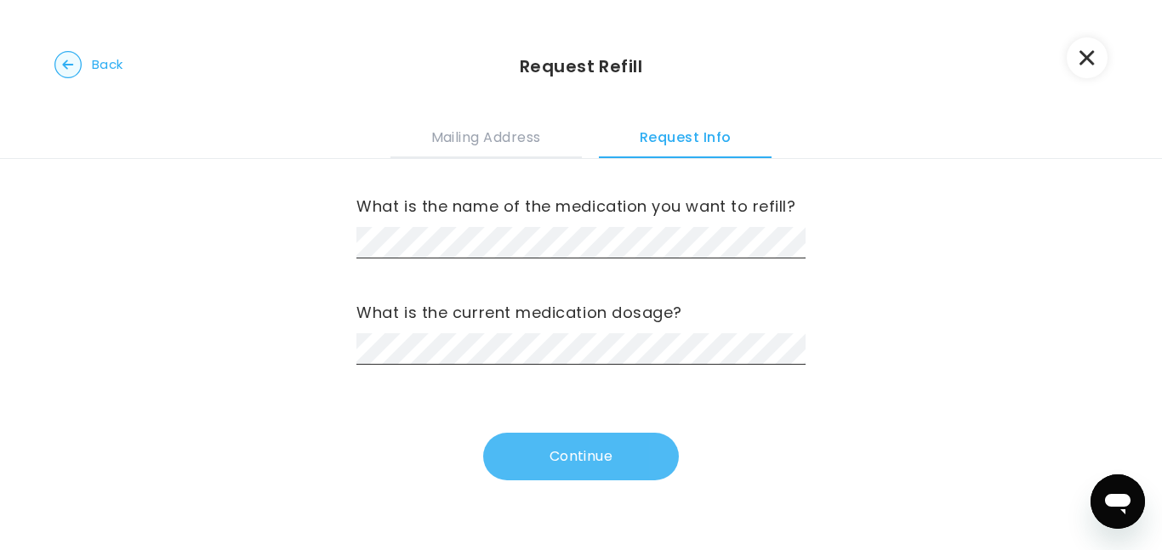
click at [548, 457] on button "Continue" at bounding box center [581, 457] width 196 height 48
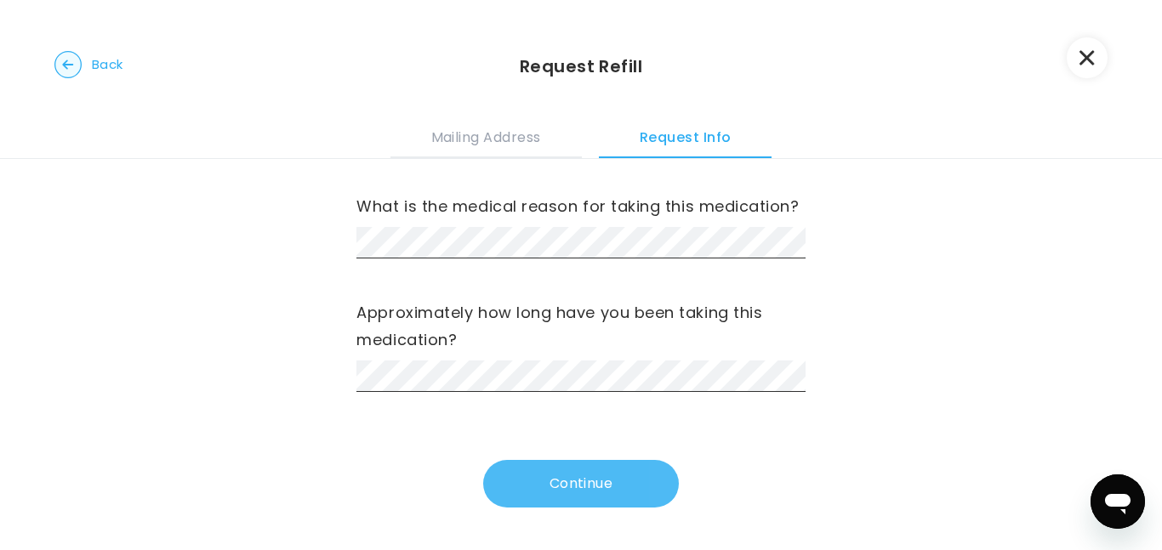
click at [567, 481] on button "Continue" at bounding box center [581, 484] width 196 height 48
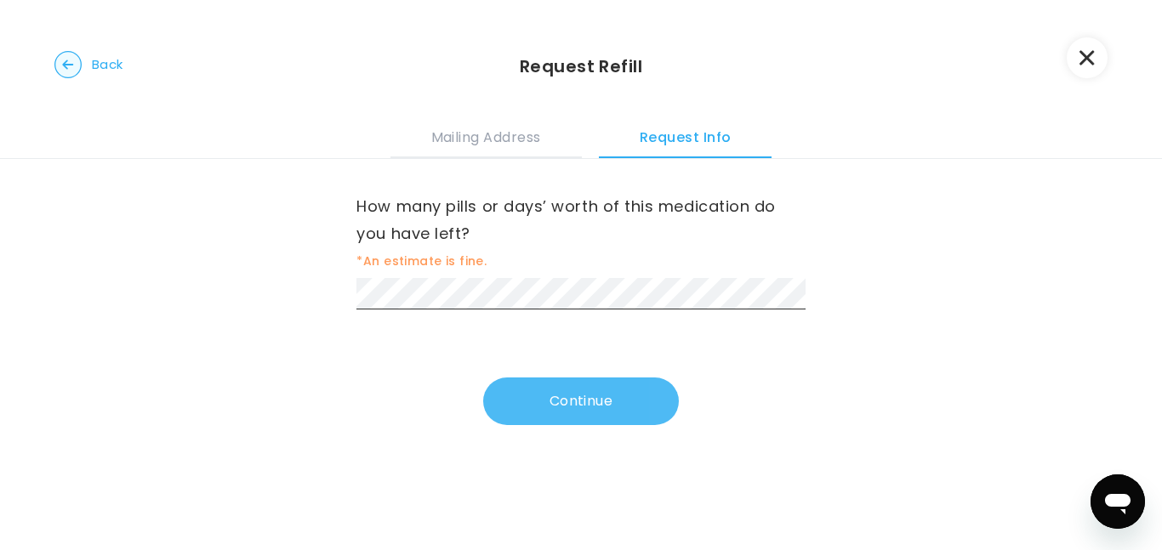
click at [533, 402] on button "Continue" at bounding box center [581, 402] width 196 height 48
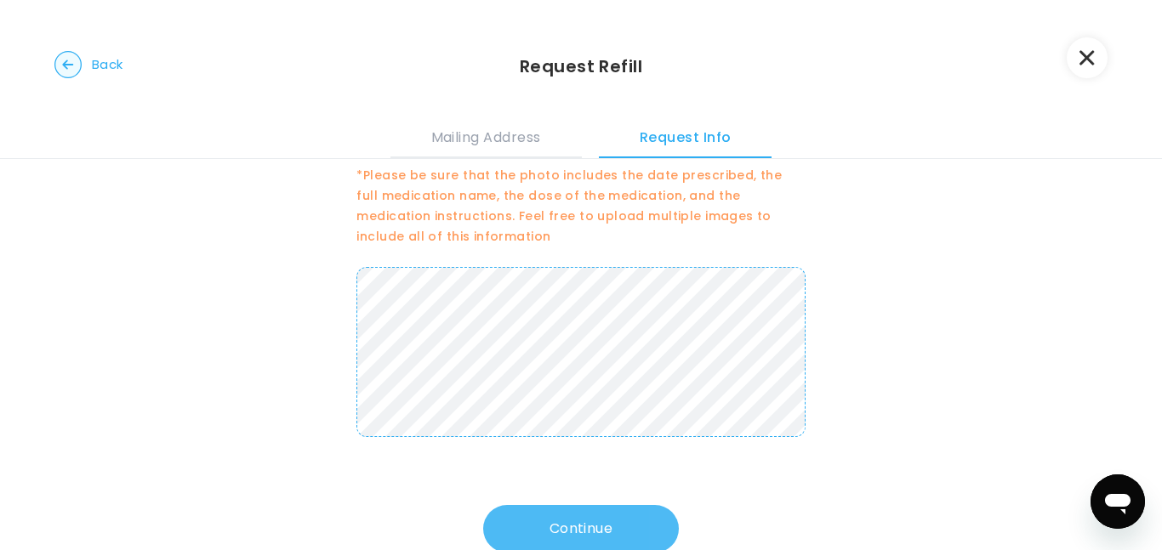
click at [639, 521] on button "Continue" at bounding box center [581, 529] width 196 height 48
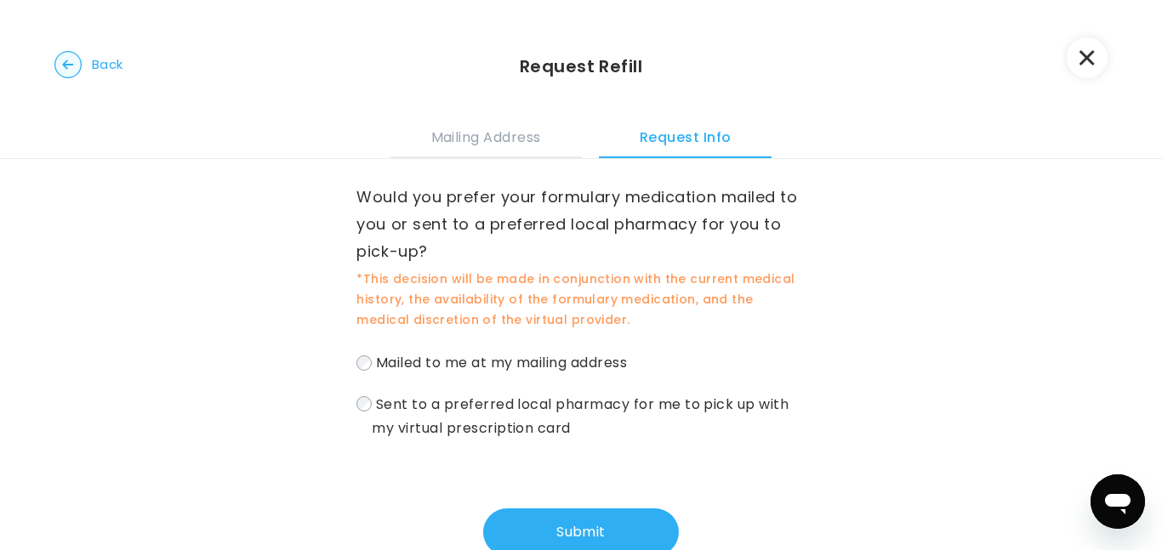
scroll to position [58, 0]
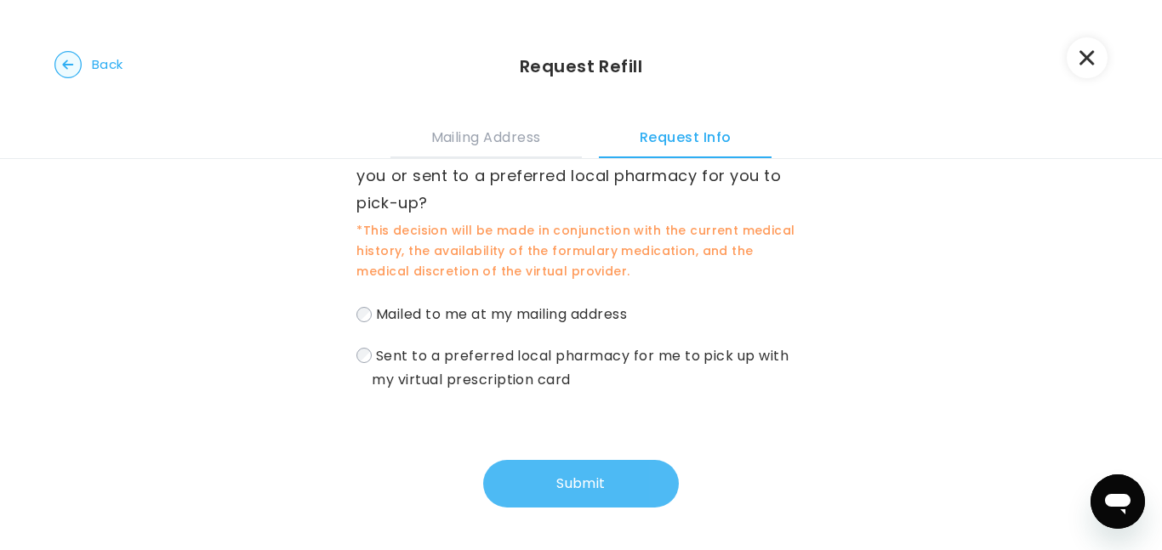
click at [601, 476] on button "Submit" at bounding box center [581, 484] width 196 height 48
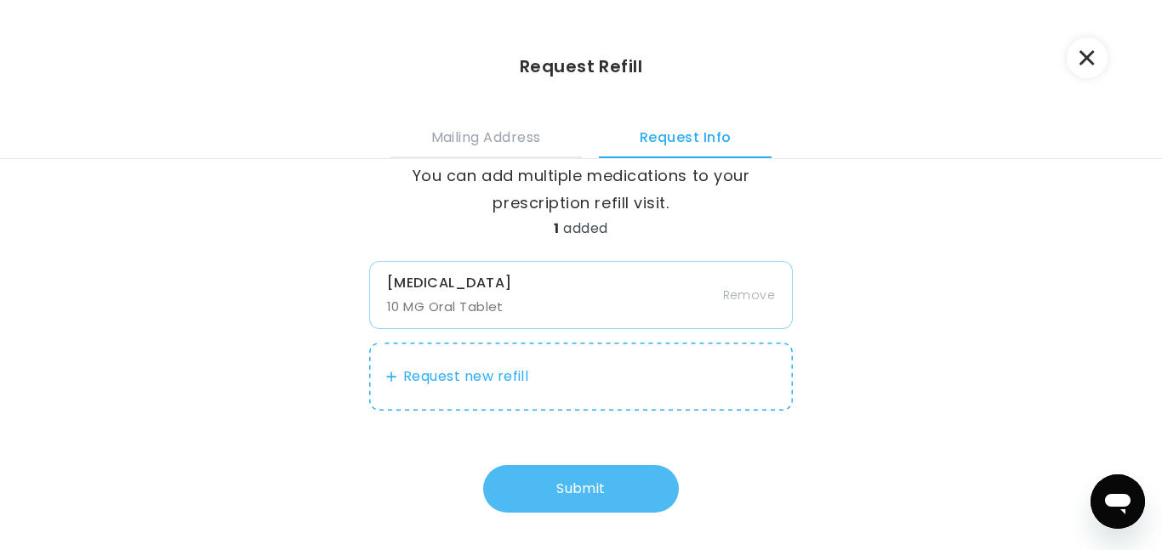
scroll to position [36, 0]
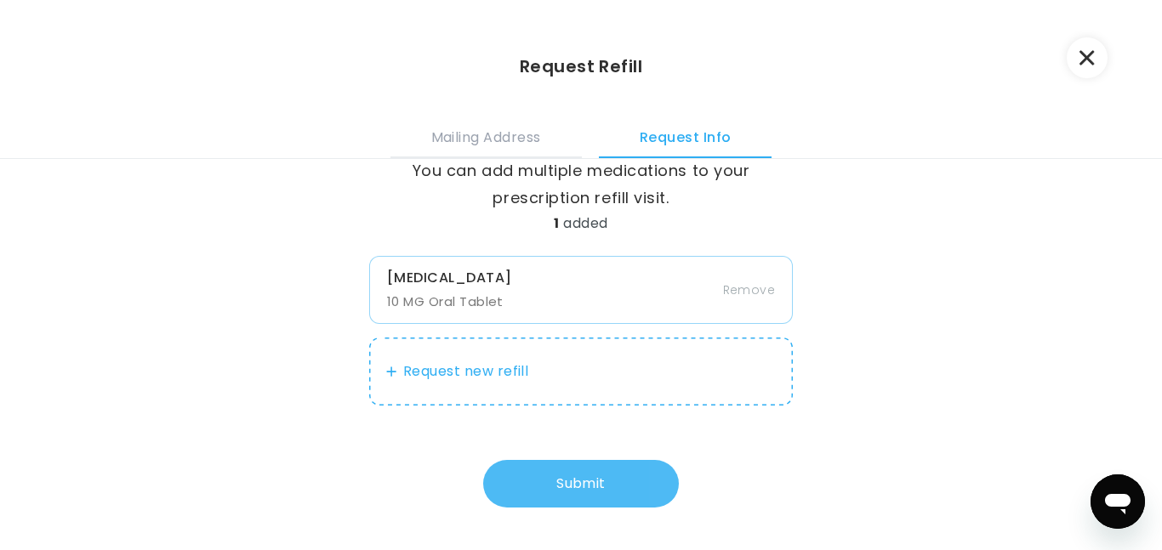
click at [590, 479] on button "Submit" at bounding box center [581, 484] width 196 height 48
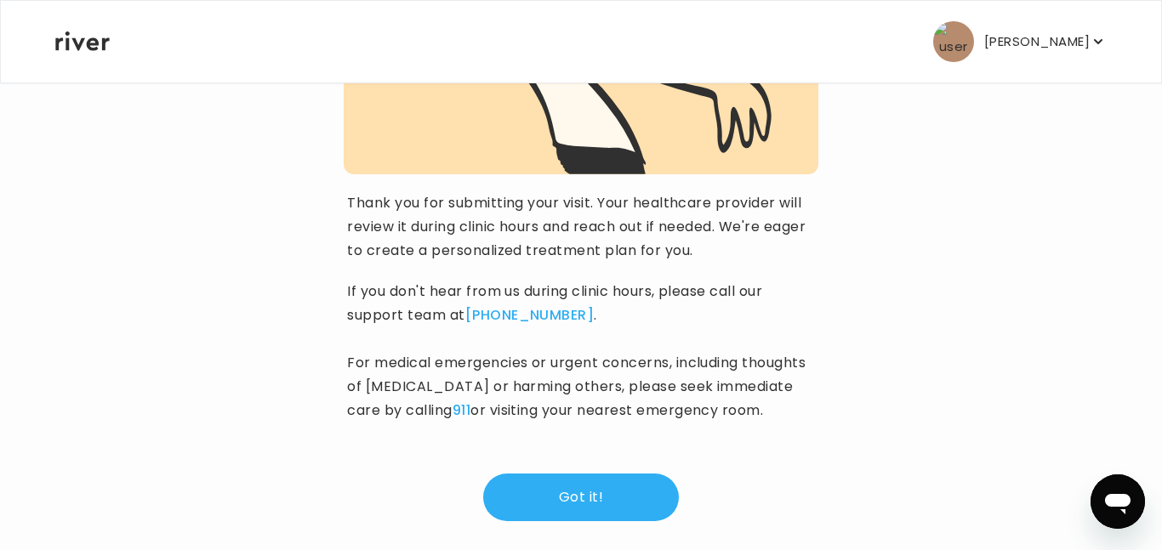
scroll to position [278, 0]
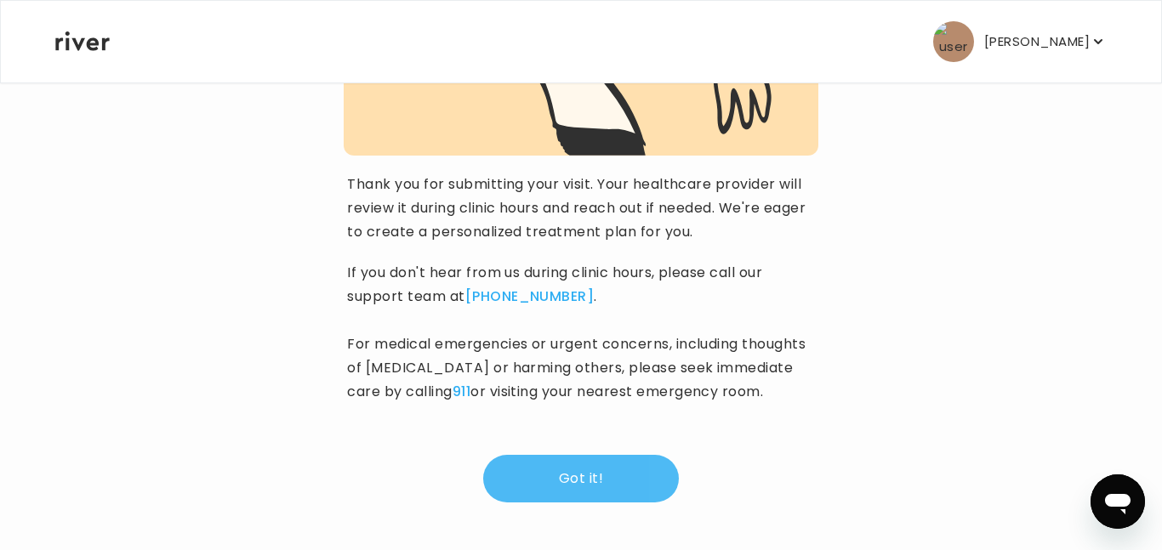
click at [590, 480] on button "Got it!" at bounding box center [581, 479] width 196 height 48
